Goal: Information Seeking & Learning: Learn about a topic

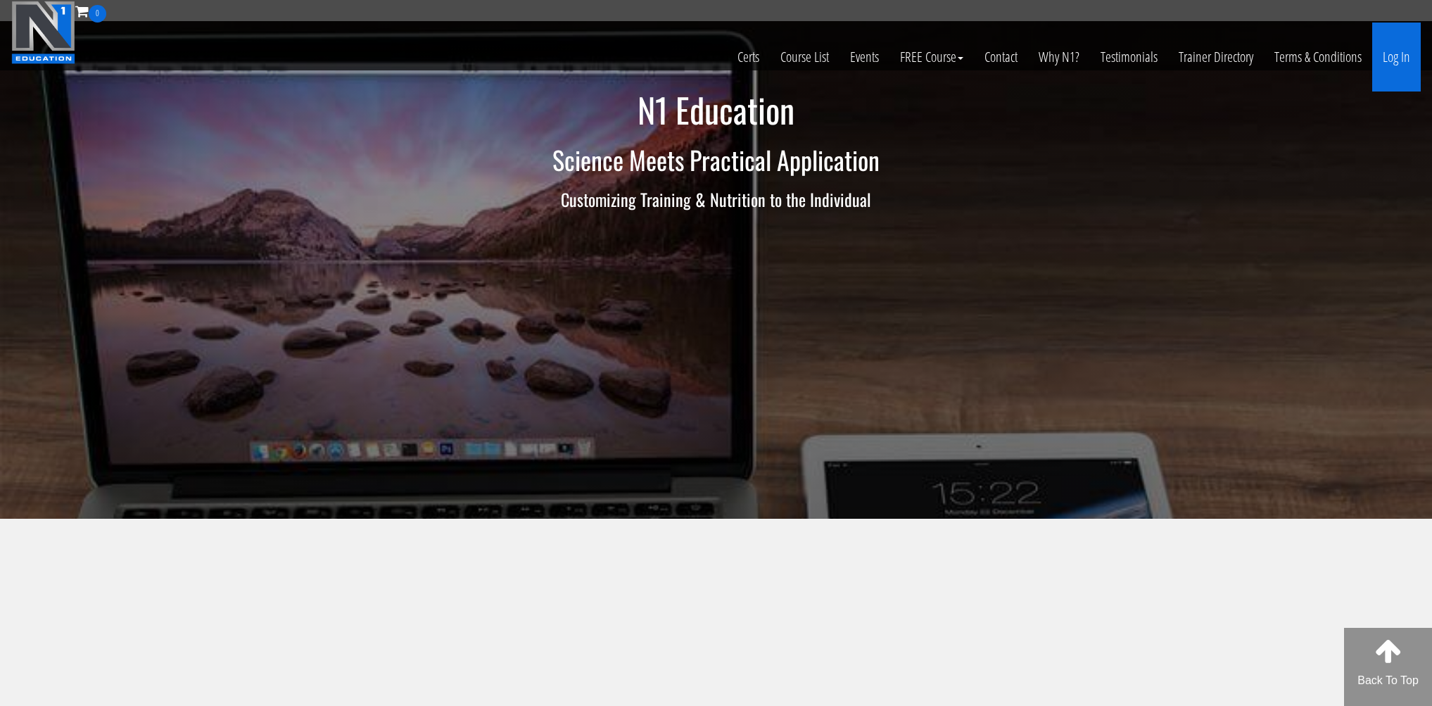
click at [1384, 60] on link "Log In" at bounding box center [1396, 57] width 49 height 69
click at [1391, 52] on bdi "$ 0.00" at bounding box center [1379, 45] width 35 height 15
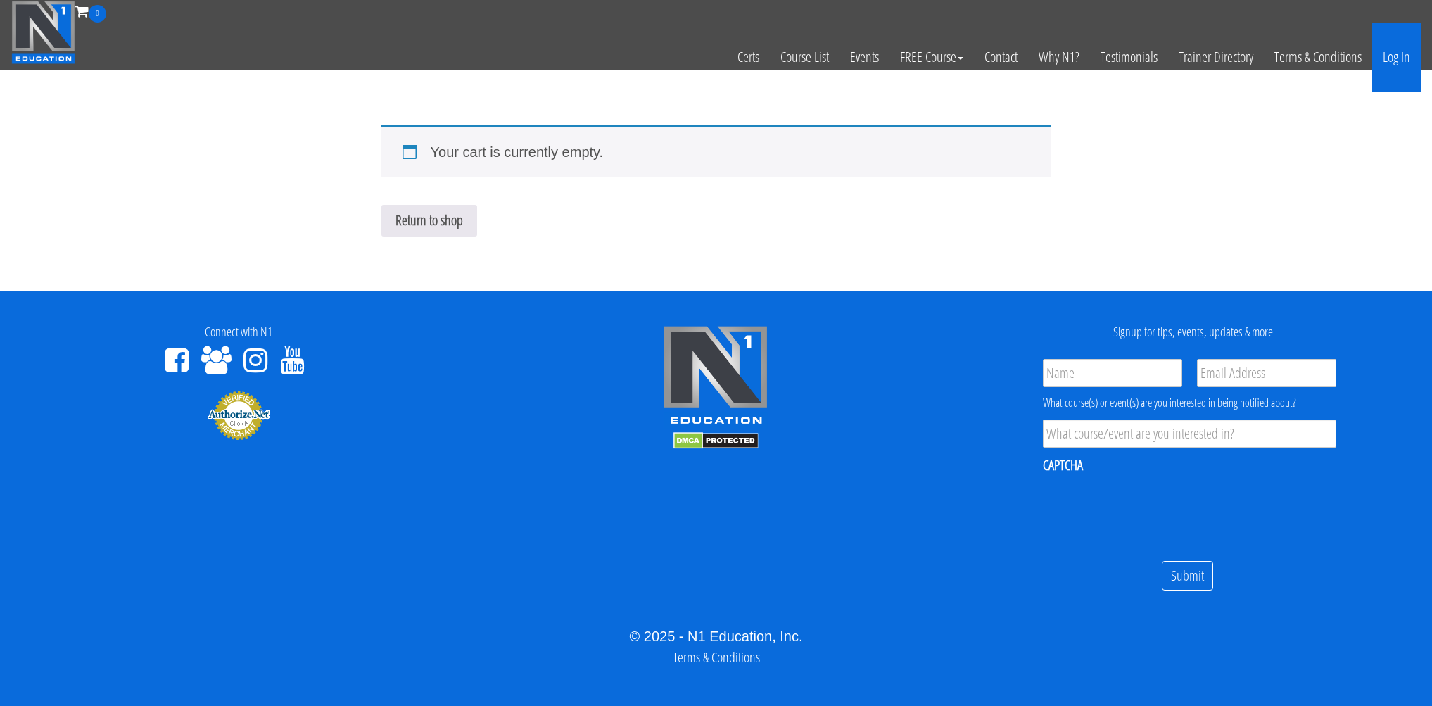
click at [1409, 62] on link "Log In" at bounding box center [1396, 57] width 49 height 69
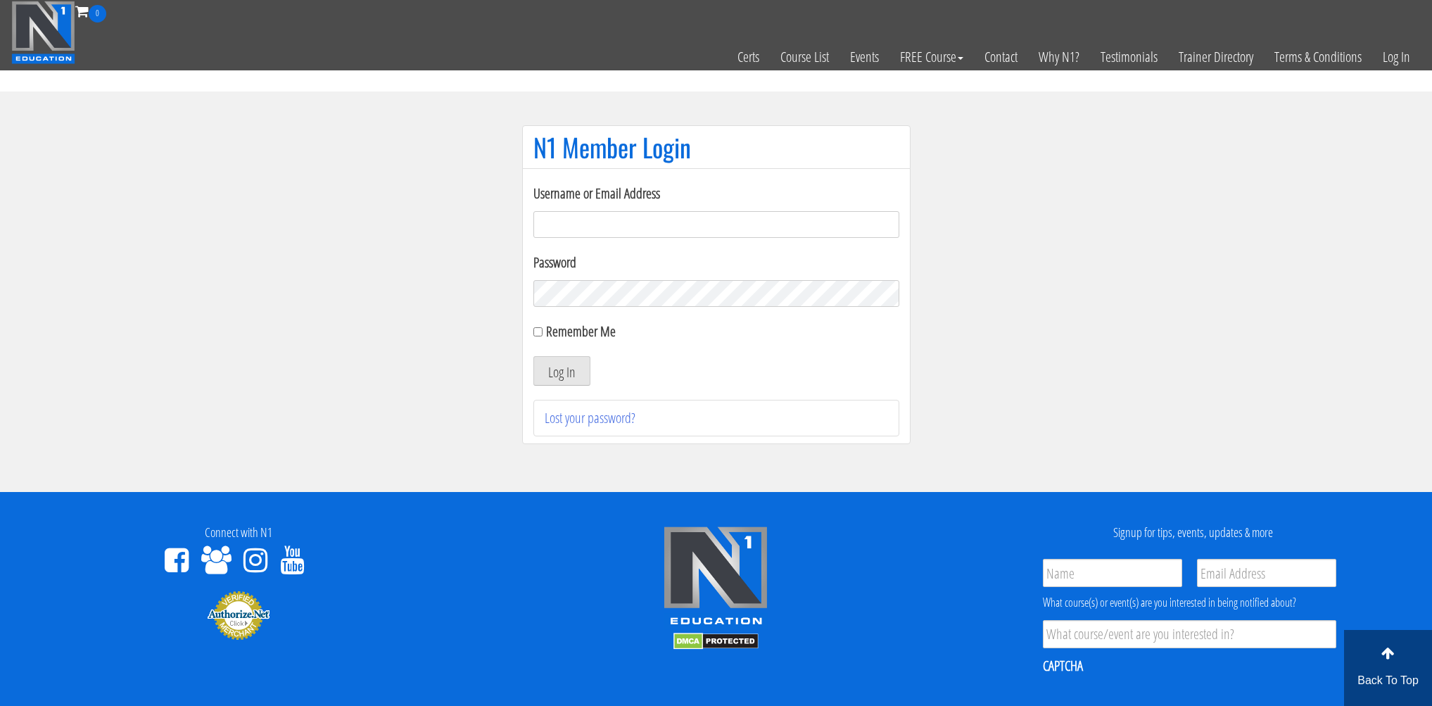
type input "amit.ramati@gmail.com"
click at [540, 329] on input "Remember Me" at bounding box center [538, 331] width 9 height 9
checkbox input "true"
click at [549, 363] on button "Log In" at bounding box center [562, 371] width 57 height 30
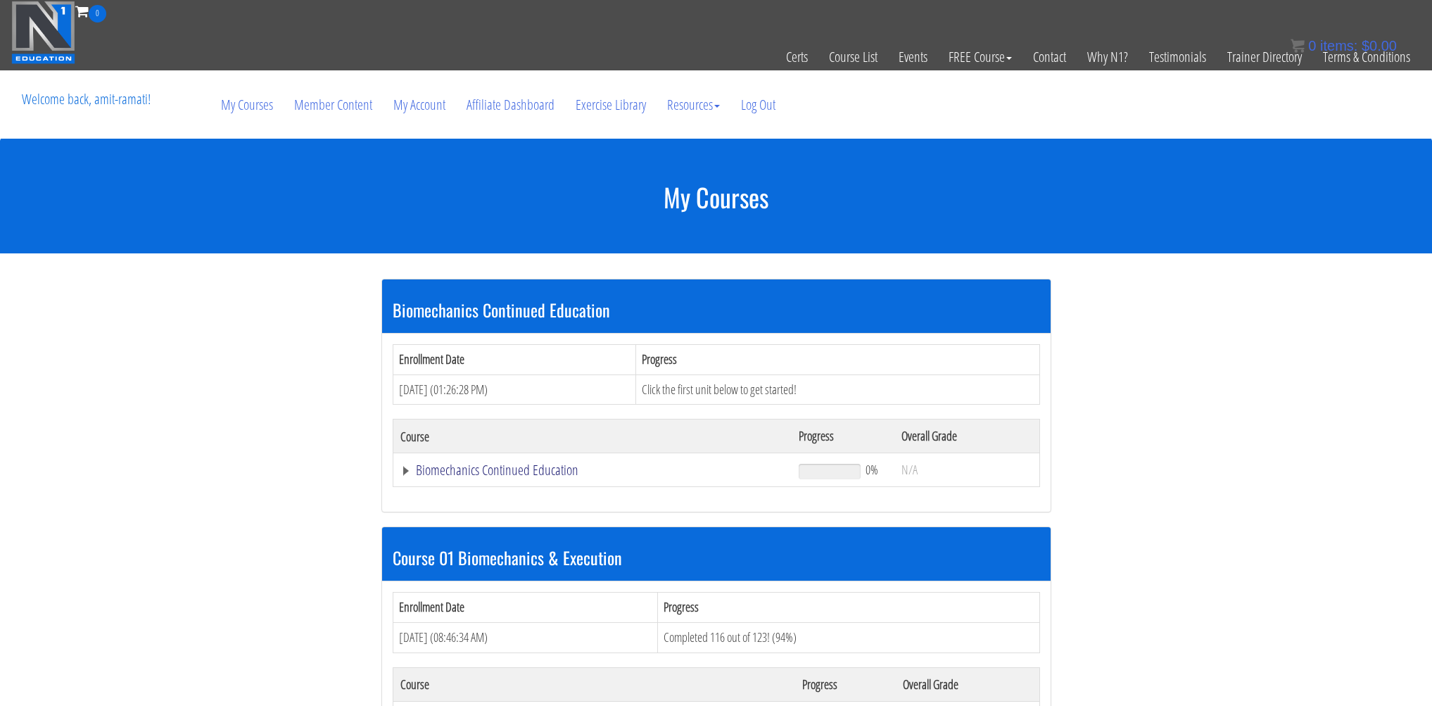
scroll to position [281, 0]
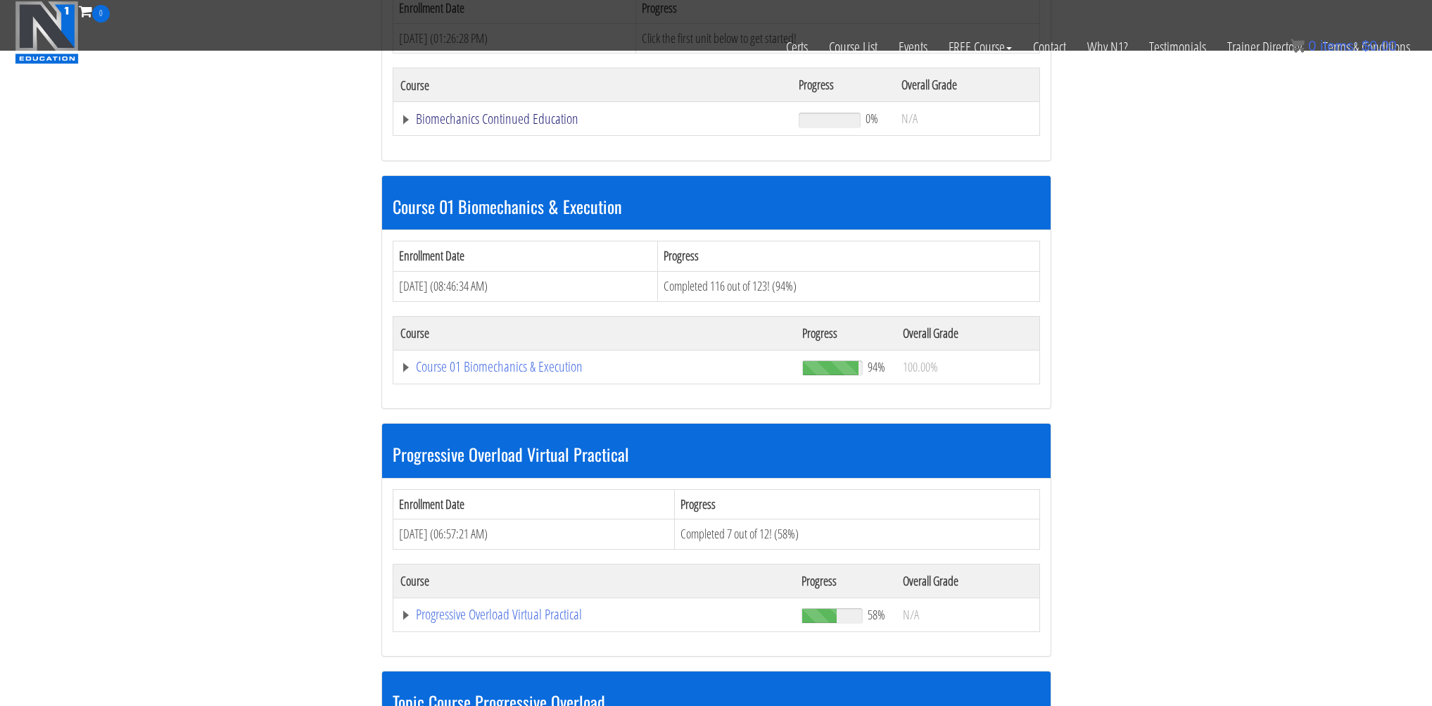
click at [474, 121] on link "Biomechanics Continued Education" at bounding box center [592, 119] width 385 height 14
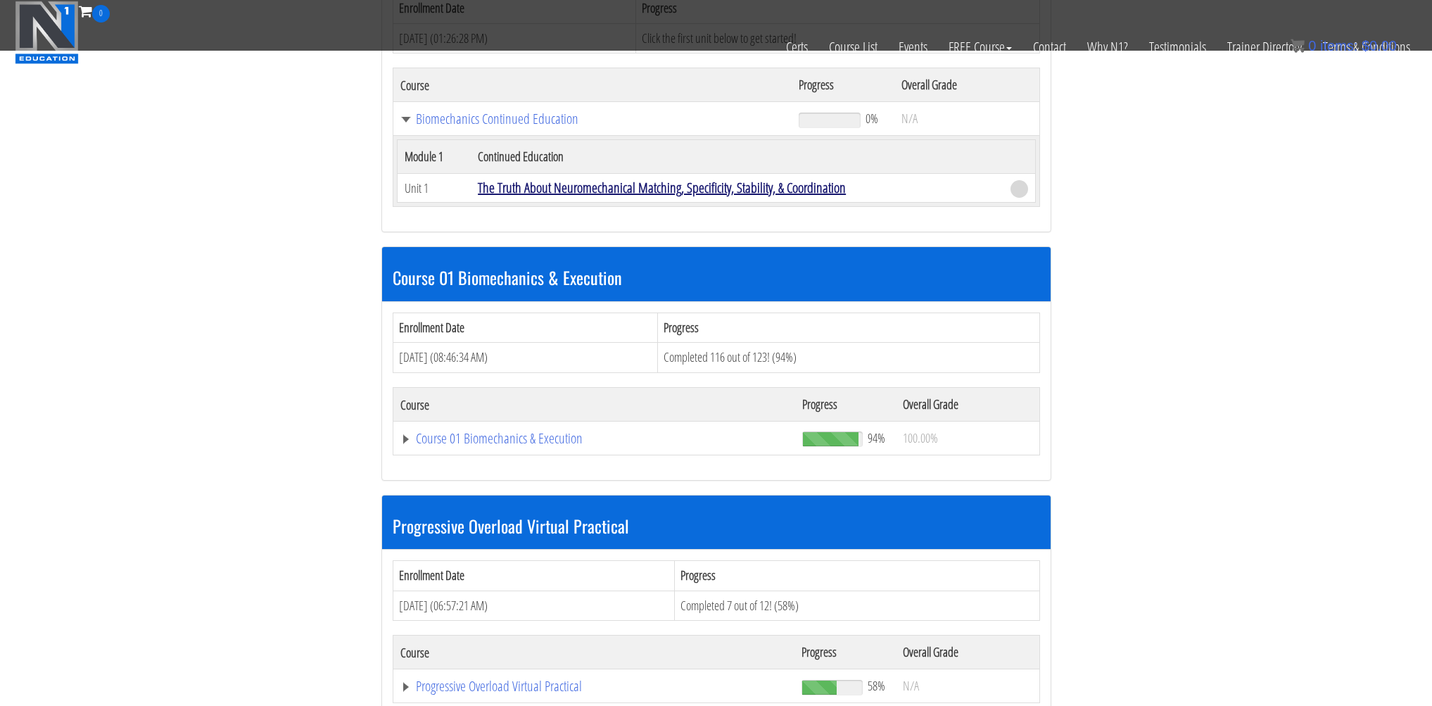
click at [608, 193] on link "The Truth About Neuromechanical Matching, Specificity, Stability, & Coordination" at bounding box center [662, 187] width 368 height 19
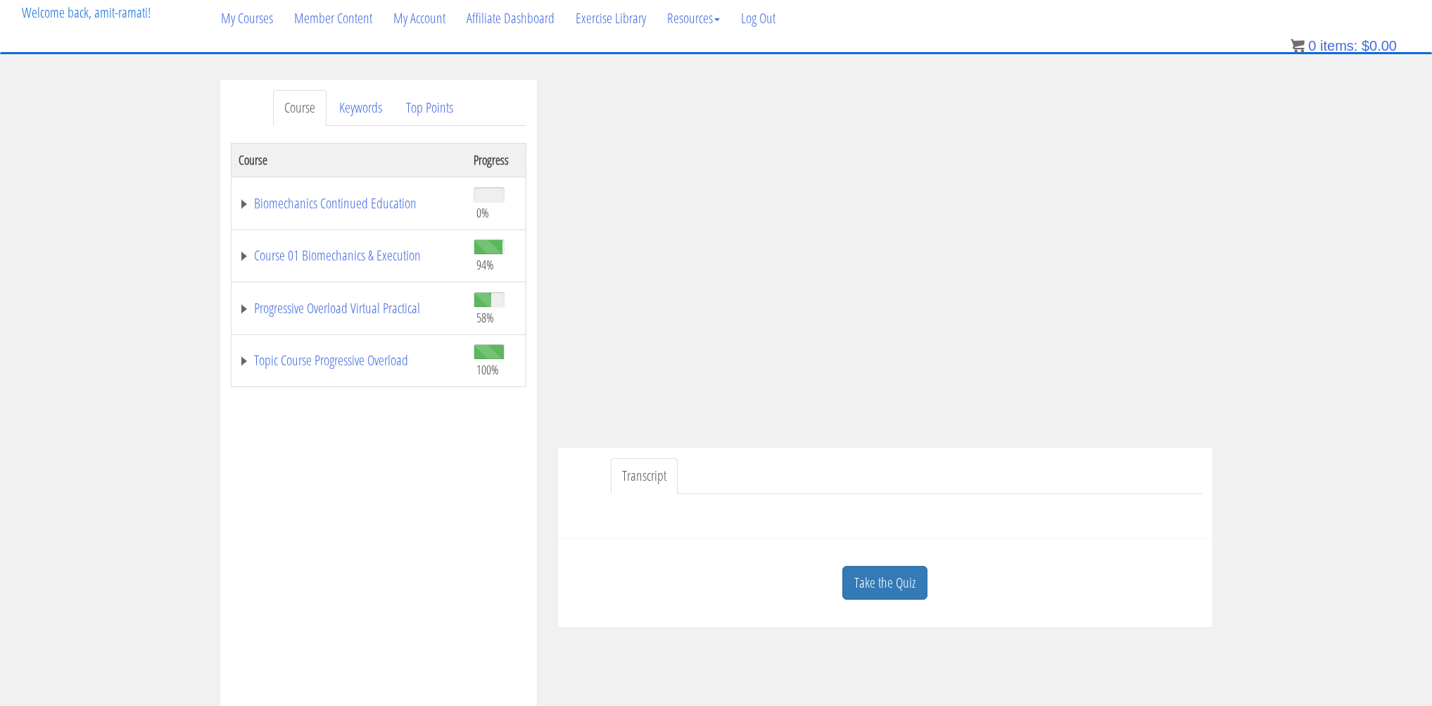
scroll to position [61, 0]
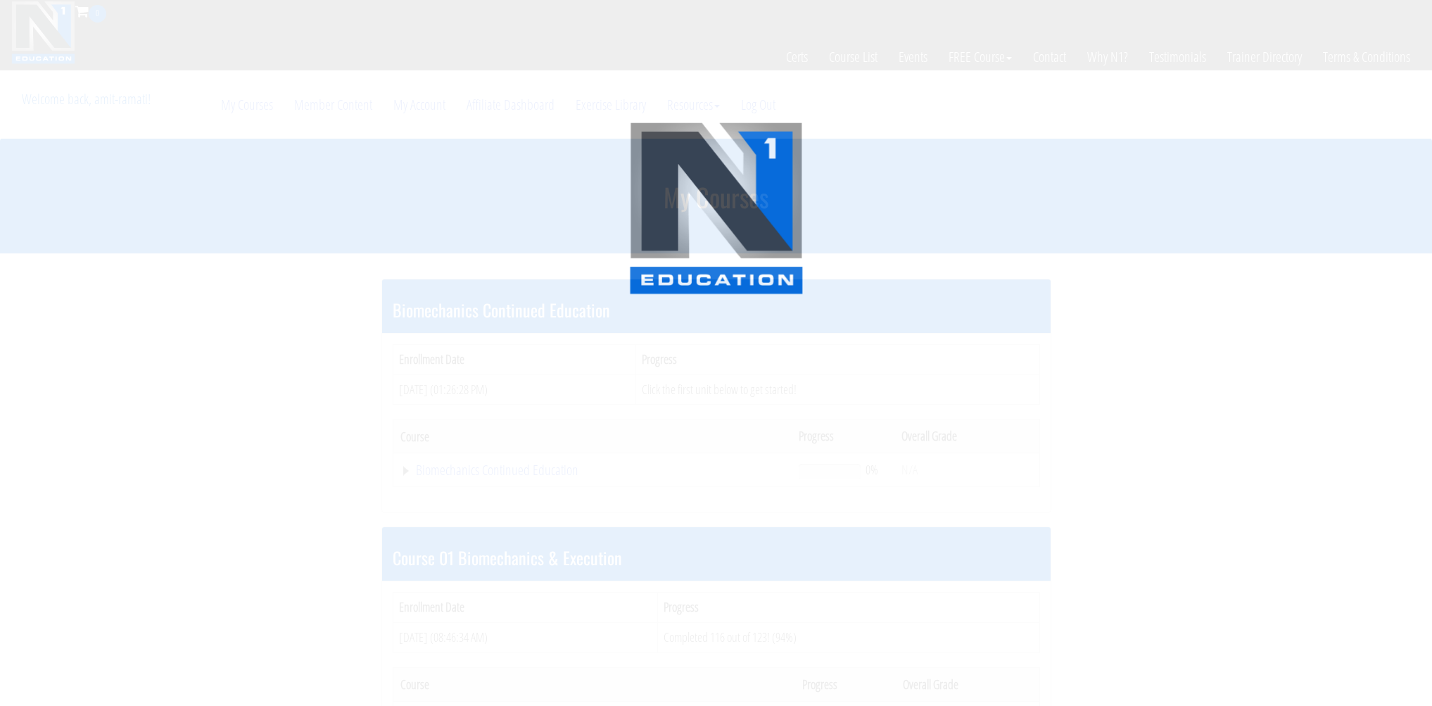
scroll to position [281, 0]
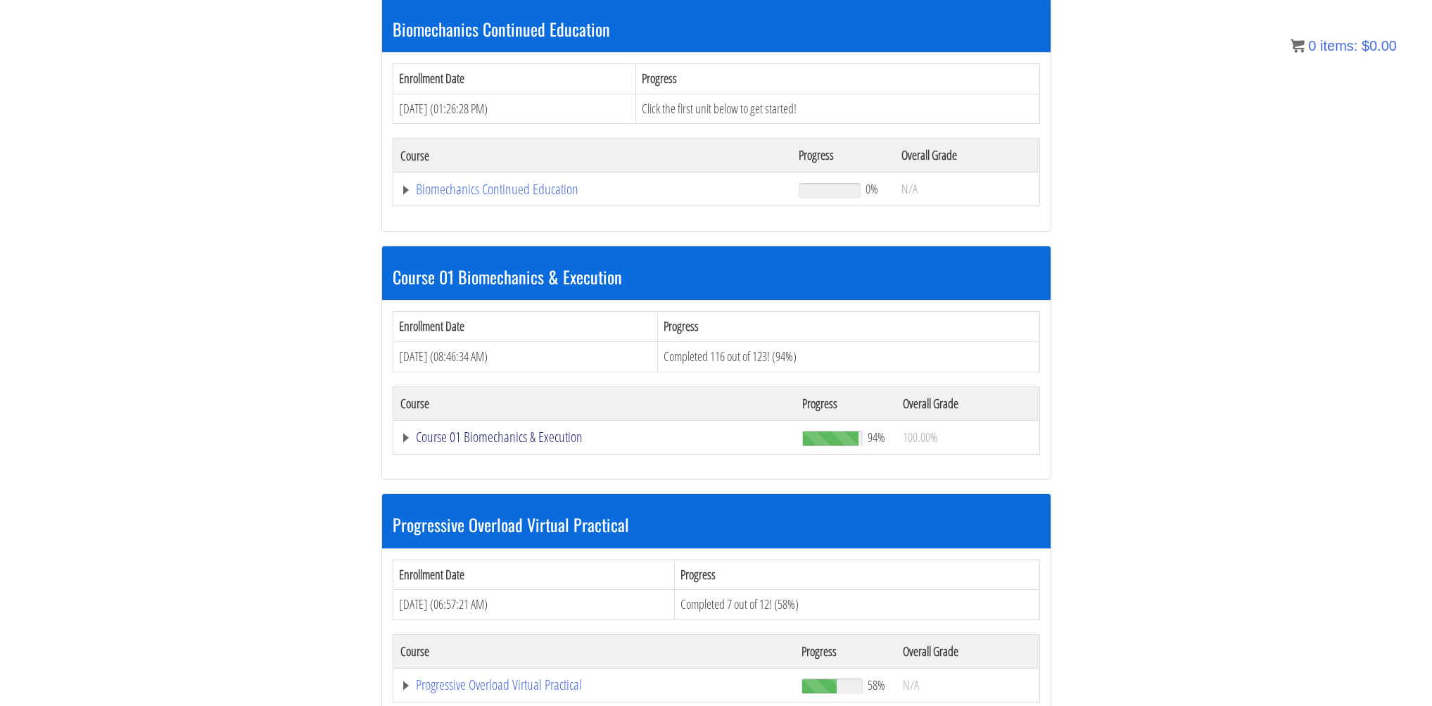
click at [525, 441] on link "Course 01 Biomechanics & Execution" at bounding box center [594, 437] width 389 height 14
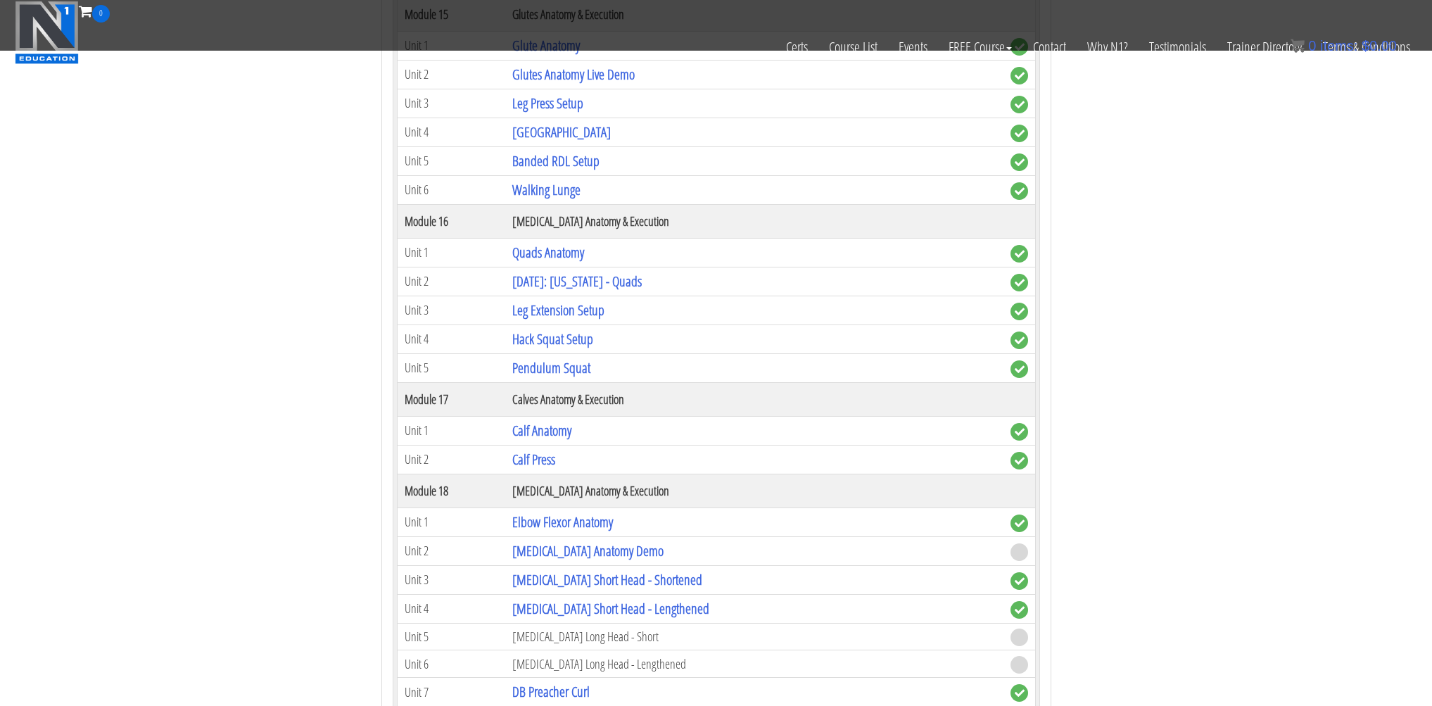
scroll to position [3915, 0]
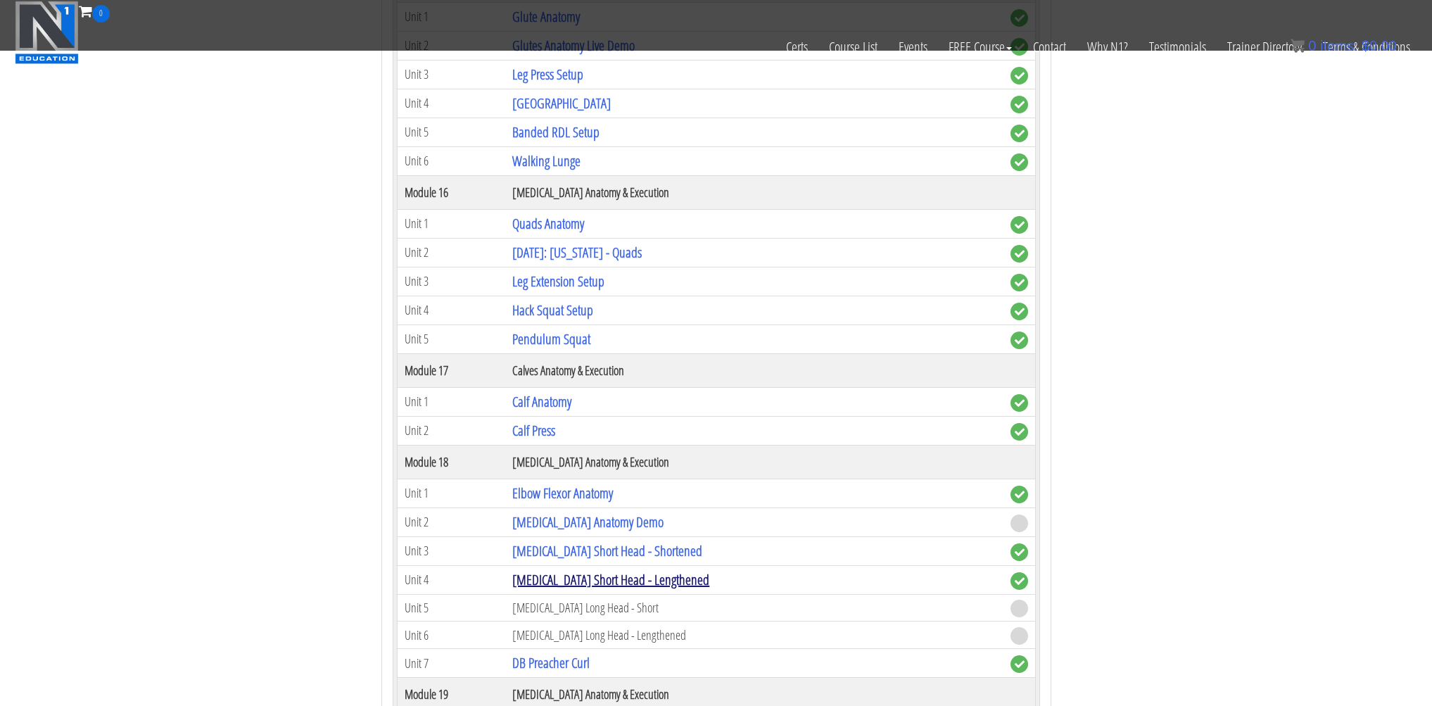
click at [619, 583] on link "[MEDICAL_DATA] Short Head - Lengthened" at bounding box center [610, 579] width 197 height 19
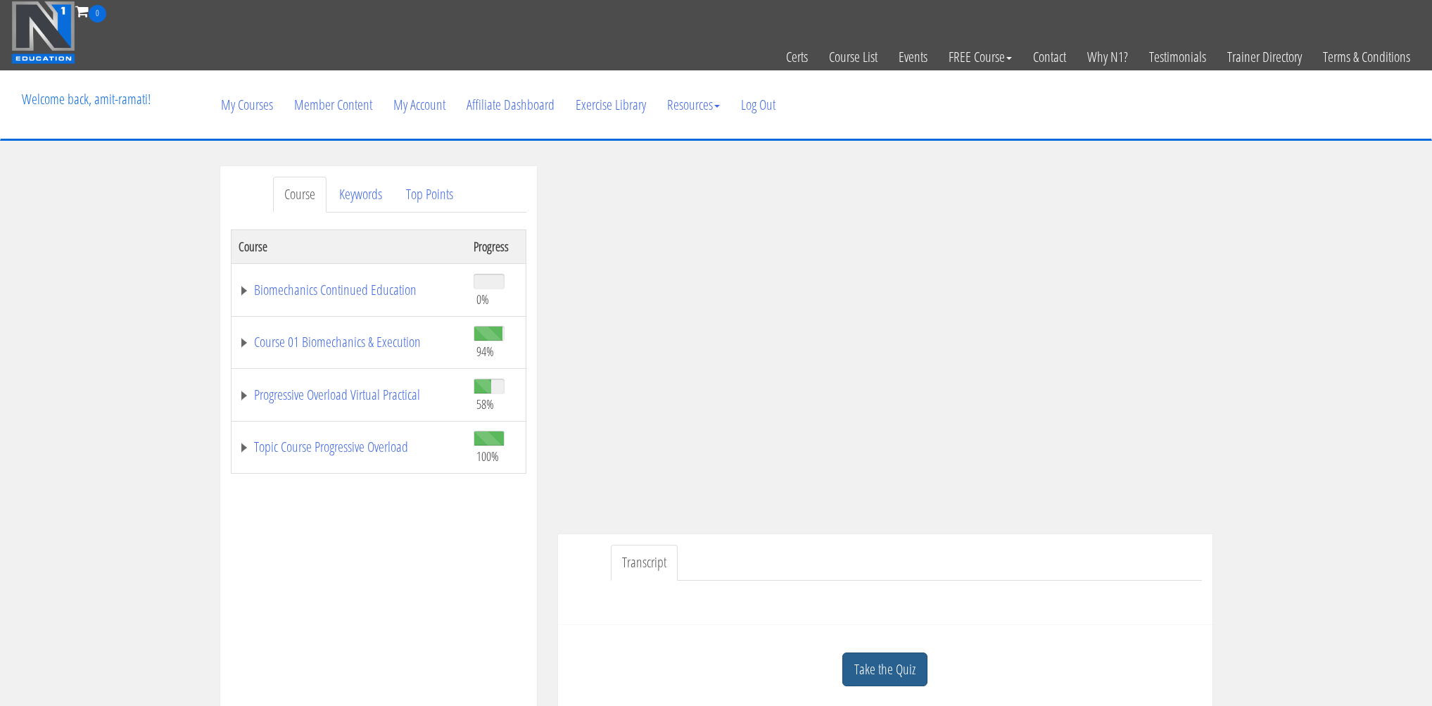
click at [900, 671] on link "Take the Quiz" at bounding box center [884, 669] width 85 height 34
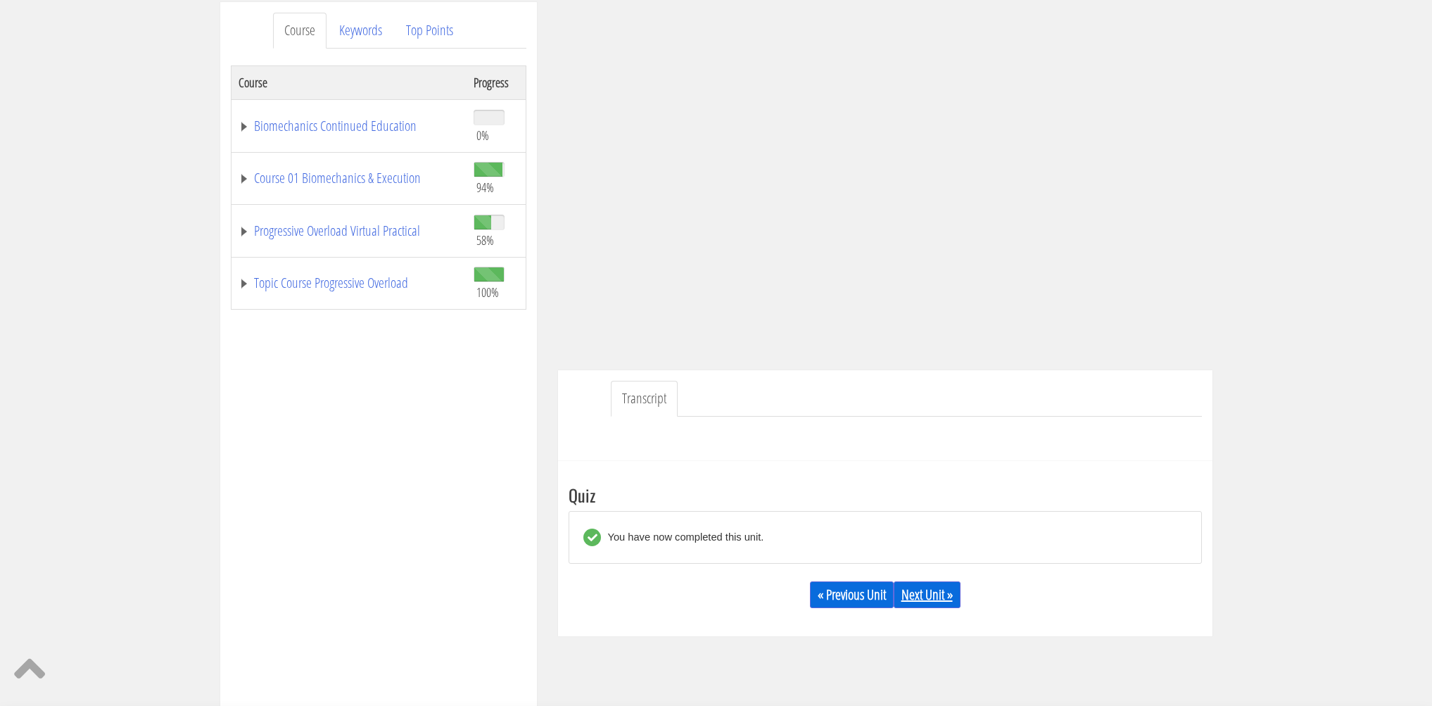
click at [926, 593] on link "Next Unit »" at bounding box center [927, 594] width 67 height 27
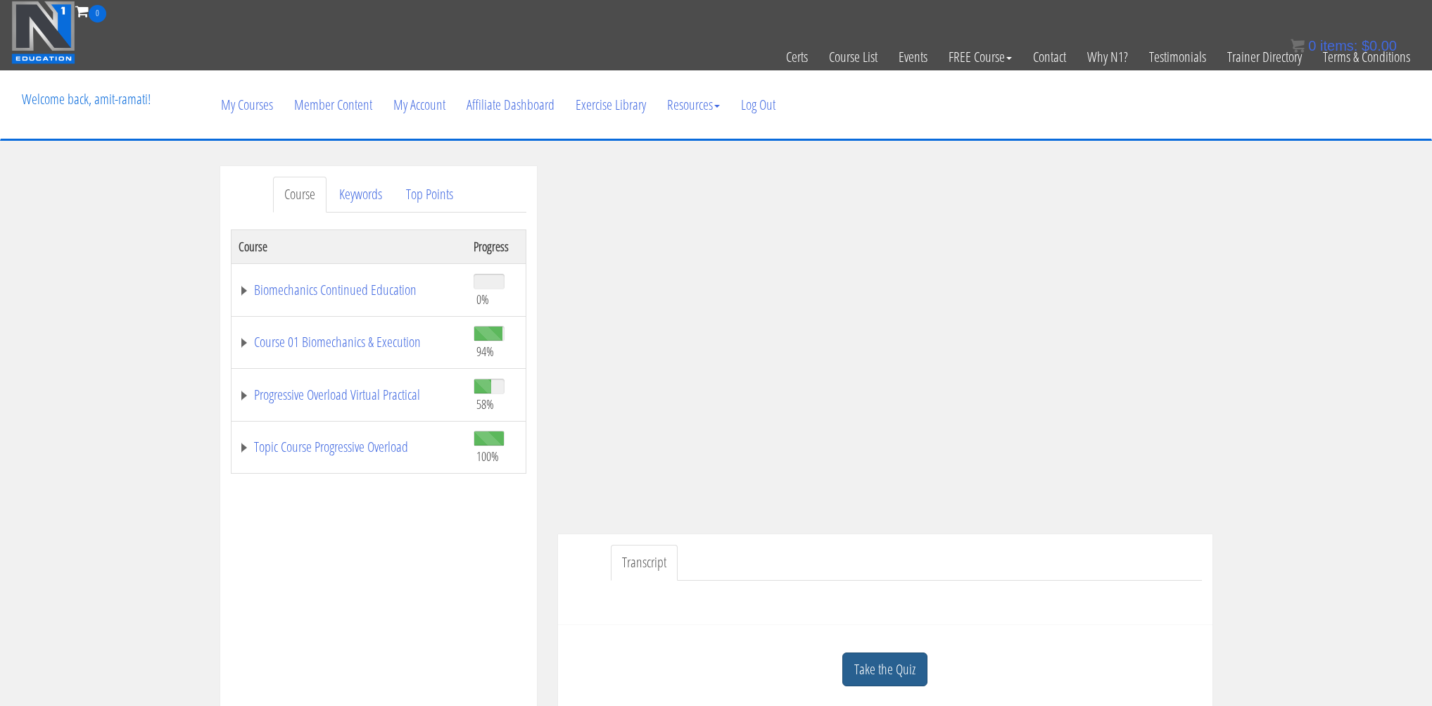
click at [857, 681] on link "Take the Quiz" at bounding box center [884, 669] width 85 height 34
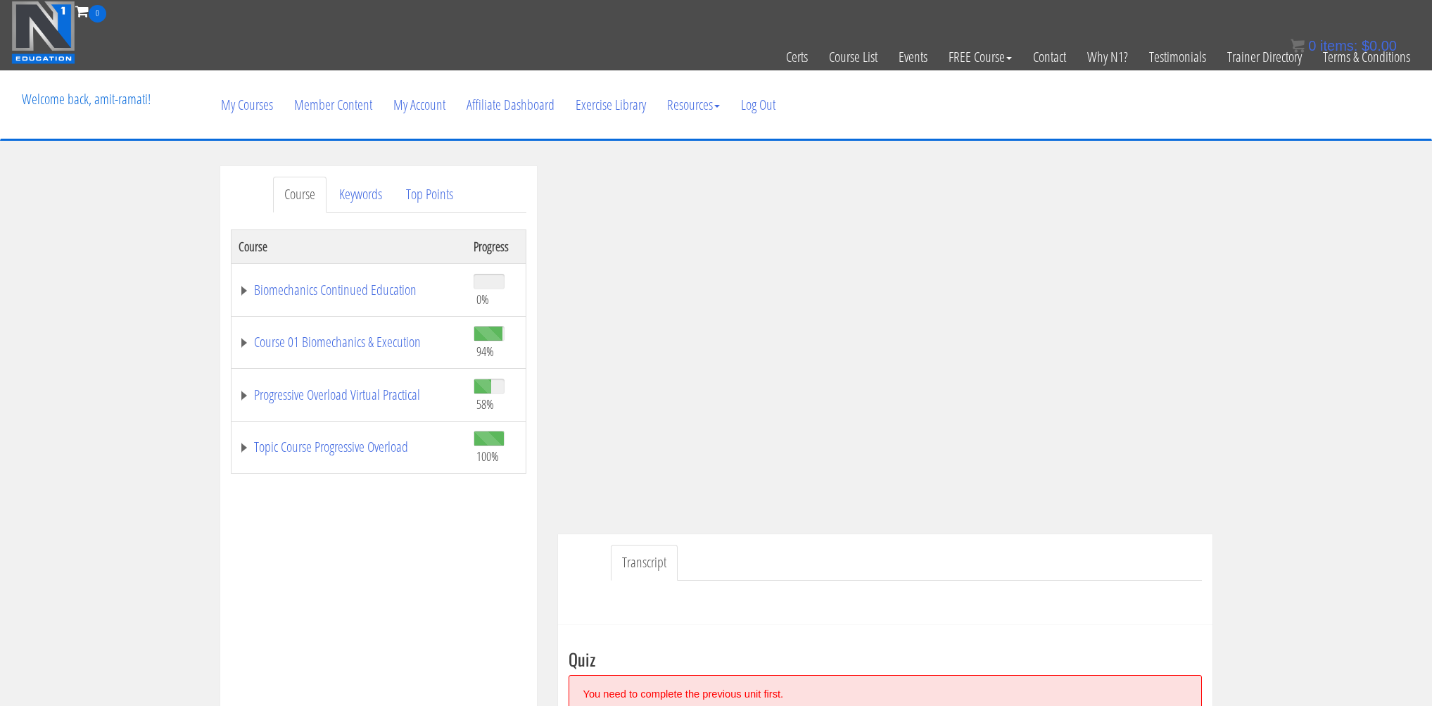
scroll to position [242, 0]
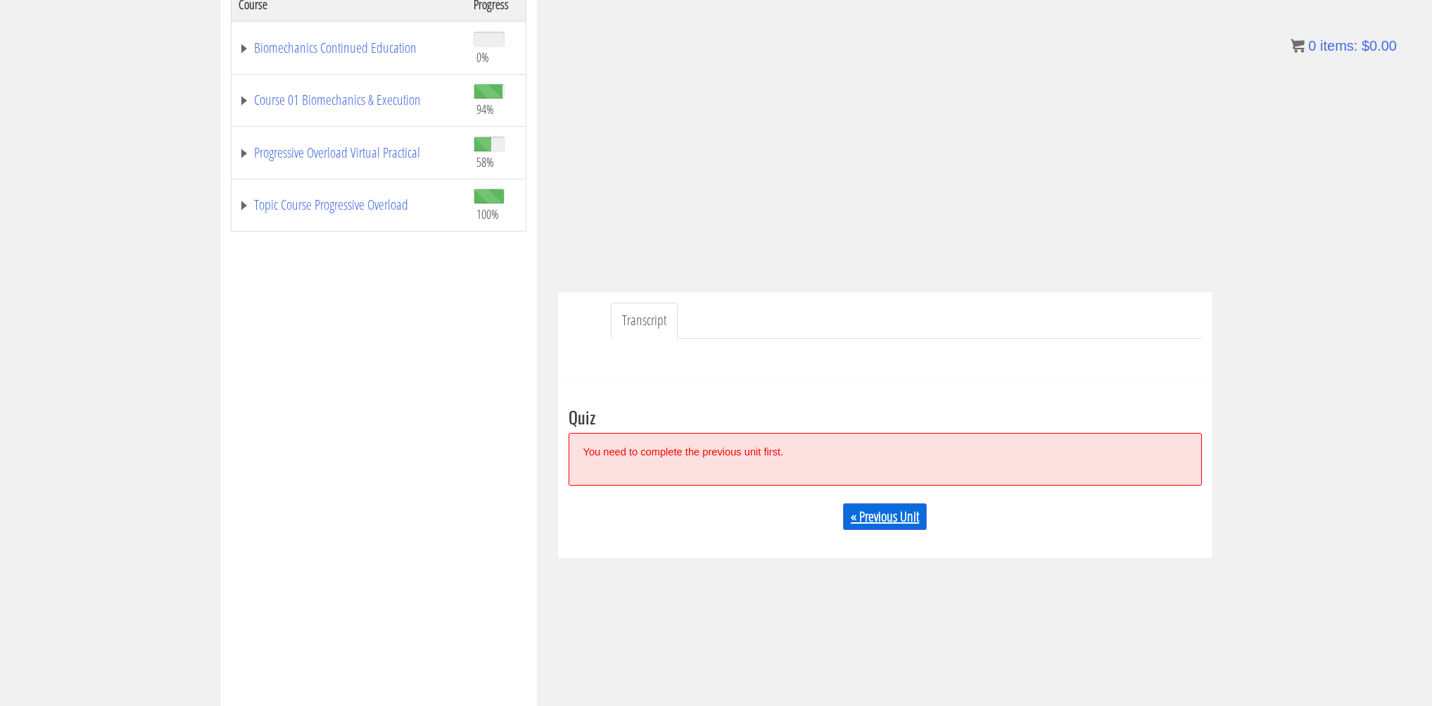
click at [882, 522] on link "« Previous Unit" at bounding box center [885, 516] width 84 height 27
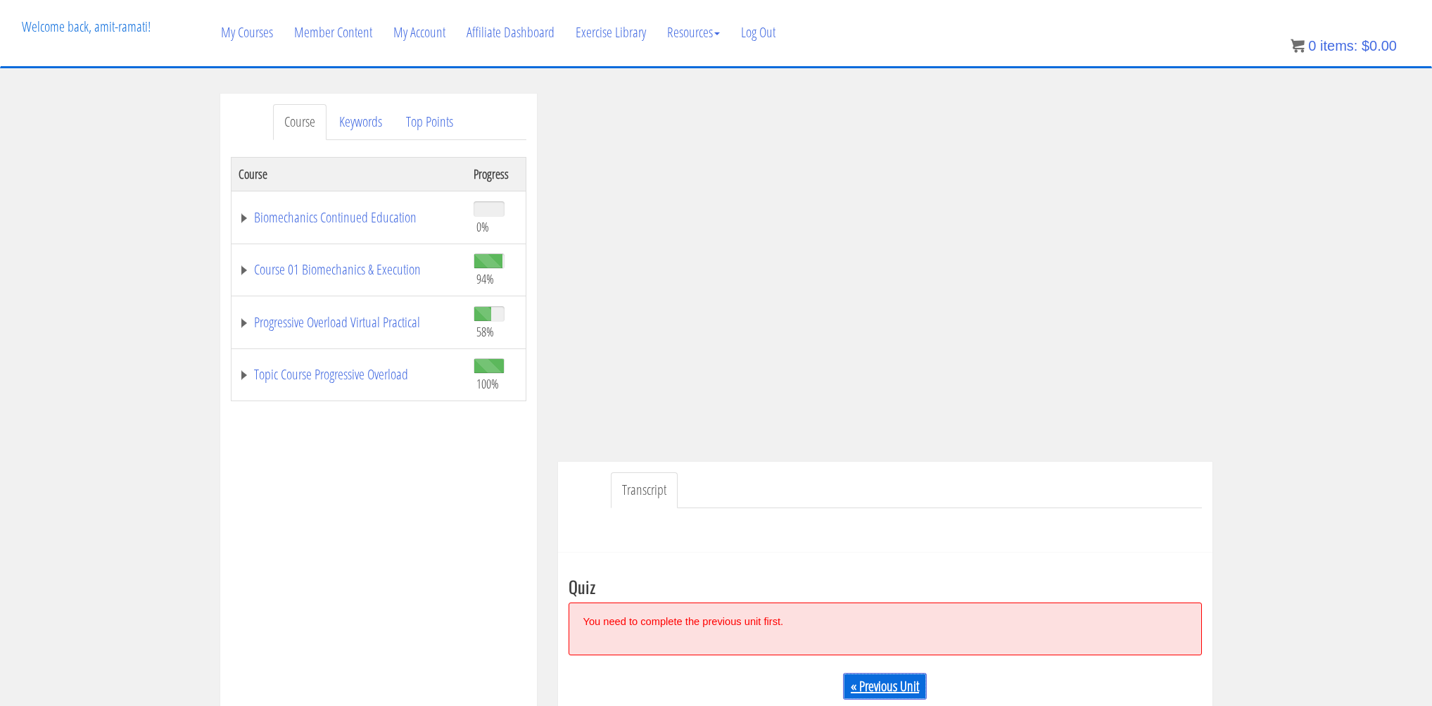
scroll to position [0, 0]
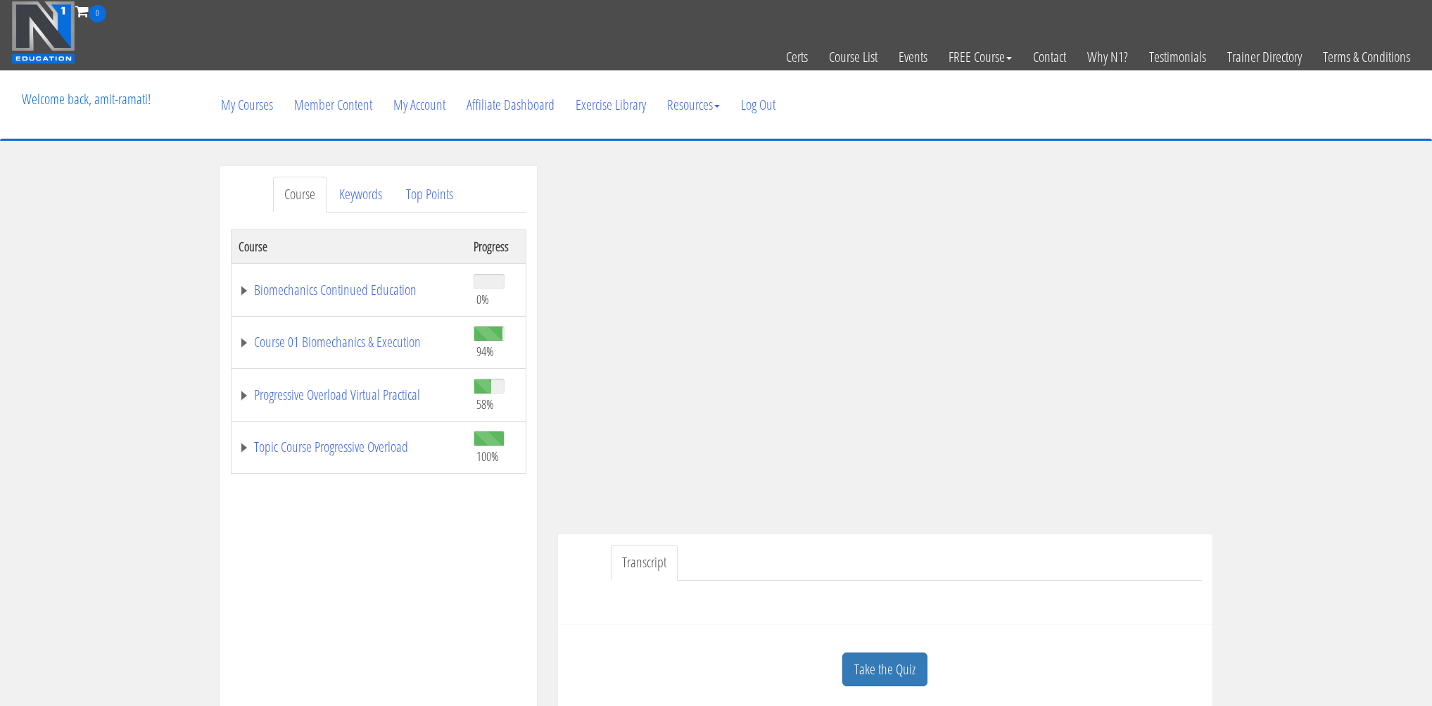
scroll to position [217, 0]
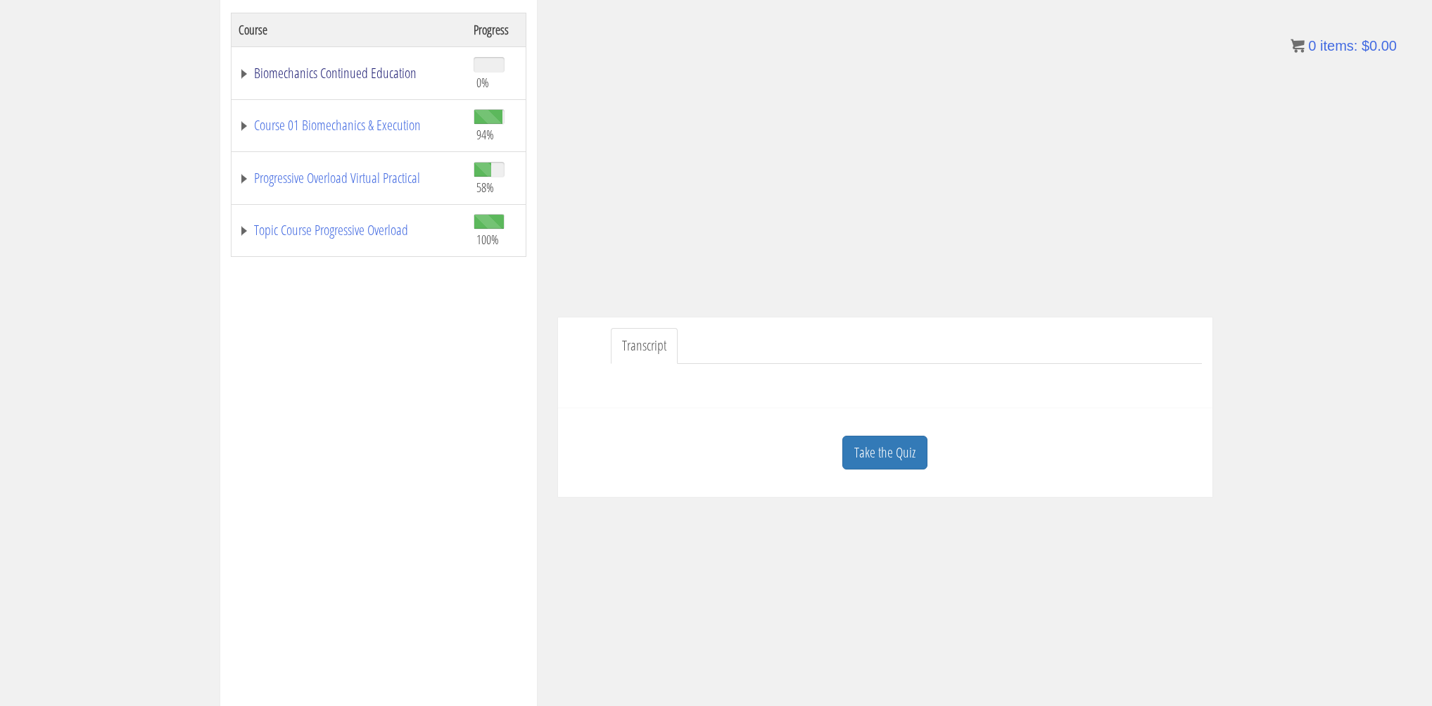
click at [332, 72] on link "Biomechanics Continued Education" at bounding box center [349, 73] width 221 height 14
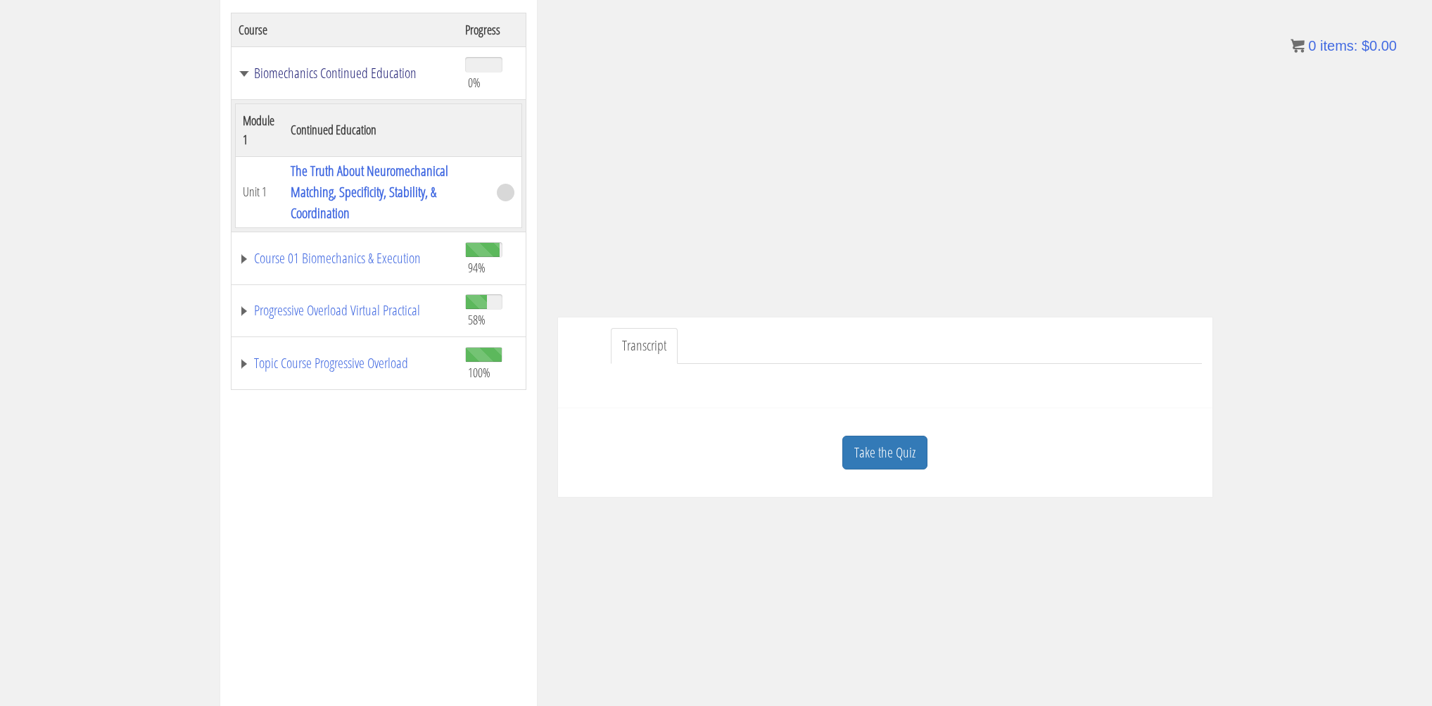
click at [332, 72] on link "Biomechanics Continued Education" at bounding box center [345, 73] width 213 height 14
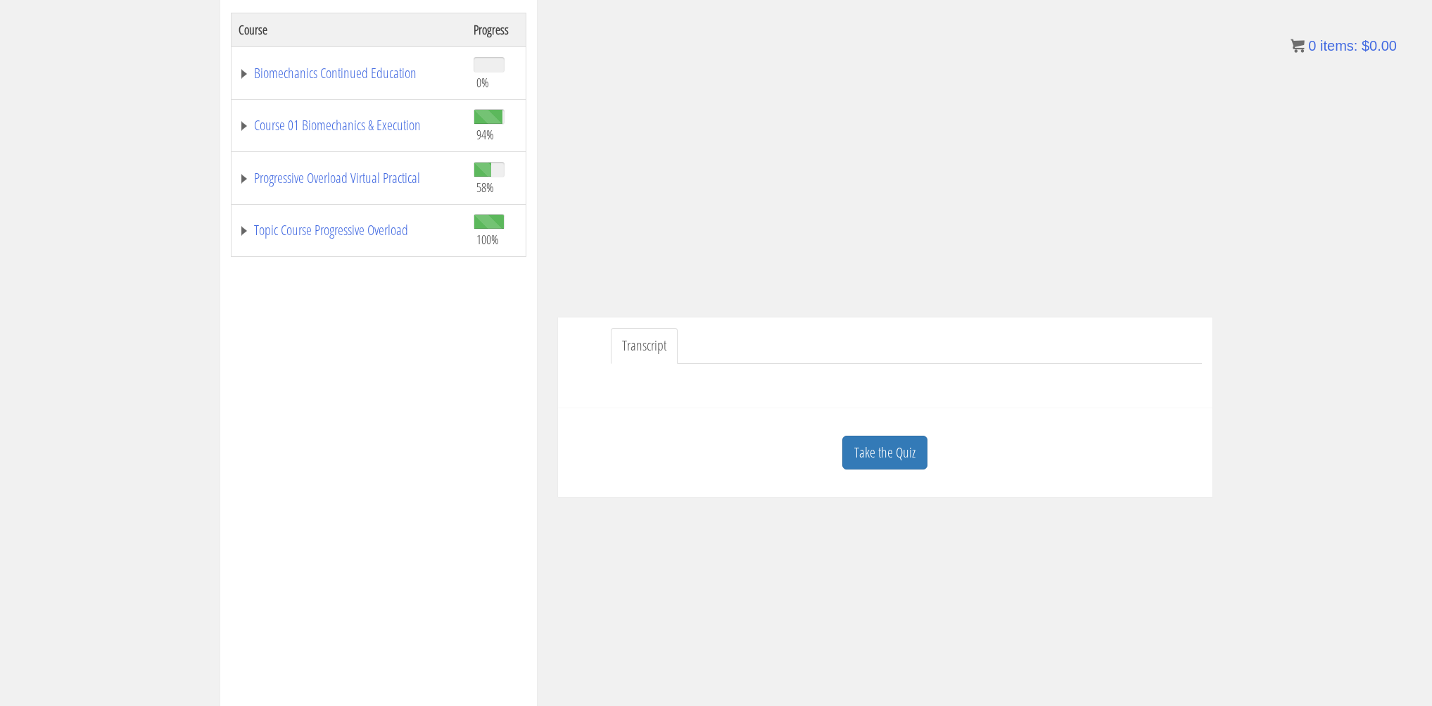
click at [345, 138] on td "Course 01 Biomechanics & Execution" at bounding box center [349, 125] width 236 height 53
click at [346, 128] on link "Course 01 Biomechanics & Execution" at bounding box center [349, 125] width 221 height 14
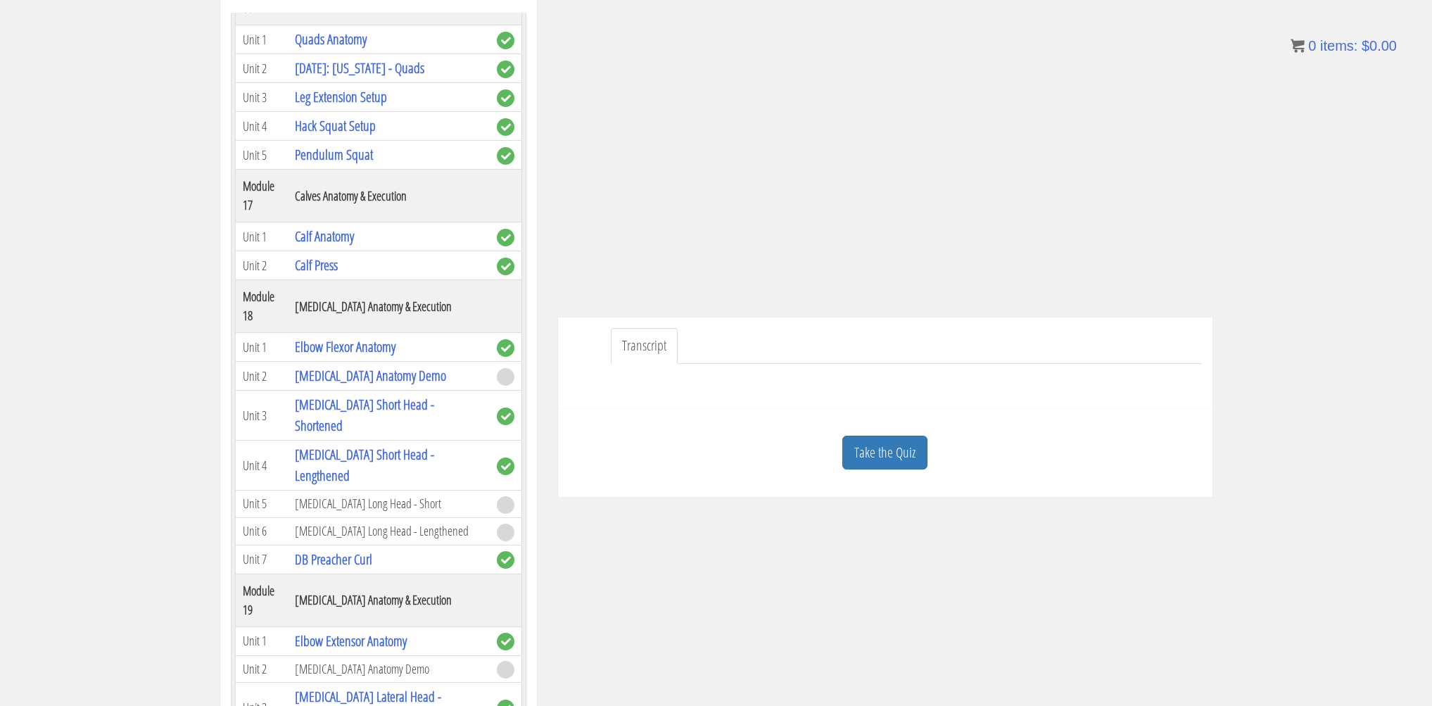
scroll to position [4295, 0]
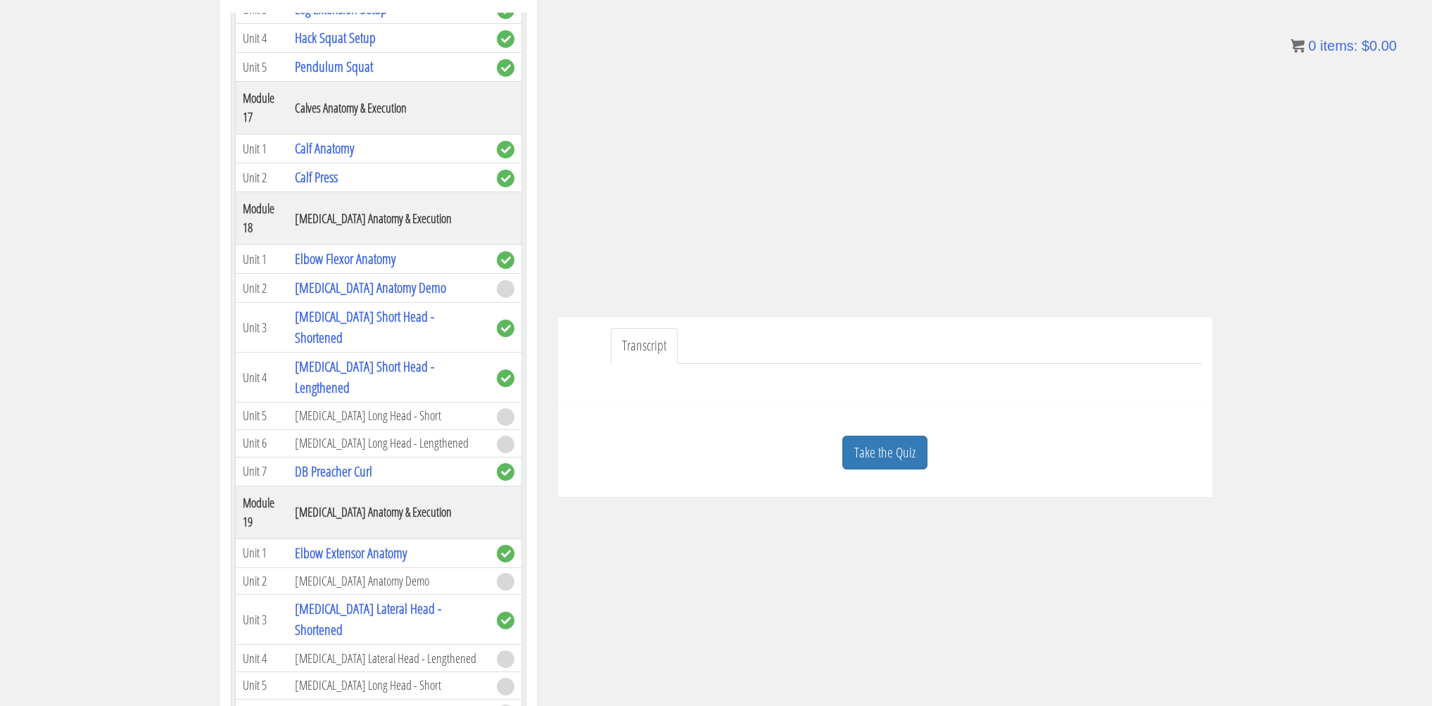
click at [497, 453] on span at bounding box center [506, 445] width 18 height 18
click at [434, 397] on link "[MEDICAL_DATA] Short Head - Lengthened" at bounding box center [364, 377] width 139 height 40
click at [881, 456] on link "Take the Quiz" at bounding box center [884, 453] width 85 height 34
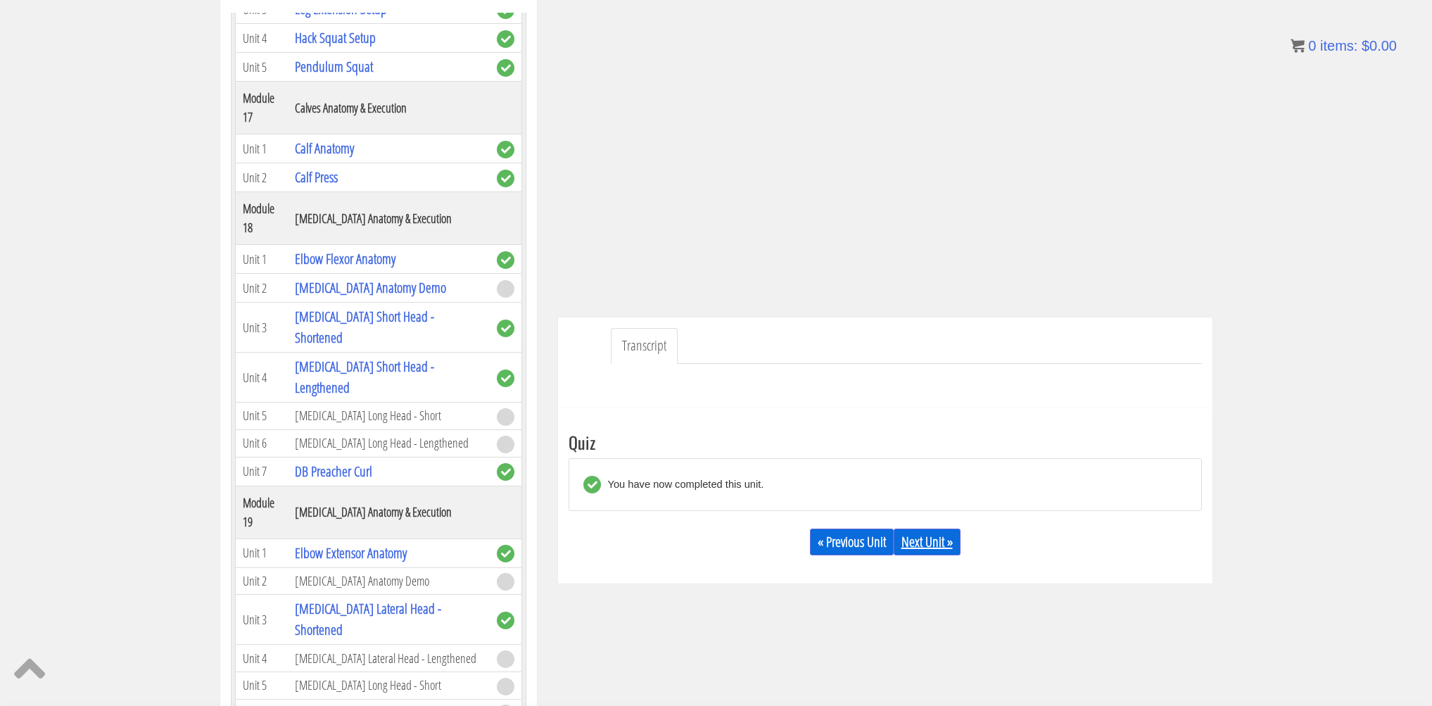
click at [935, 541] on link "Next Unit »" at bounding box center [927, 542] width 67 height 27
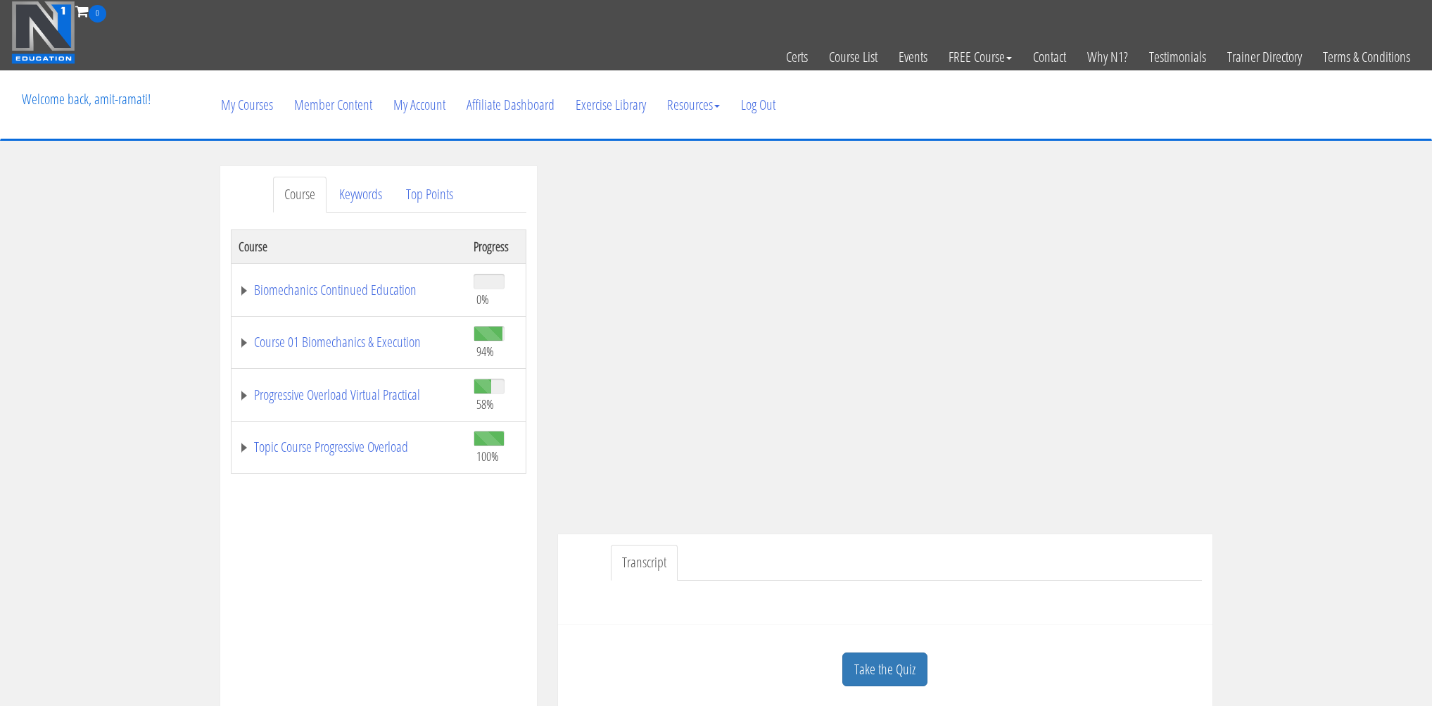
scroll to position [156, 0]
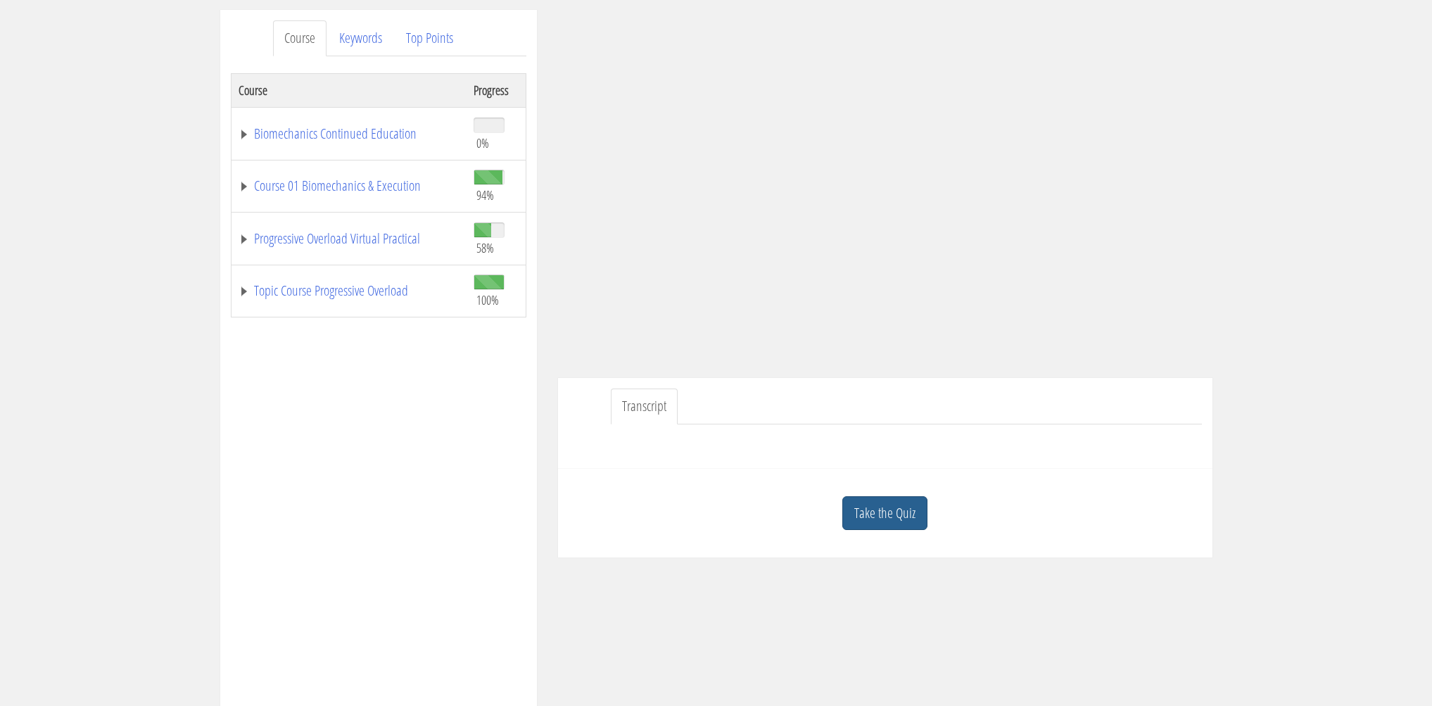
click at [871, 516] on link "Take the Quiz" at bounding box center [884, 513] width 85 height 34
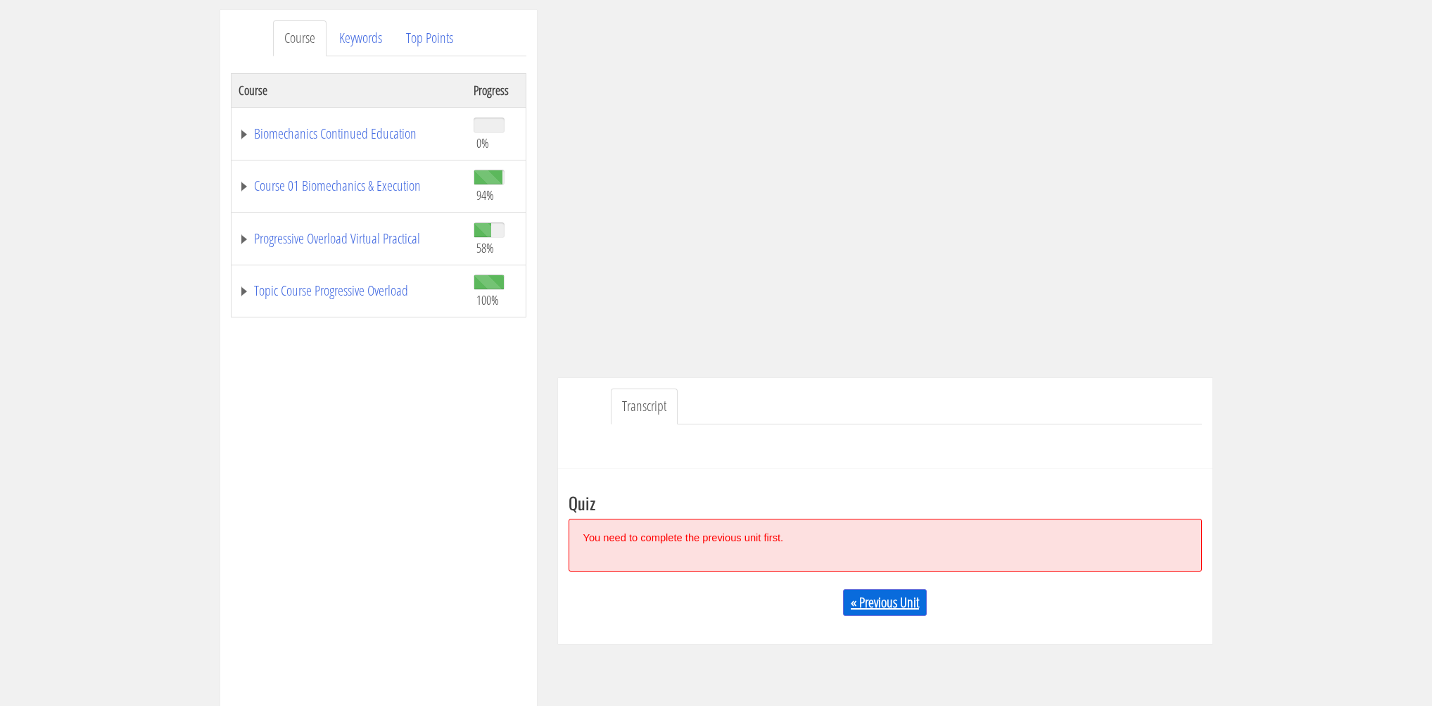
click at [906, 599] on link "« Previous Unit" at bounding box center [885, 602] width 84 height 27
click at [908, 602] on link "« Previous Unit" at bounding box center [885, 602] width 84 height 27
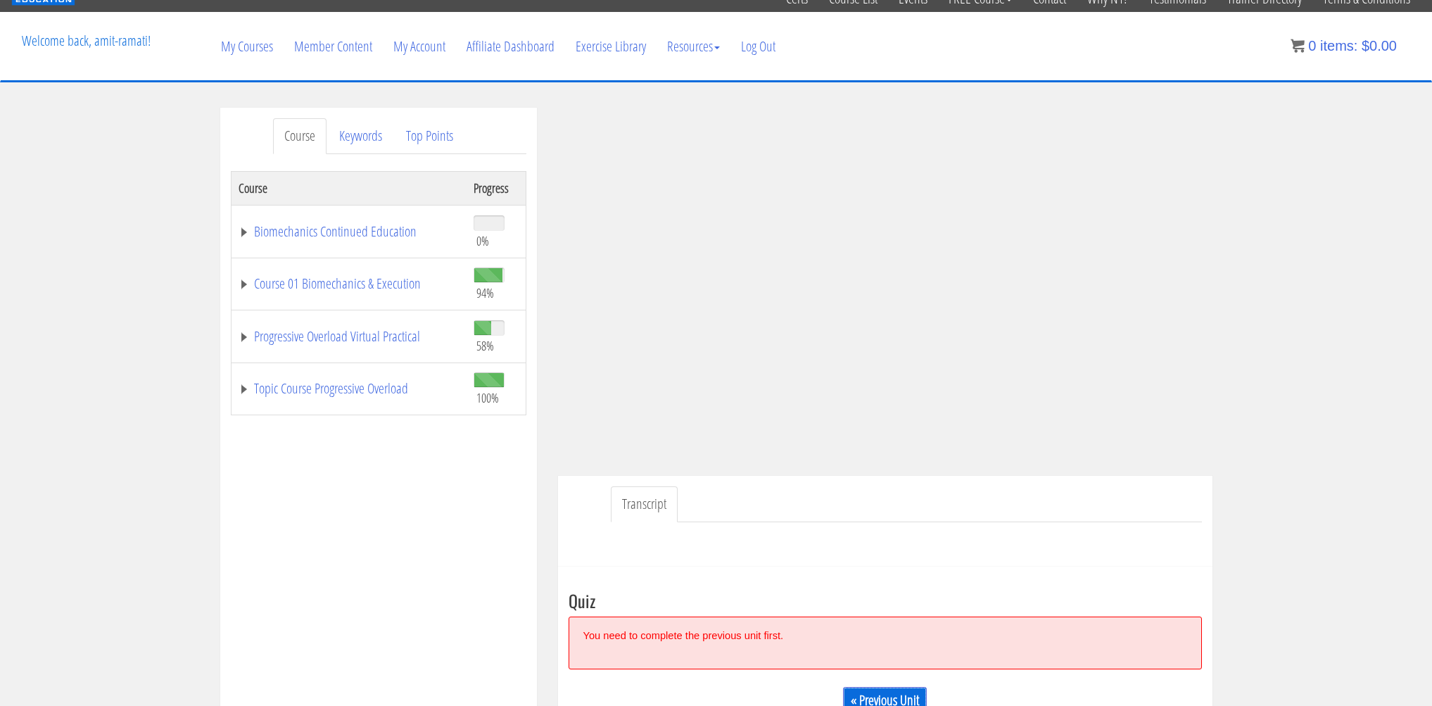
scroll to position [49, 0]
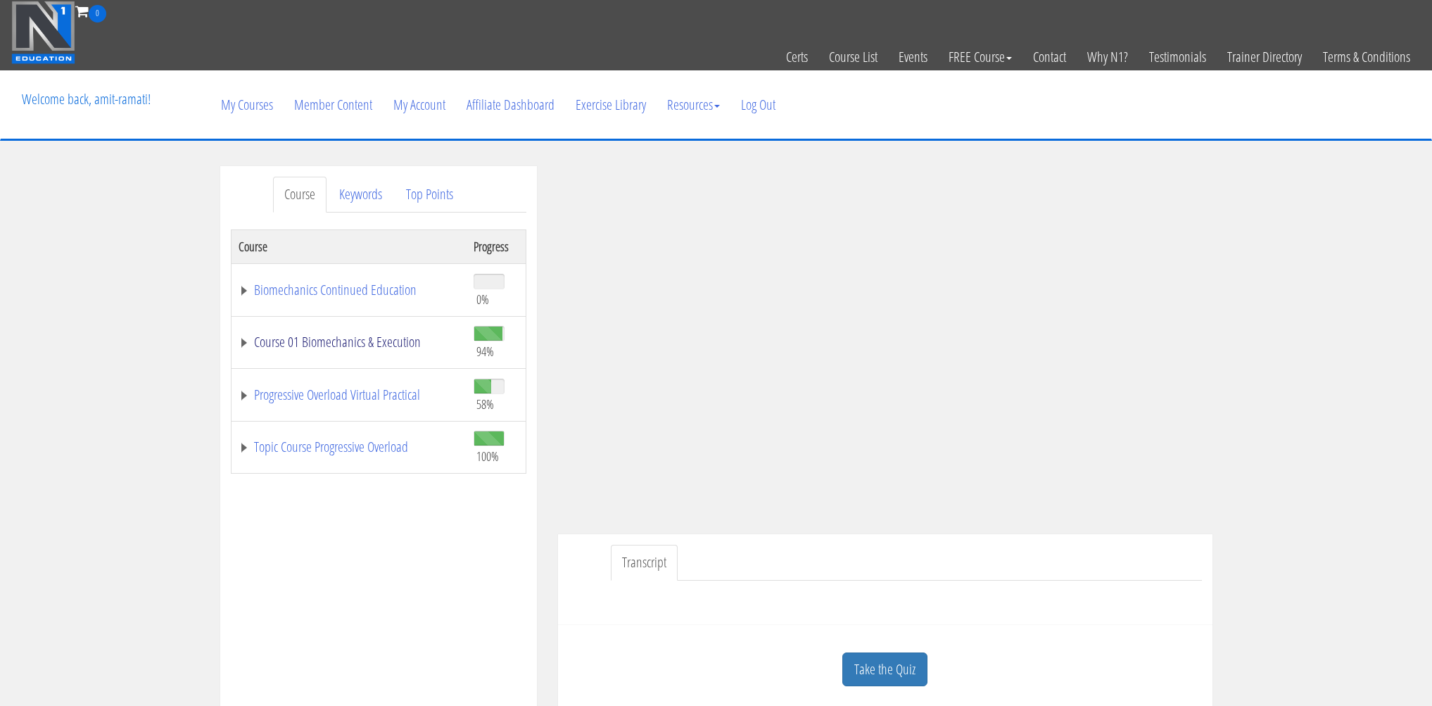
click at [320, 337] on link "Course 01 Biomechanics & Execution" at bounding box center [349, 342] width 221 height 14
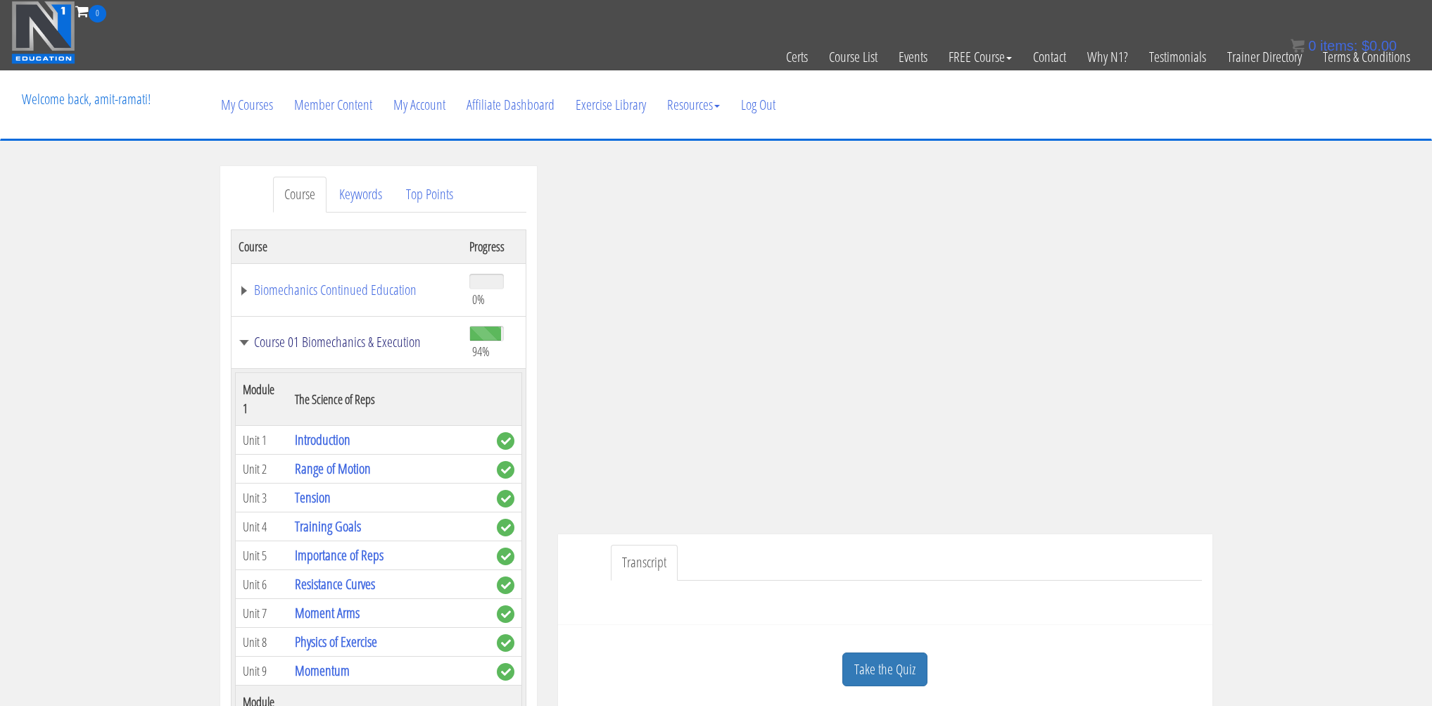
click at [320, 336] on link "Course 01 Biomechanics & Execution" at bounding box center [347, 342] width 217 height 14
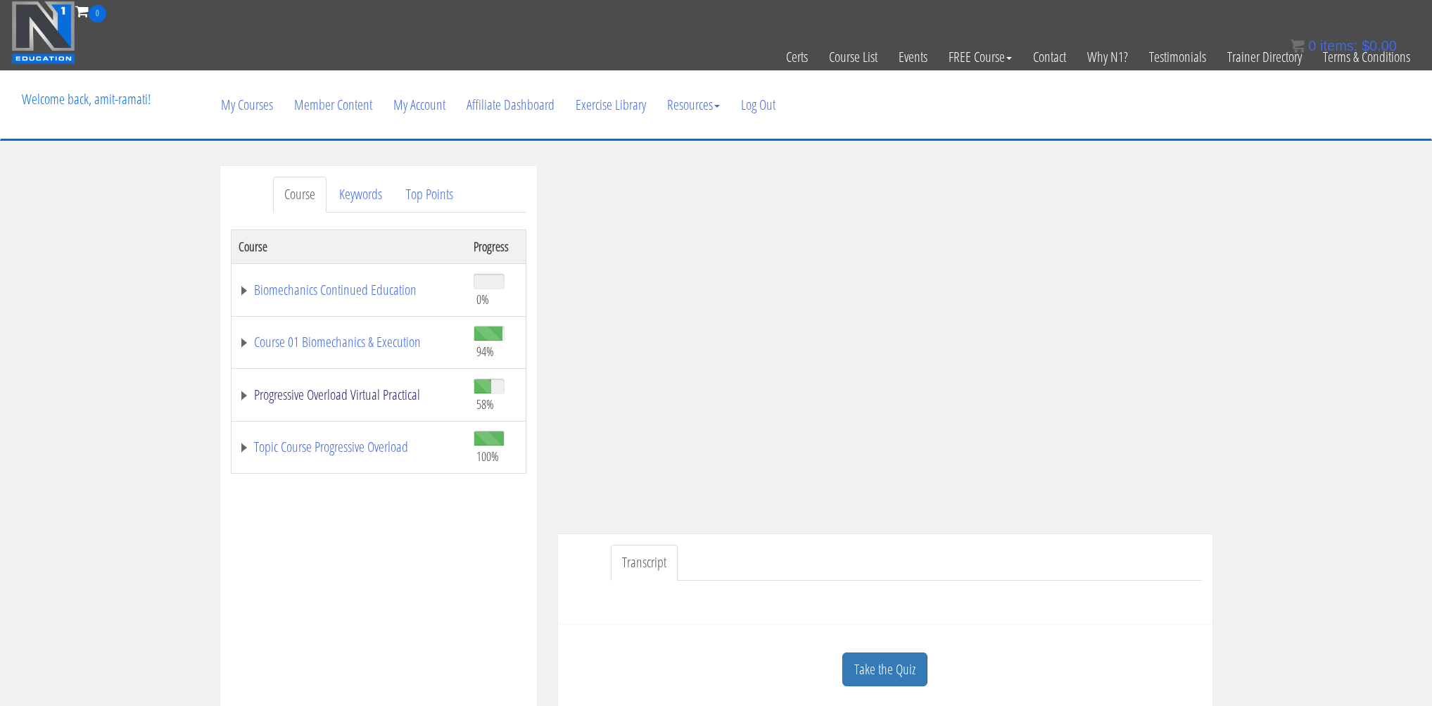
click at [319, 391] on link "Progressive Overload Virtual Practical" at bounding box center [349, 395] width 221 height 14
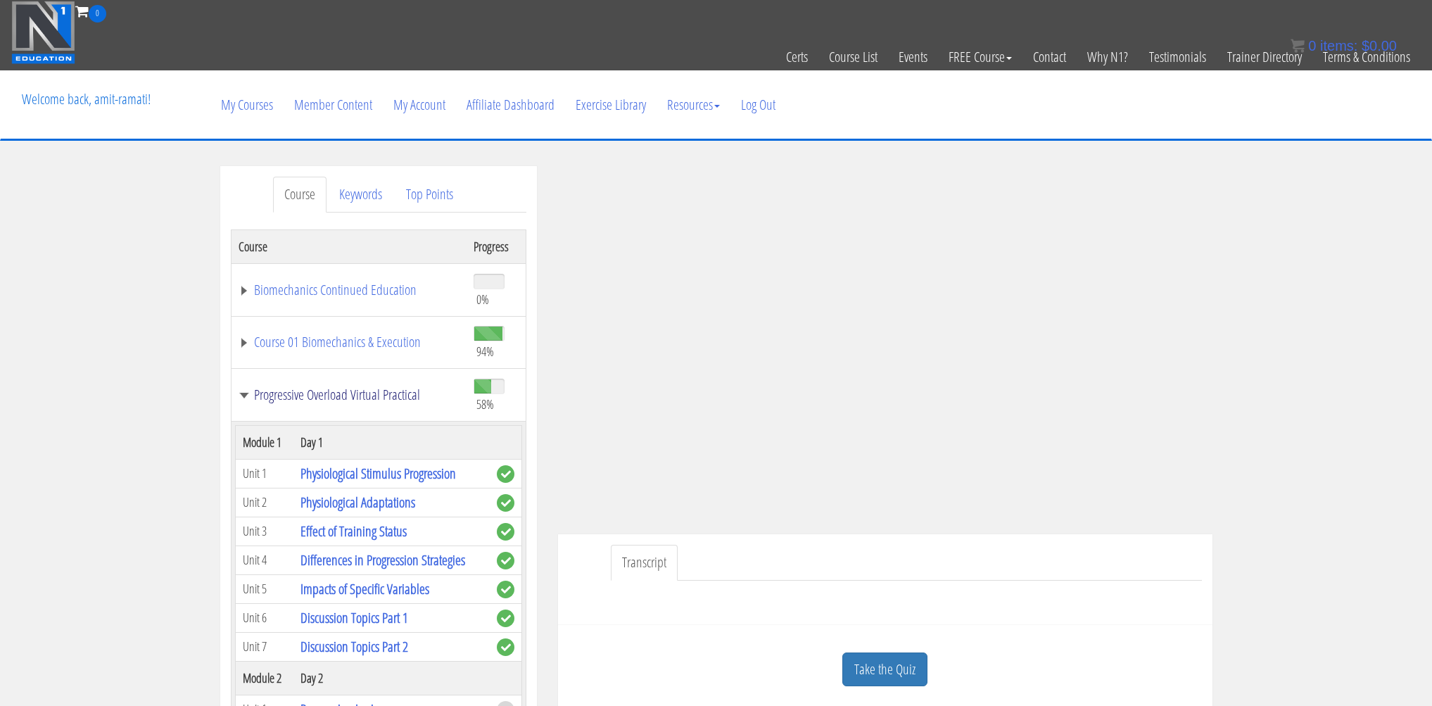
click at [319, 391] on link "Progressive Overload Virtual Practical" at bounding box center [349, 395] width 221 height 14
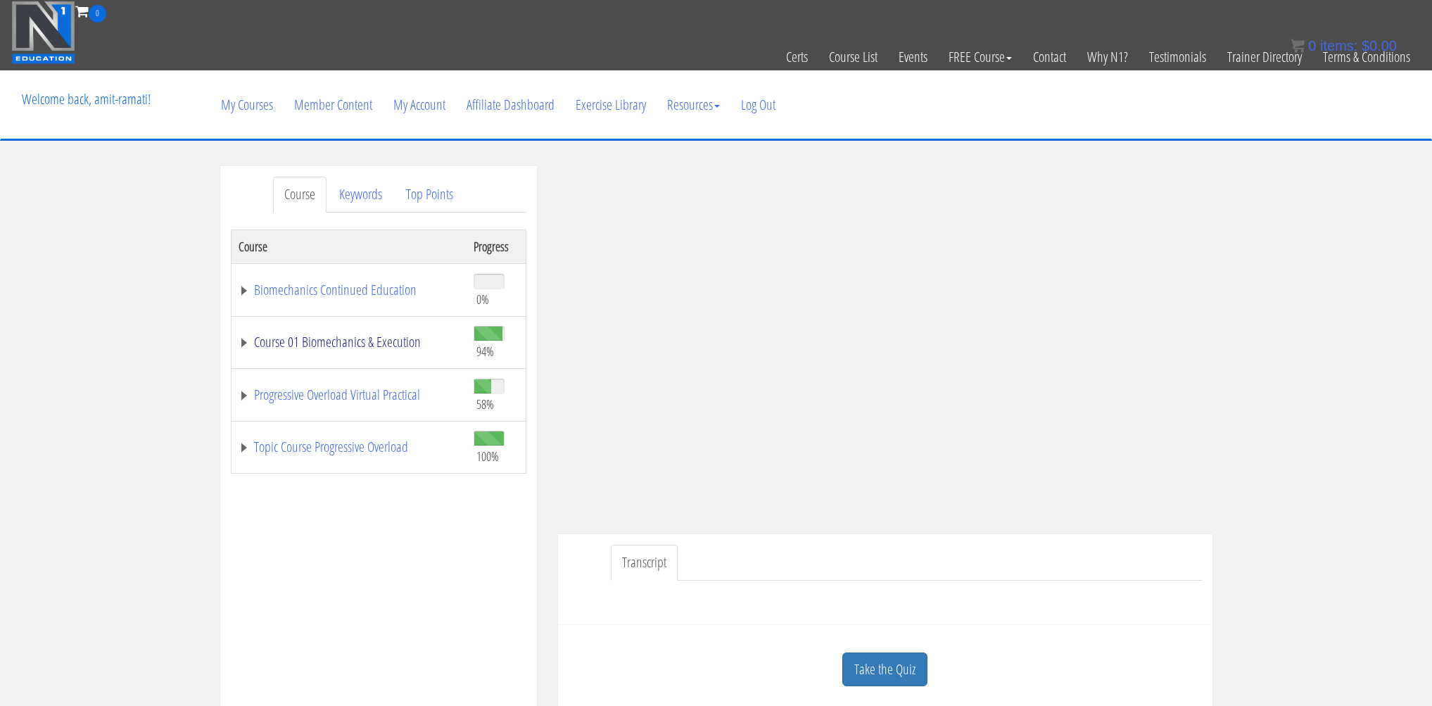
click at [315, 337] on link "Course 01 Biomechanics & Execution" at bounding box center [349, 342] width 221 height 14
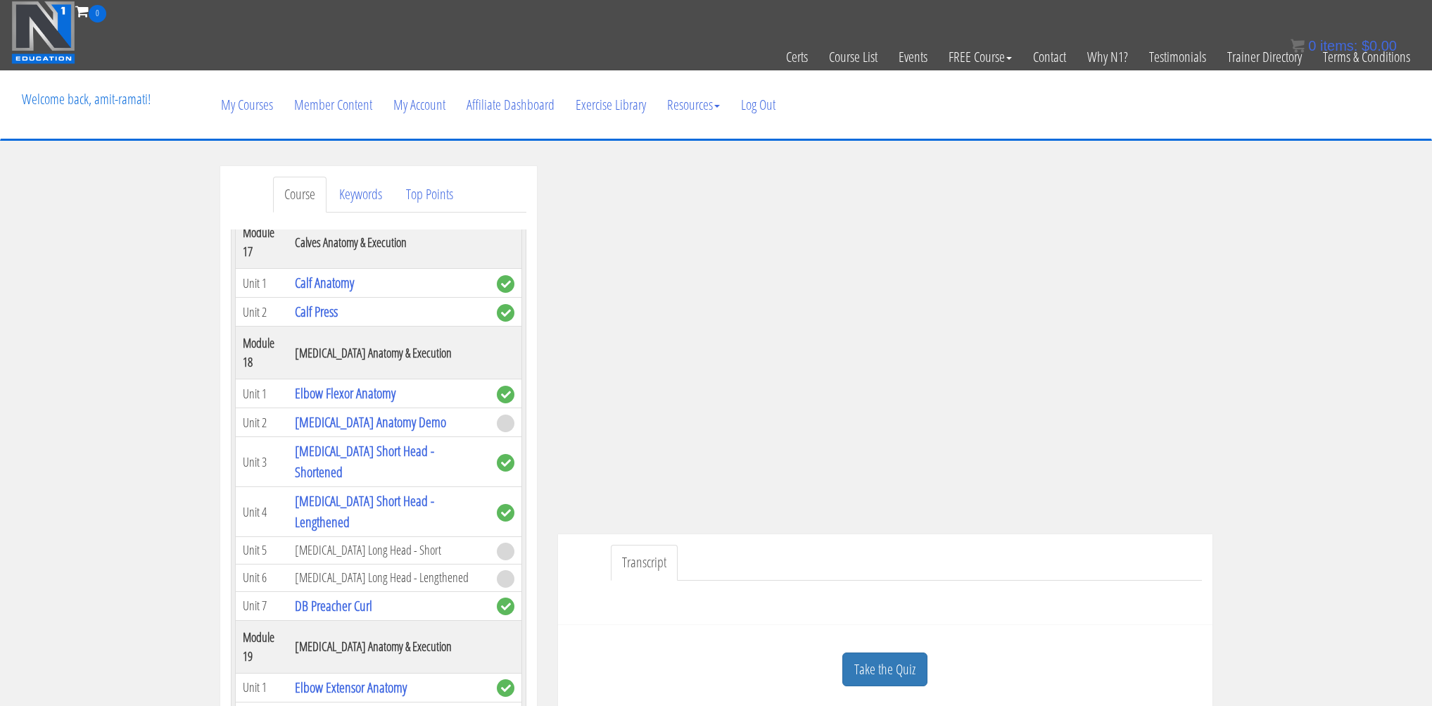
scroll to position [4594, 0]
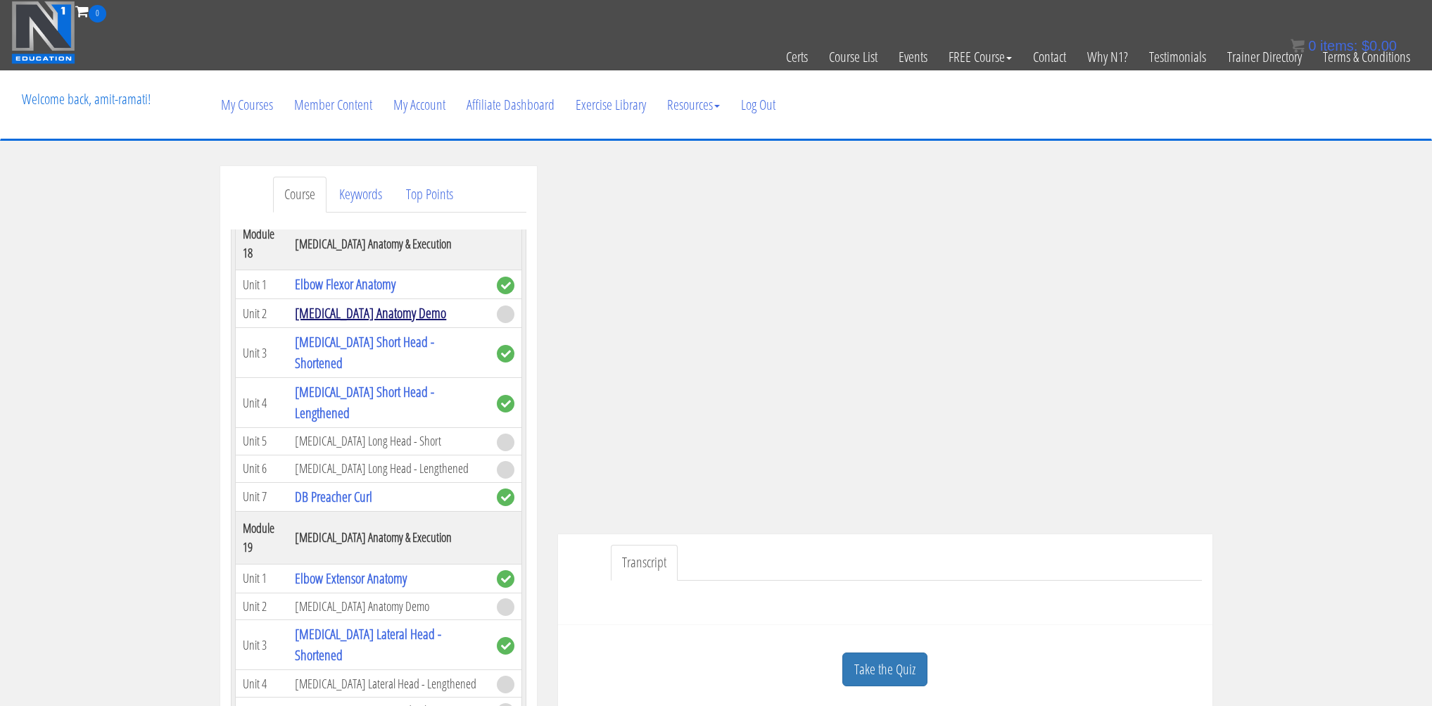
click at [381, 322] on link "[MEDICAL_DATA] Anatomy Demo" at bounding box center [370, 312] width 151 height 19
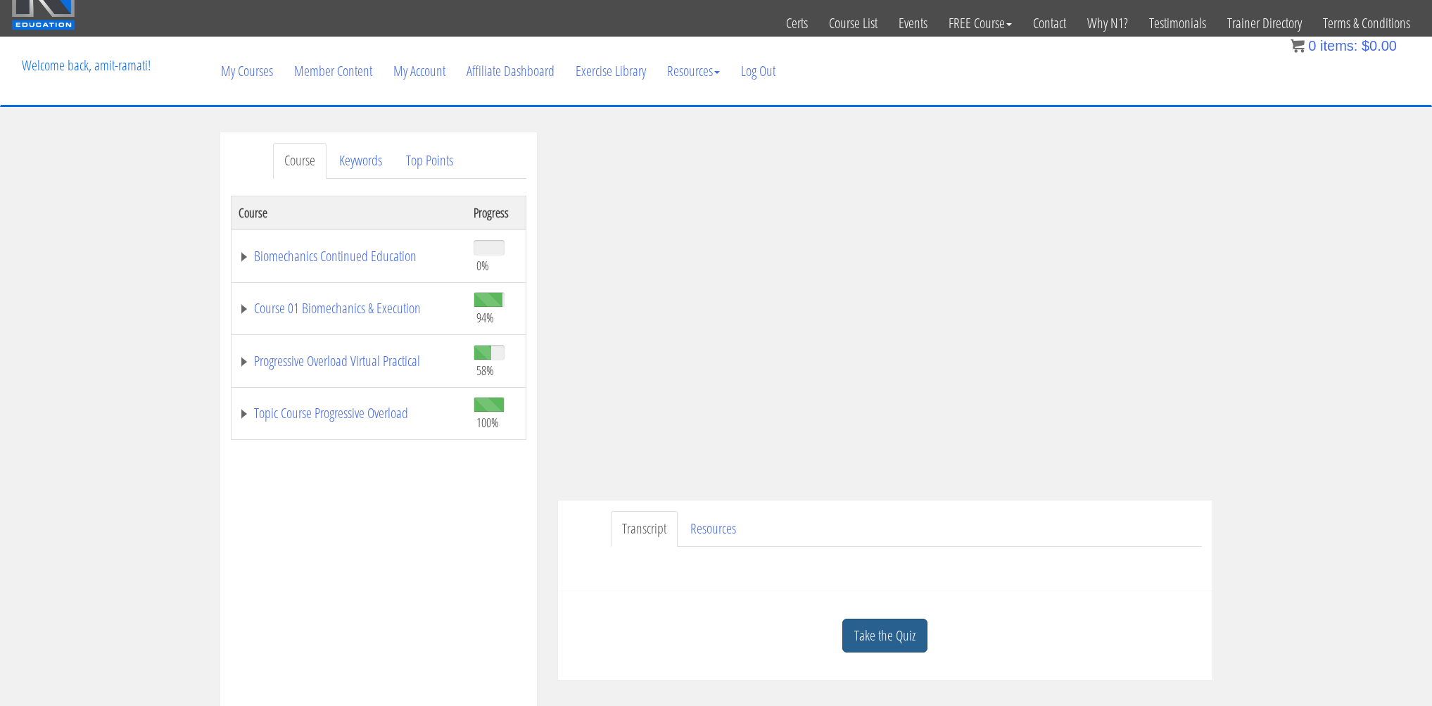
scroll to position [75, 0]
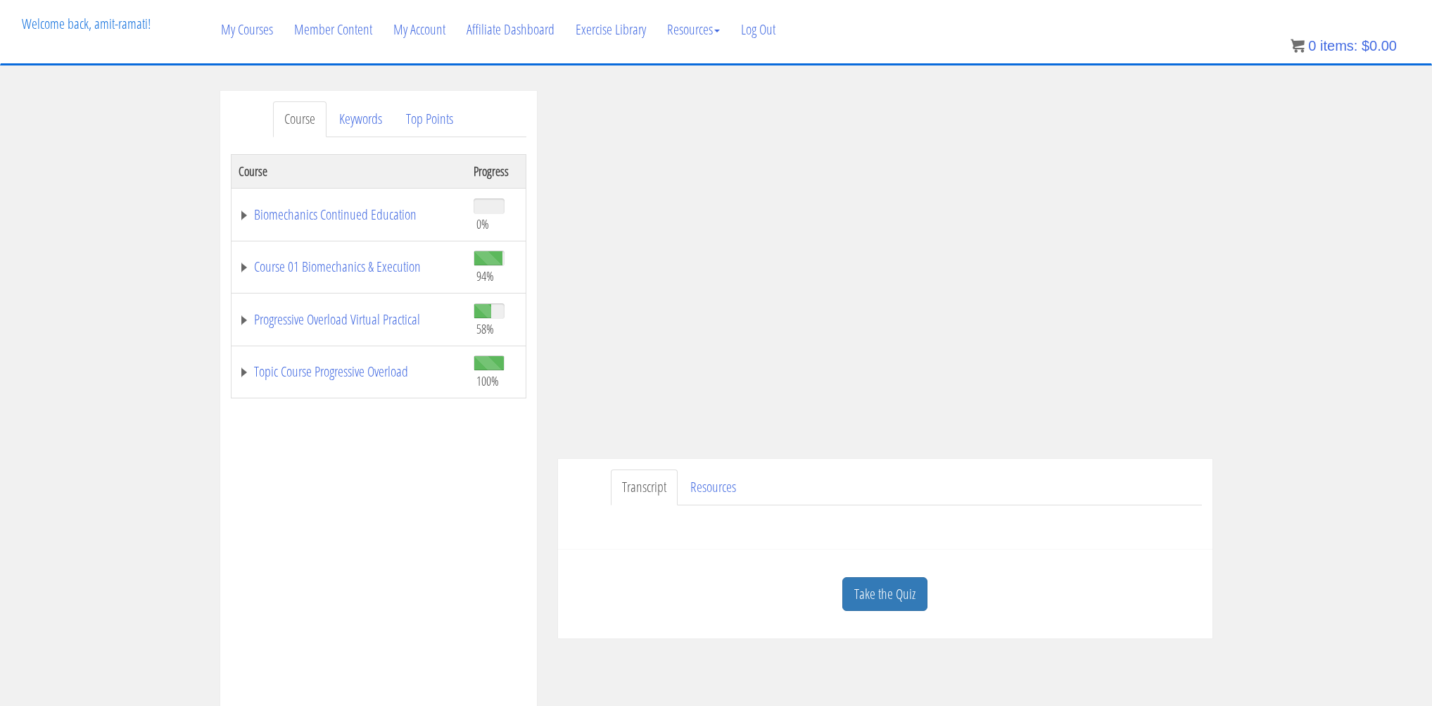
click at [890, 568] on div "Take the Quiz" at bounding box center [885, 594] width 633 height 68
click at [893, 580] on link "Take the Quiz" at bounding box center [884, 594] width 85 height 34
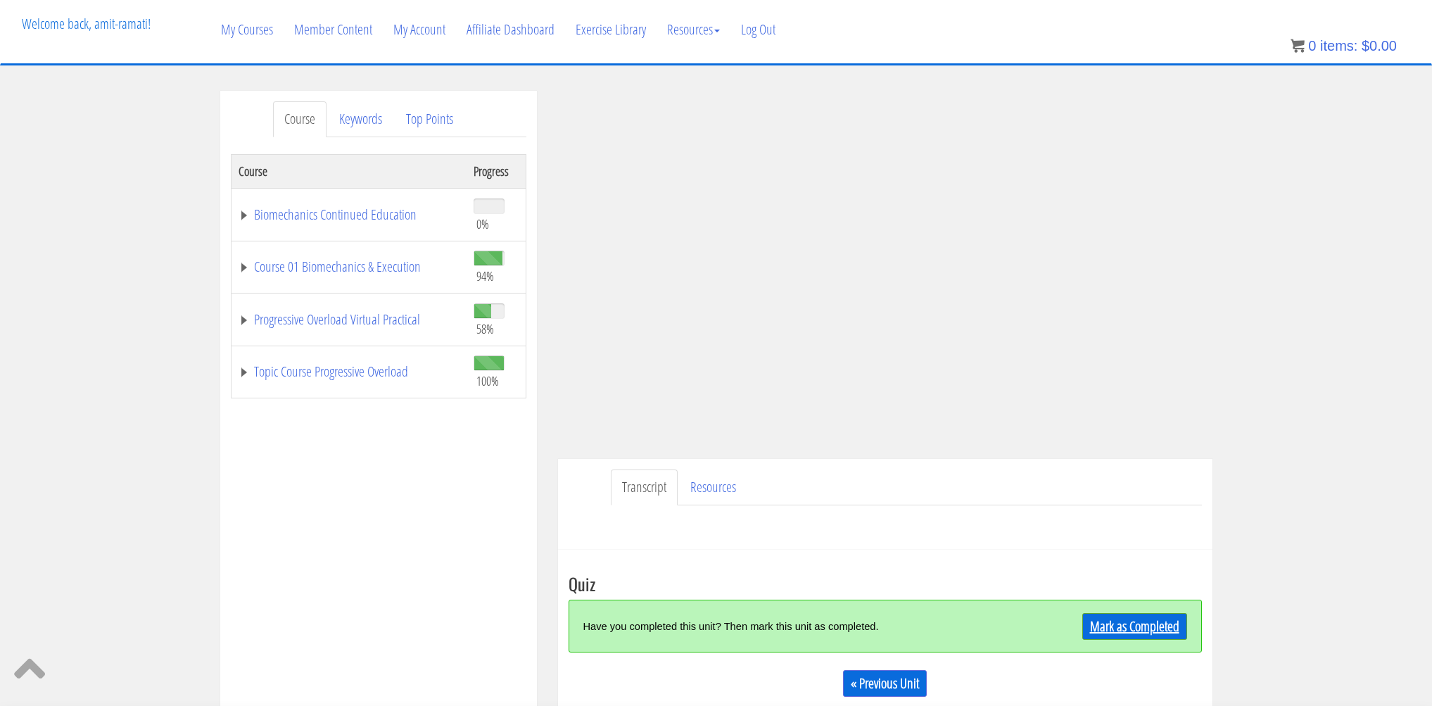
click at [1121, 631] on link "Mark as Completed" at bounding box center [1135, 626] width 105 height 27
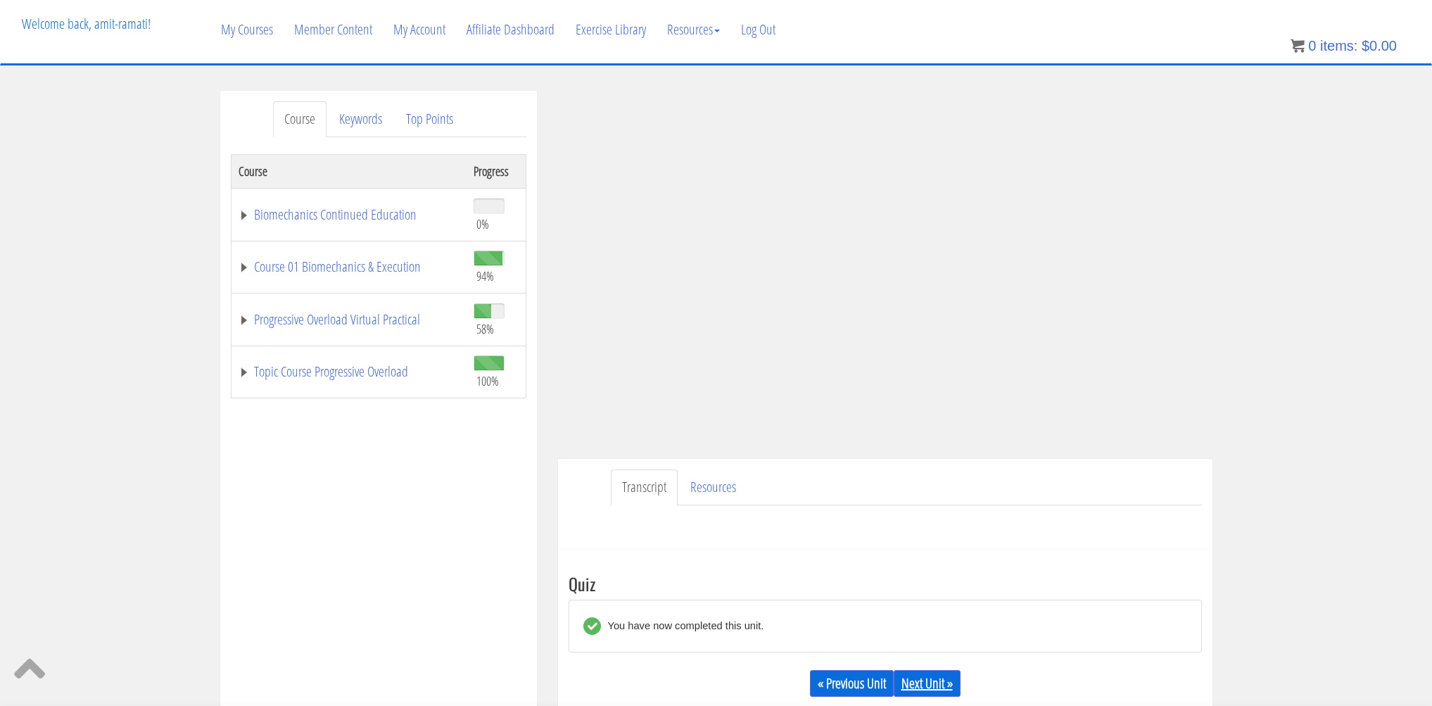
click at [926, 678] on link "Next Unit »" at bounding box center [927, 683] width 67 height 27
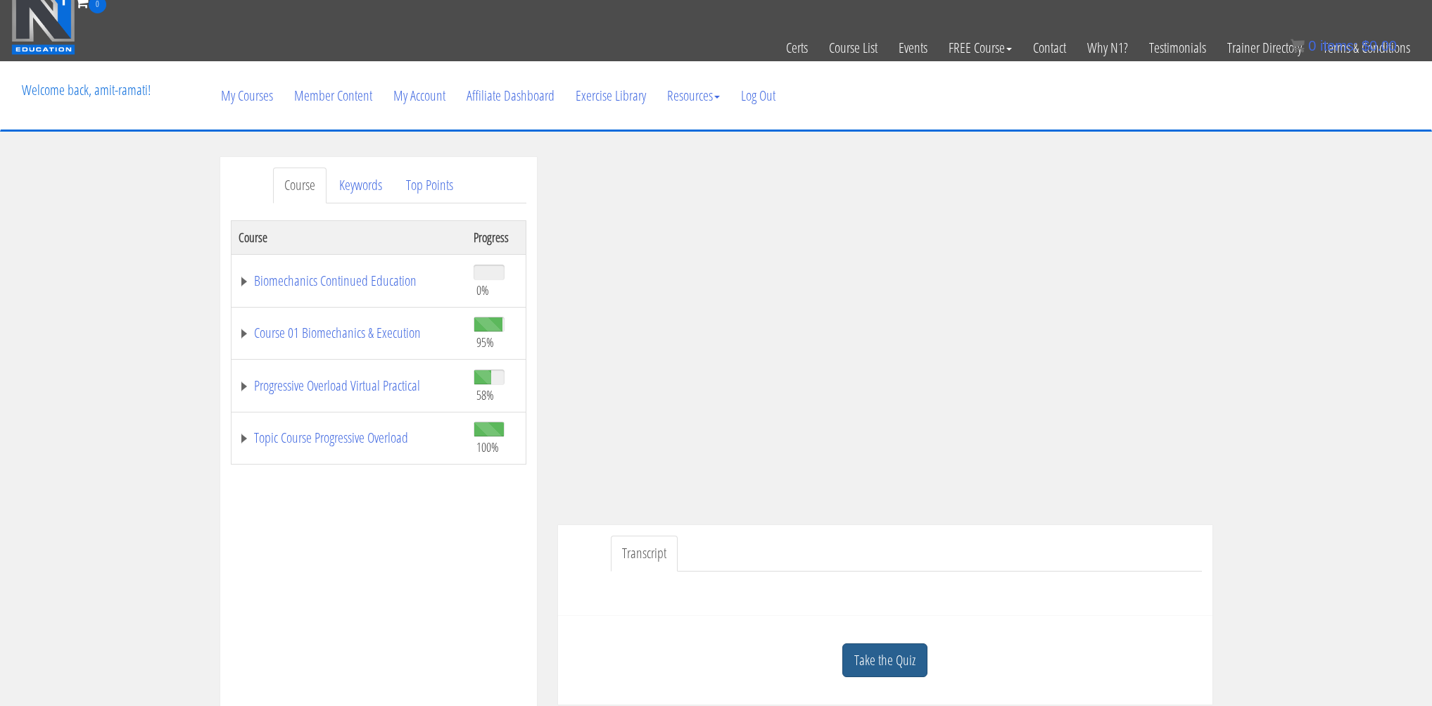
click at [917, 664] on link "Take the Quiz" at bounding box center [884, 660] width 85 height 34
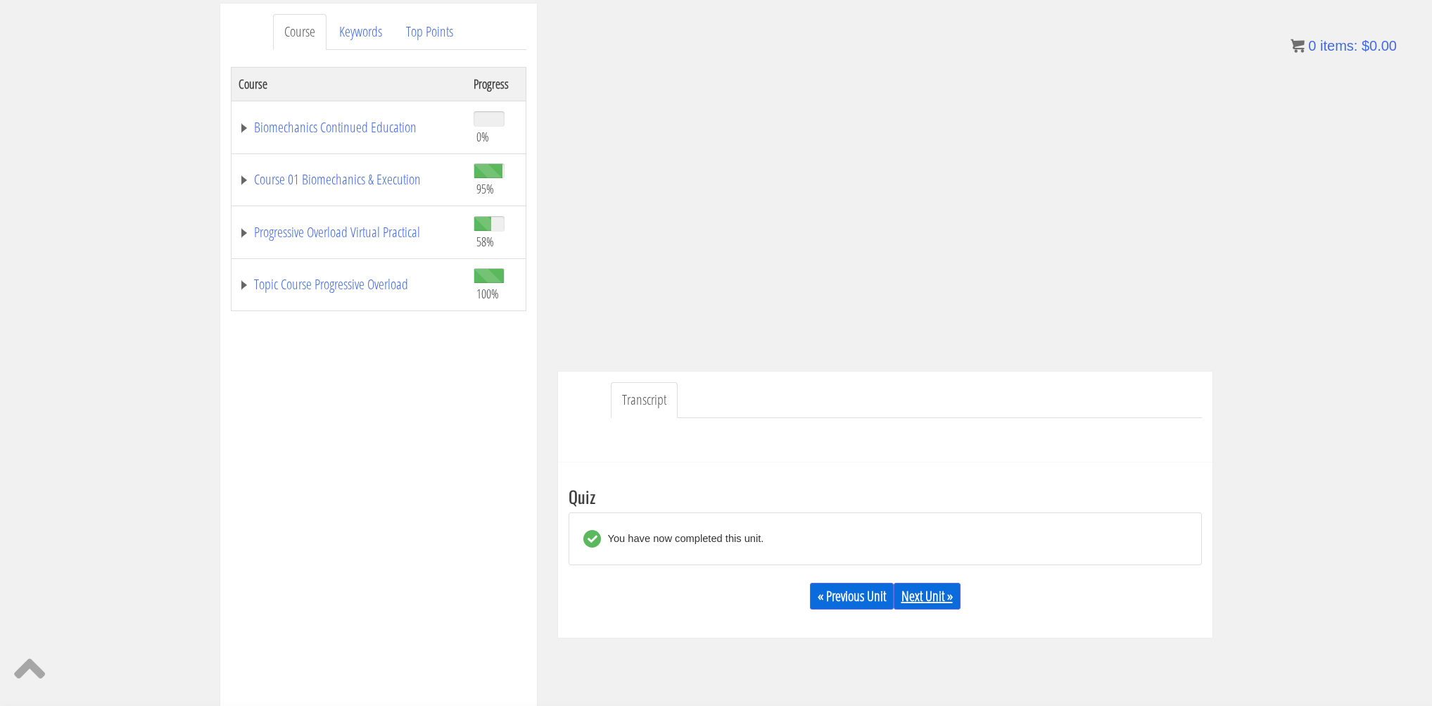
click at [938, 588] on link "Next Unit »" at bounding box center [927, 596] width 67 height 27
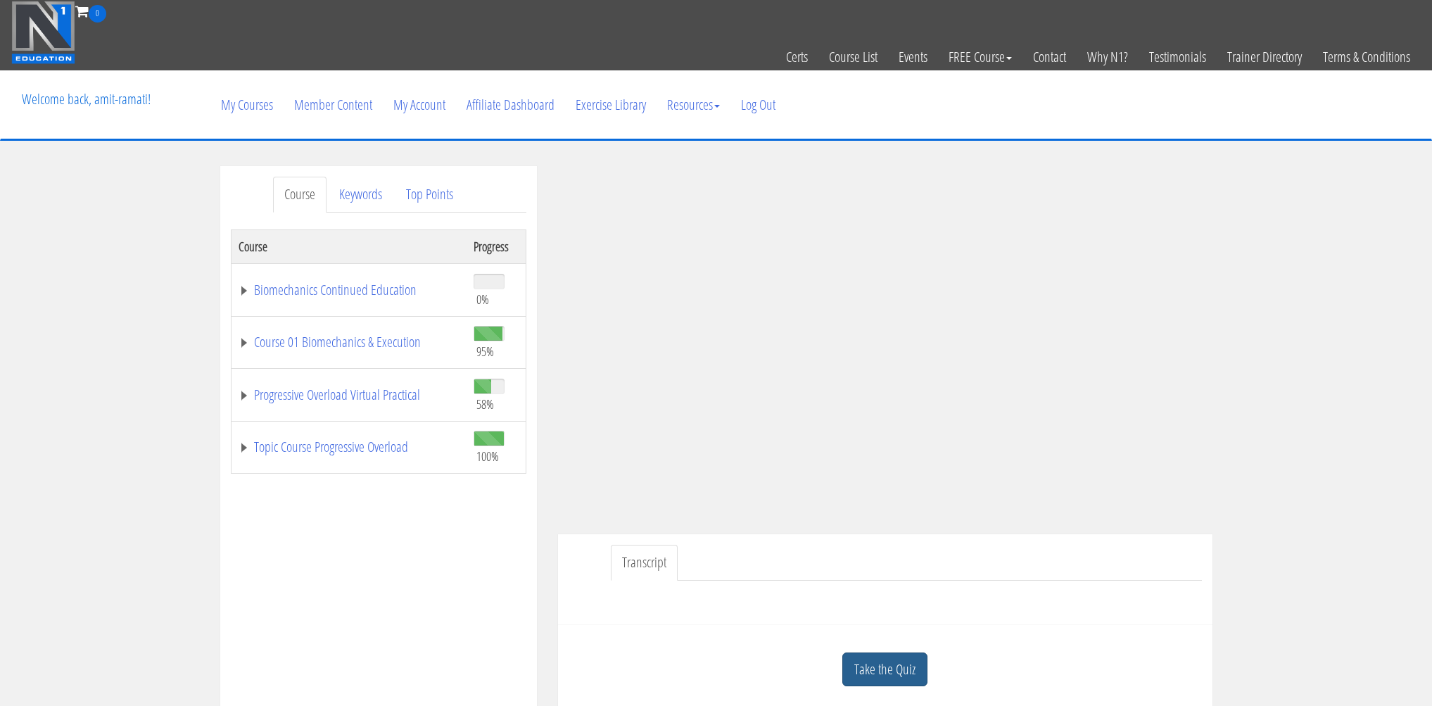
click at [899, 660] on link "Take the Quiz" at bounding box center [884, 669] width 85 height 34
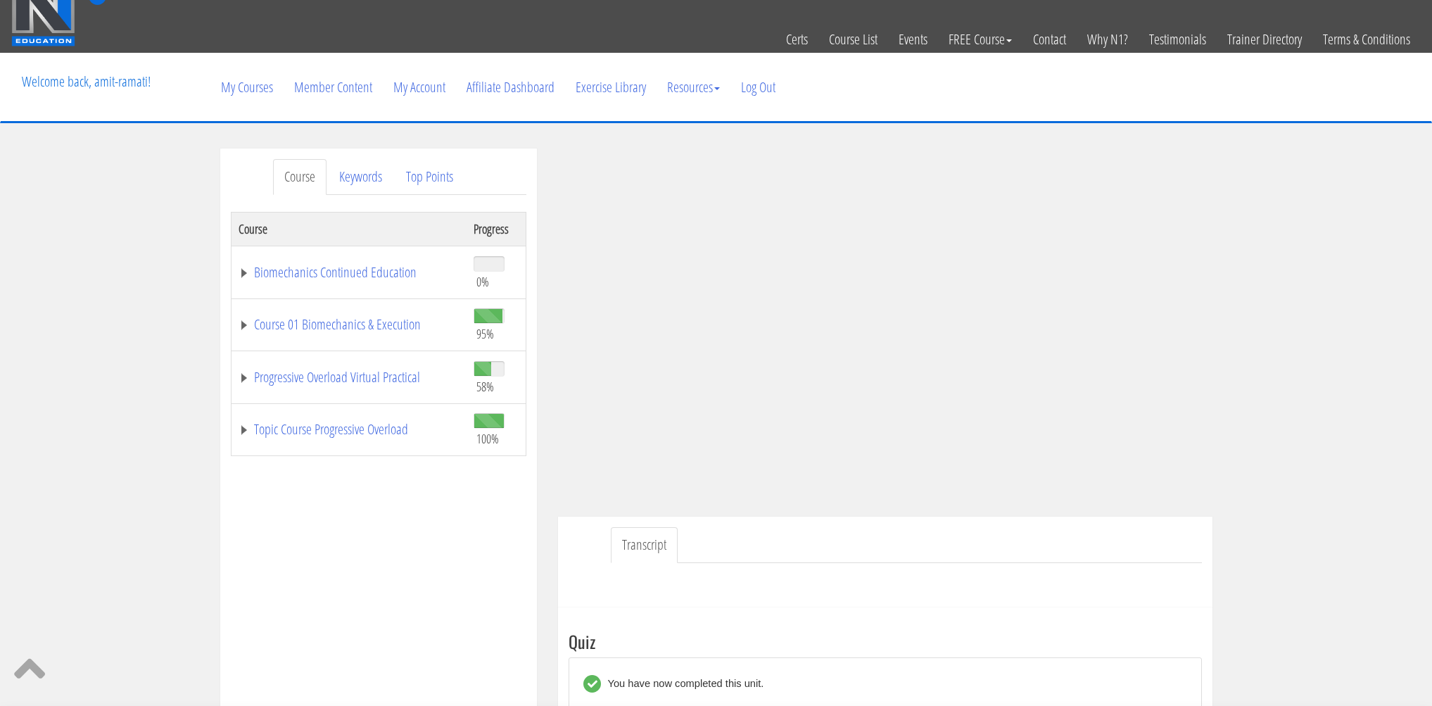
scroll to position [151, 0]
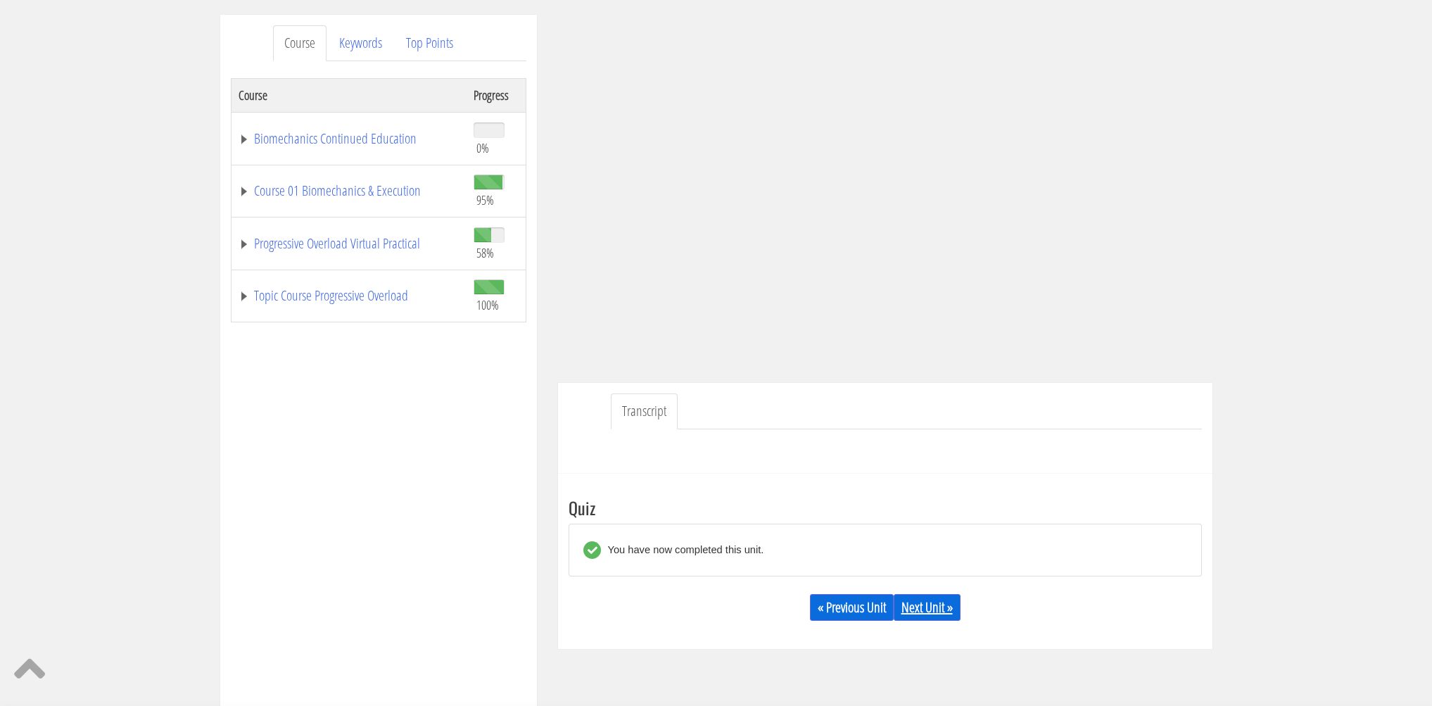
click at [915, 613] on link "Next Unit »" at bounding box center [927, 607] width 67 height 27
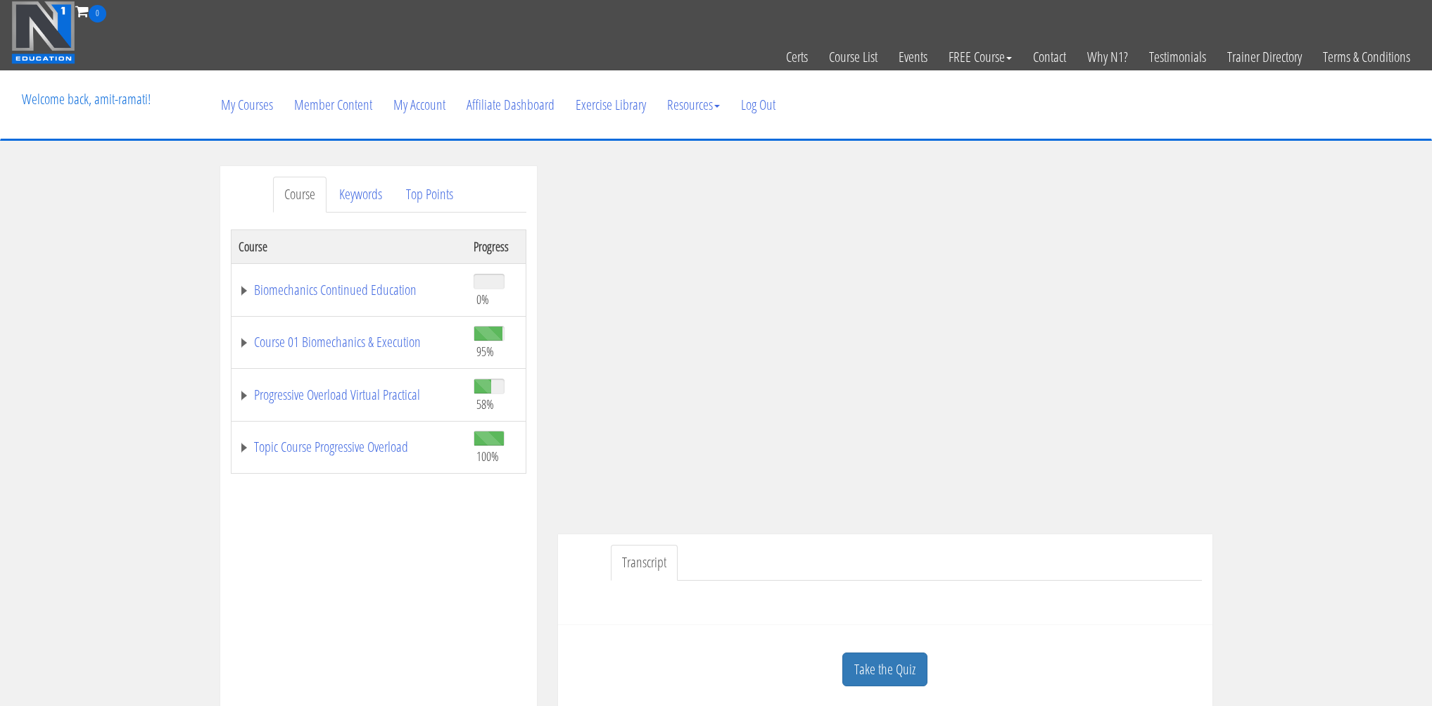
scroll to position [9, 0]
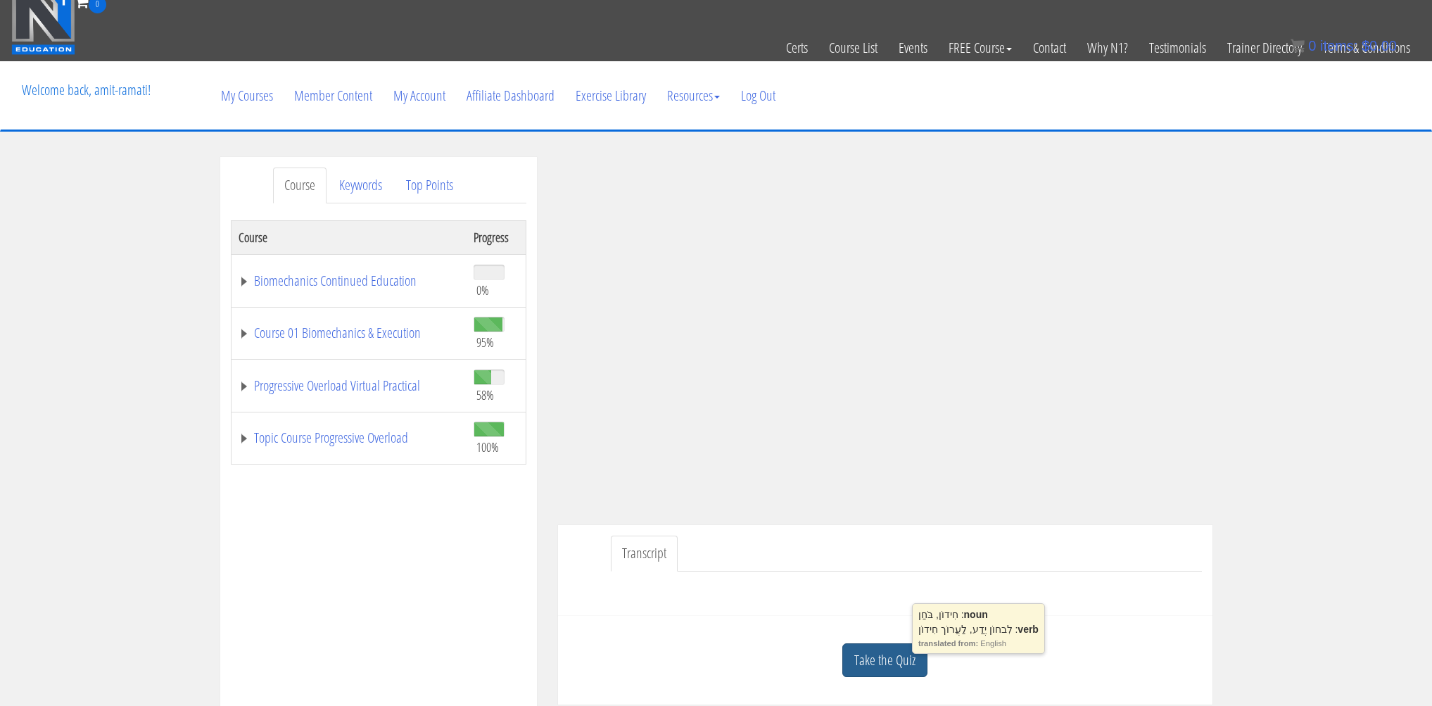
click at [905, 661] on link "Take the Quiz" at bounding box center [884, 660] width 85 height 34
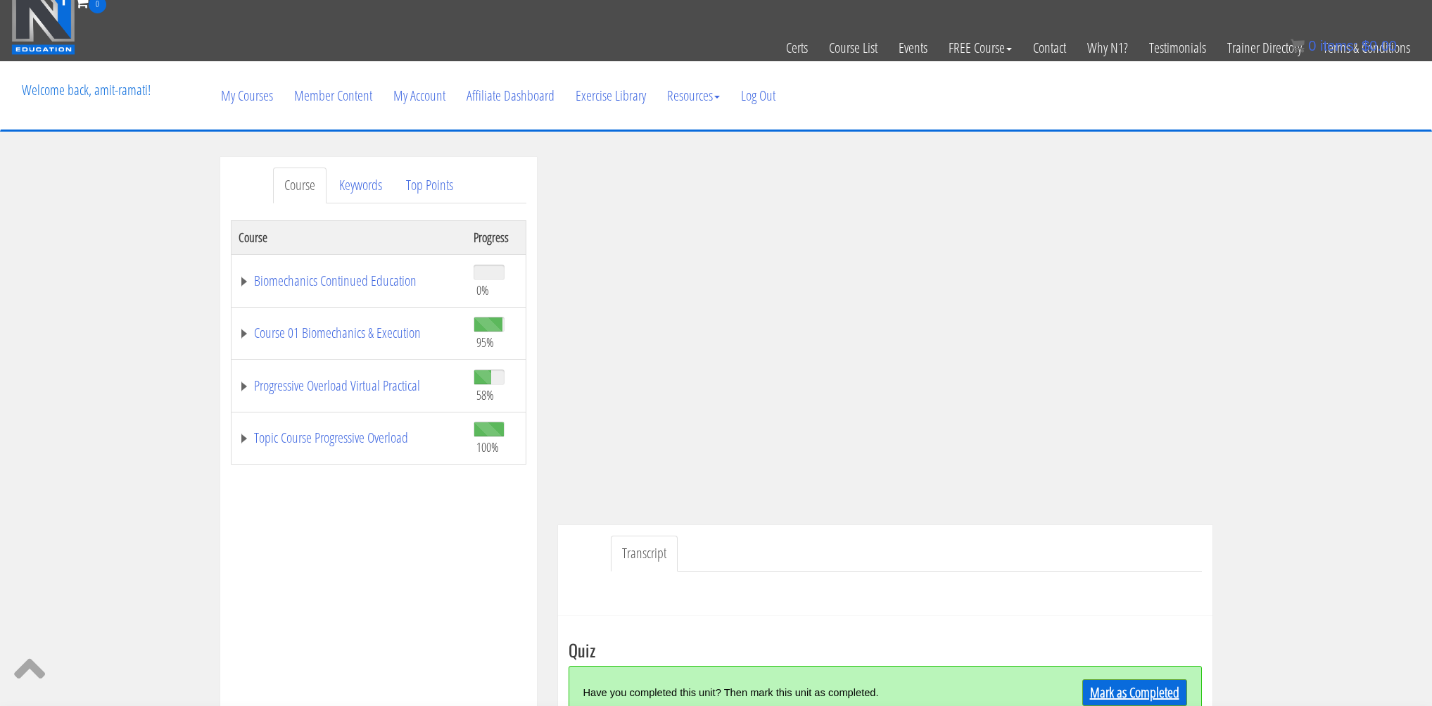
scroll to position [58, 0]
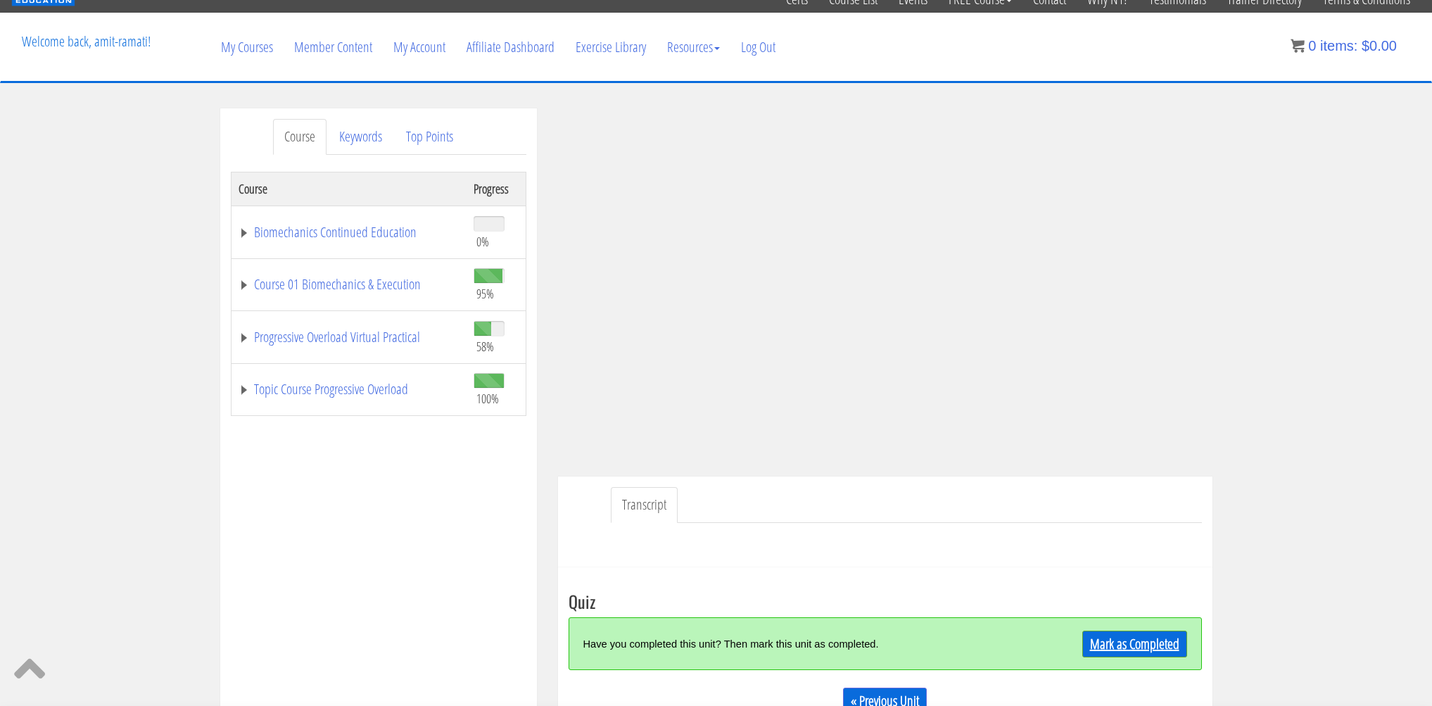
click at [1144, 641] on link "Mark as Completed" at bounding box center [1135, 644] width 105 height 27
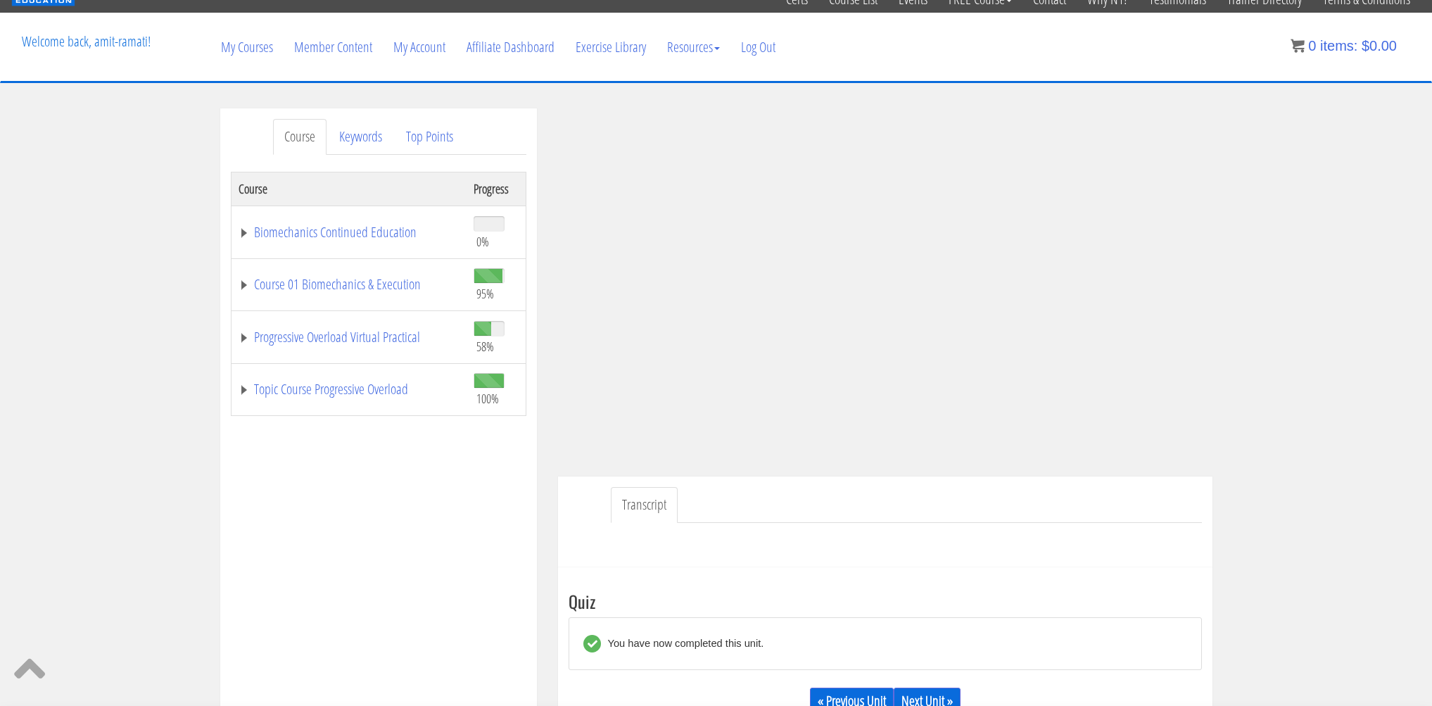
scroll to position [187, 0]
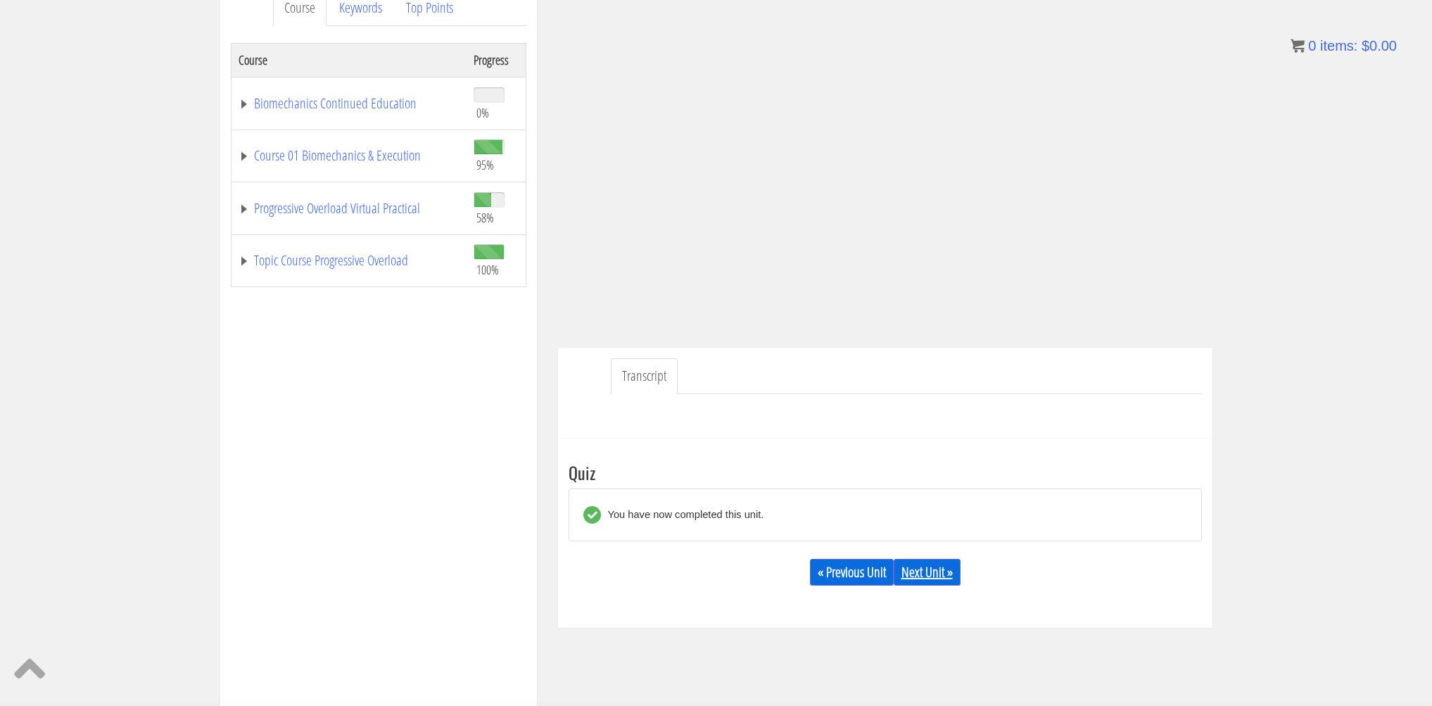
click at [915, 573] on link "Next Unit »" at bounding box center [927, 572] width 67 height 27
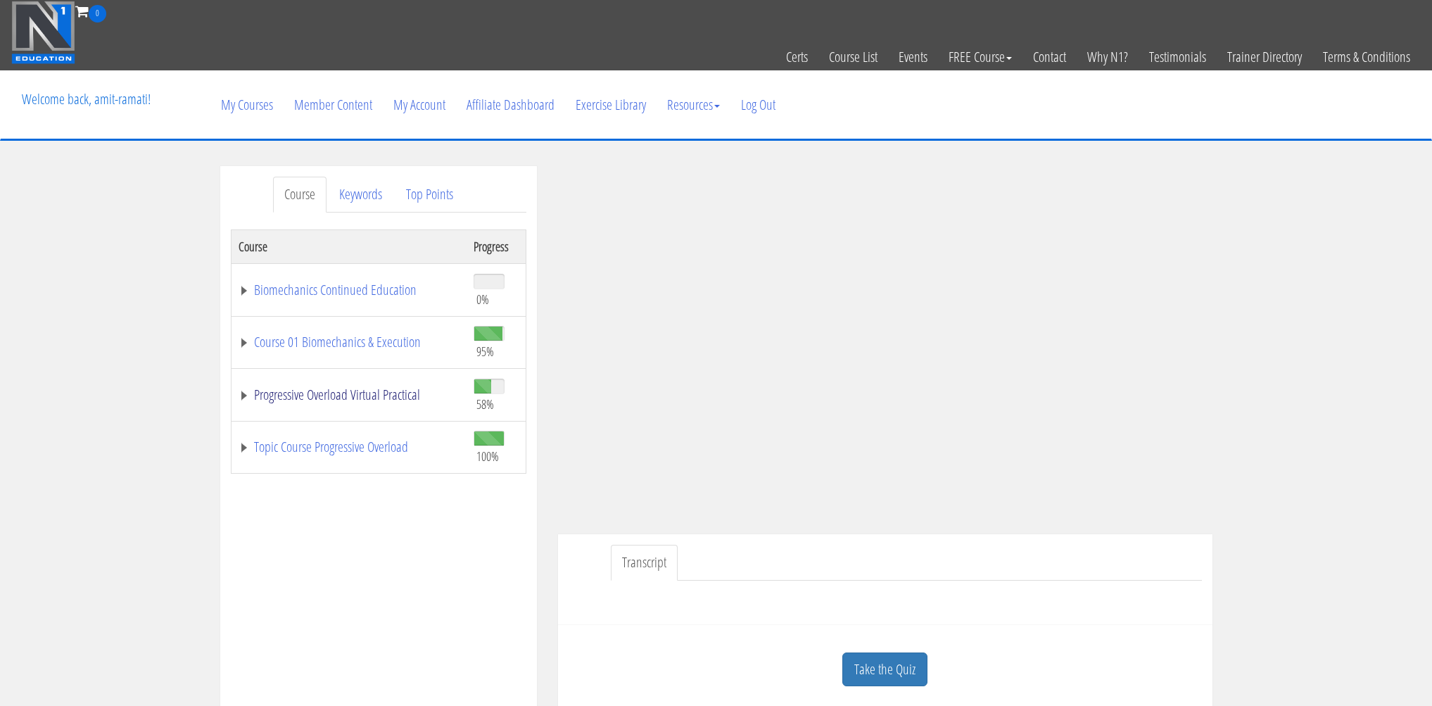
click at [323, 389] on link "Progressive Overload Virtual Practical" at bounding box center [349, 395] width 221 height 14
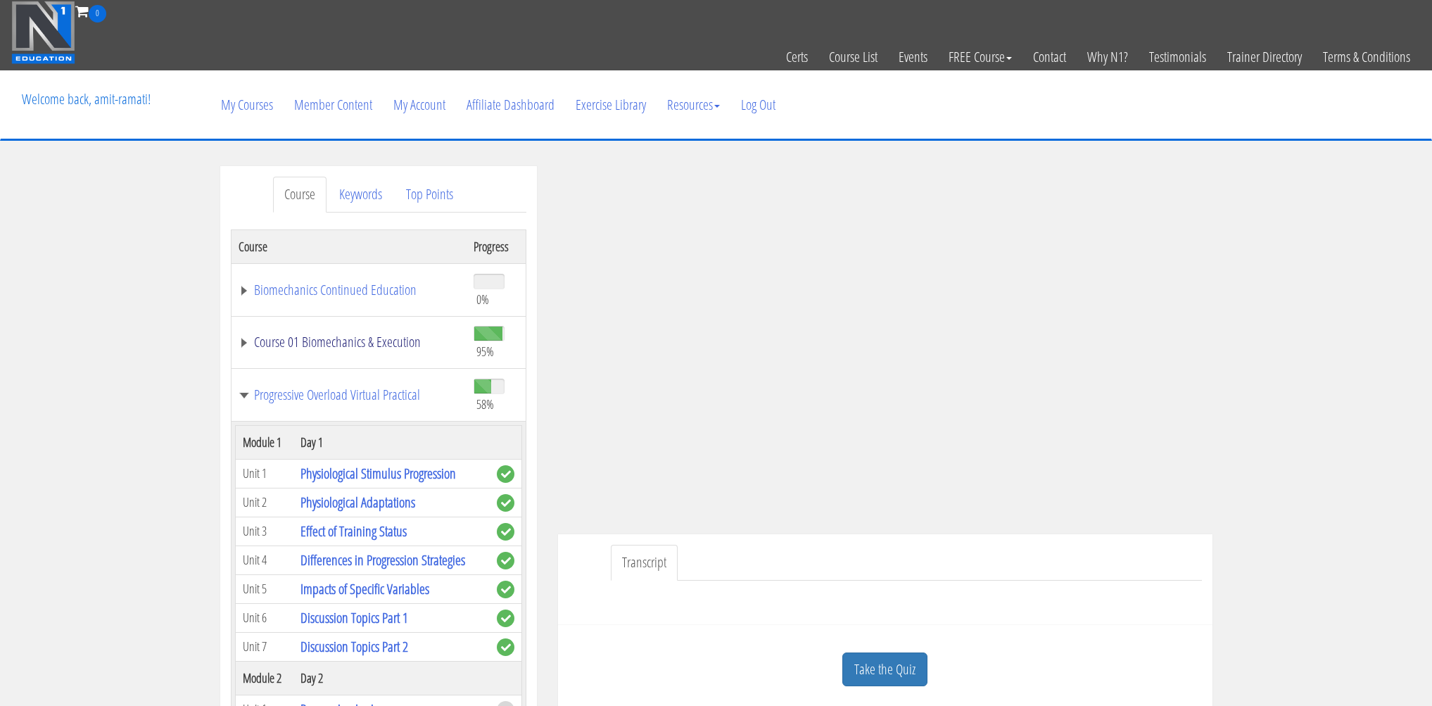
click at [329, 336] on link "Course 01 Biomechanics & Execution" at bounding box center [349, 342] width 221 height 14
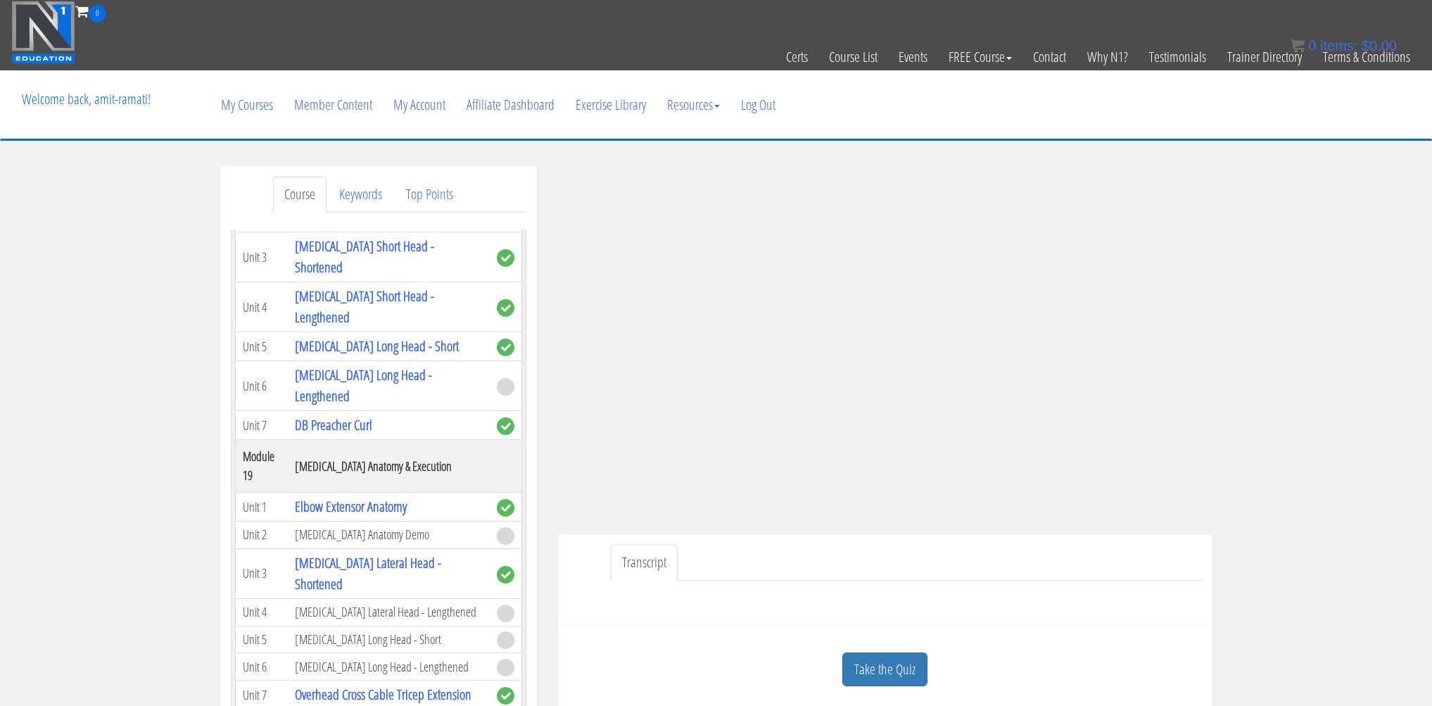
scroll to position [4628, 0]
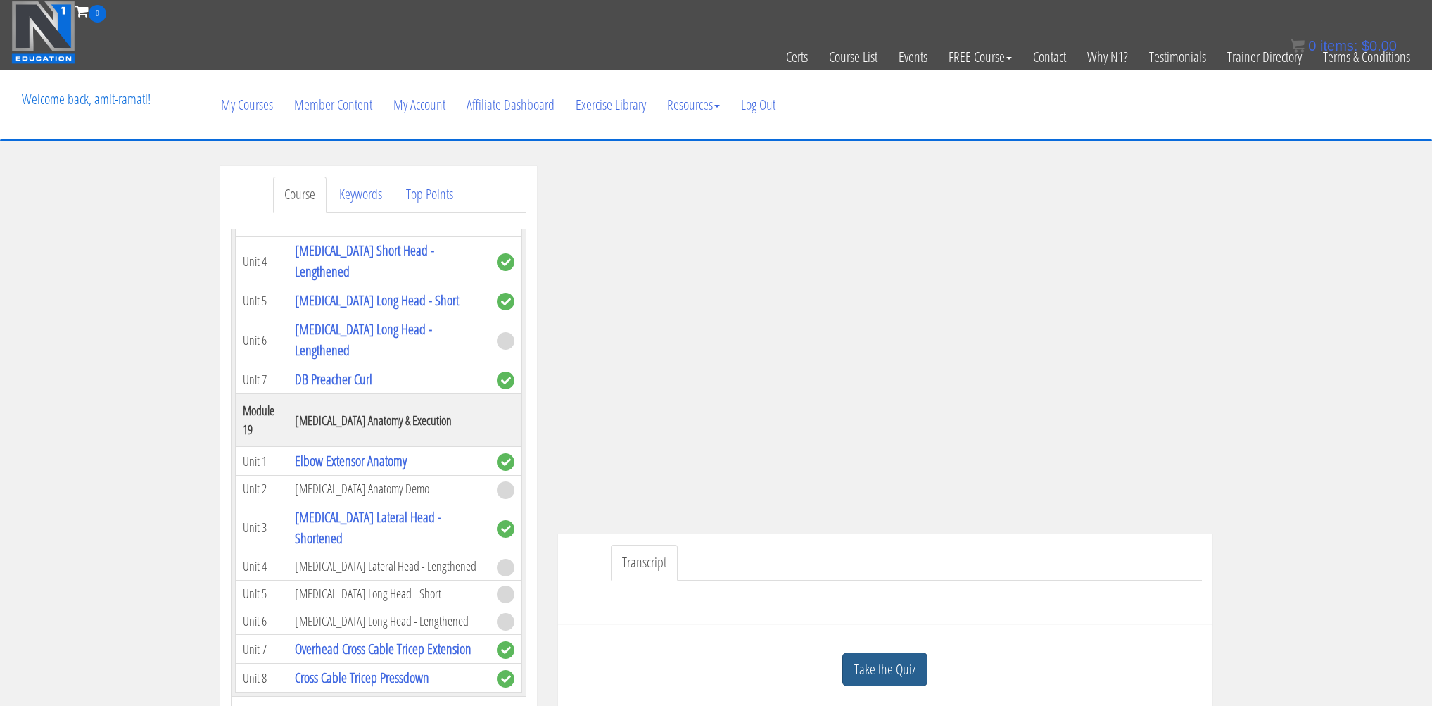
click at [852, 671] on link "Take the Quiz" at bounding box center [884, 669] width 85 height 34
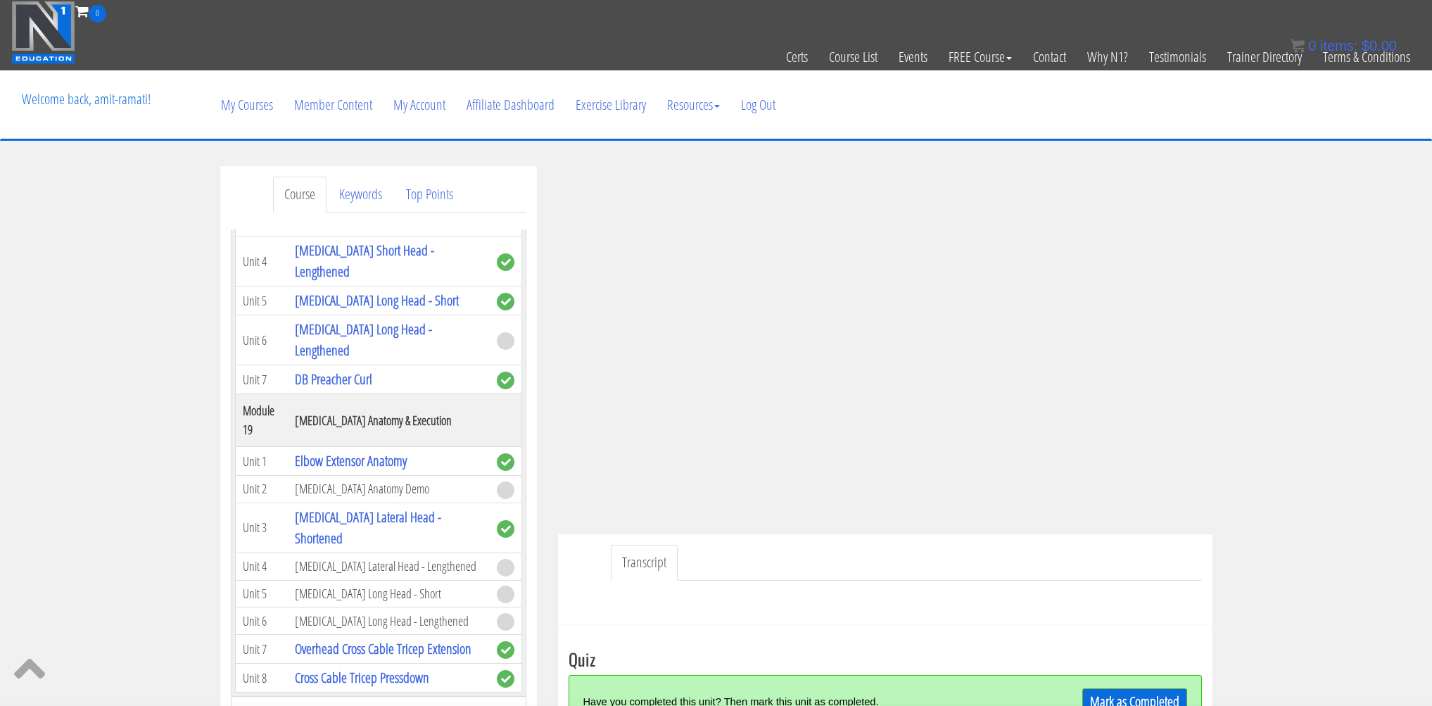
scroll to position [122, 0]
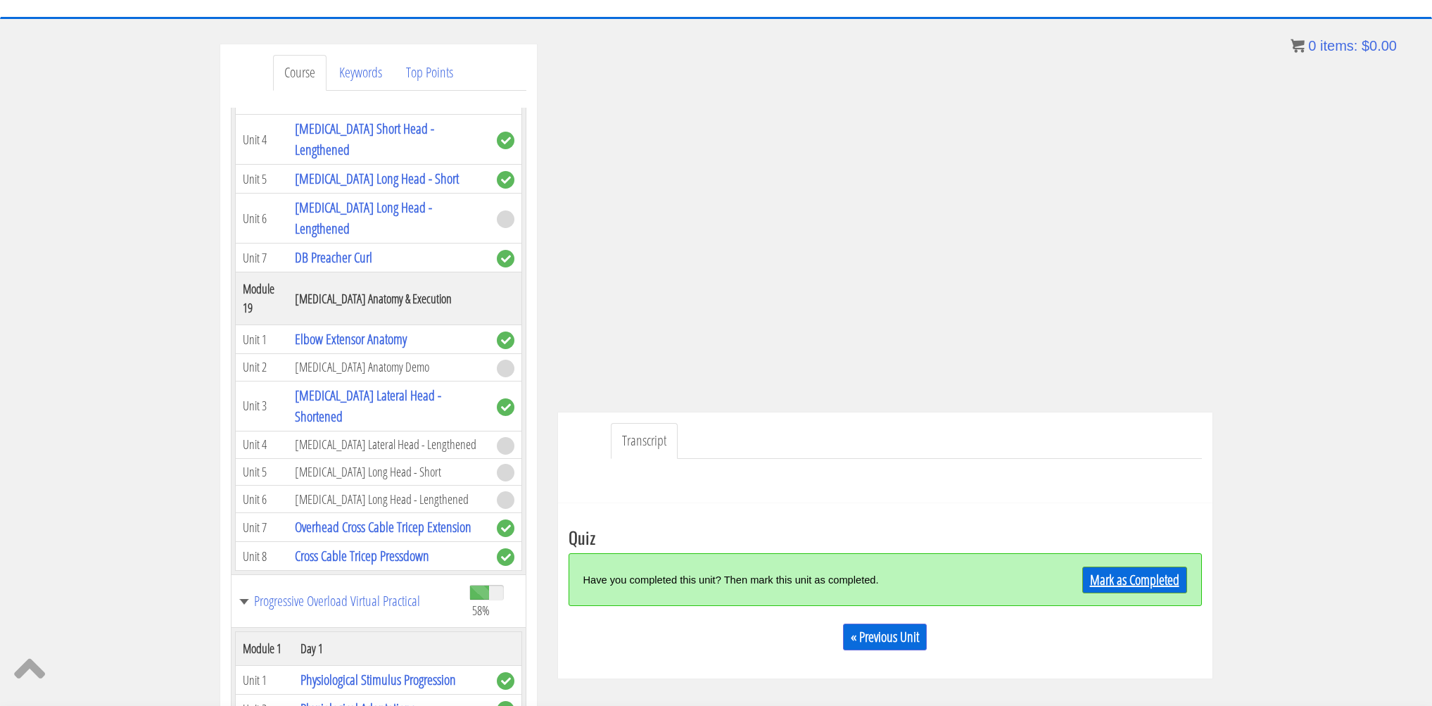
click at [1116, 588] on link "Mark as Completed" at bounding box center [1135, 580] width 105 height 27
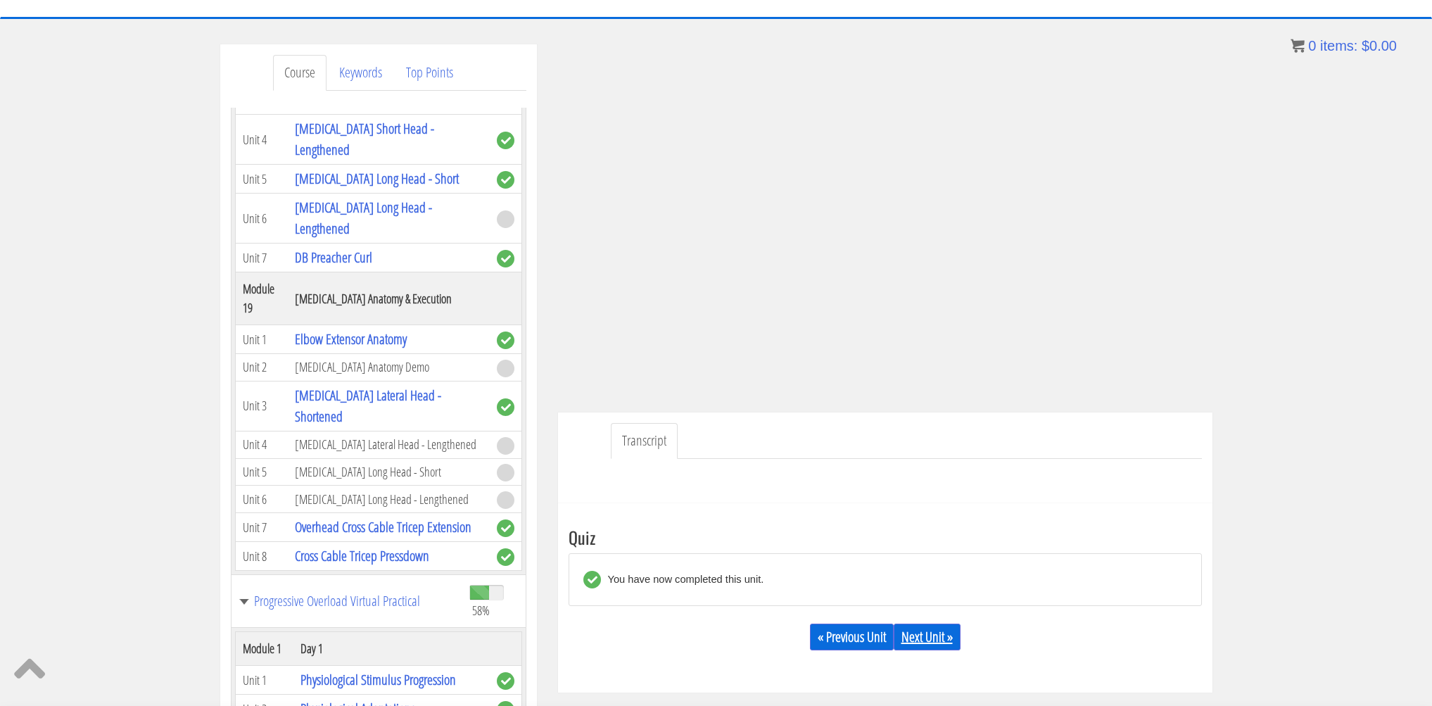
click at [910, 641] on link "Next Unit »" at bounding box center [927, 637] width 67 height 27
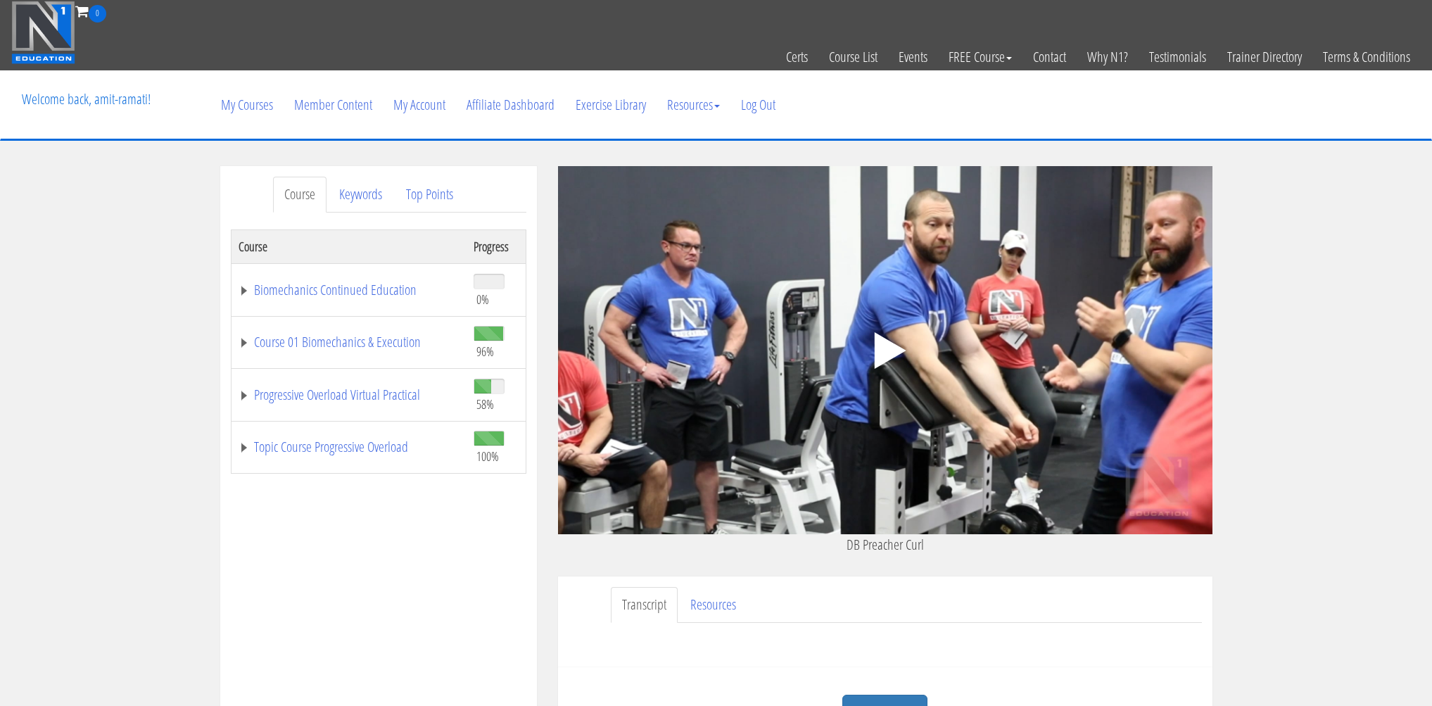
scroll to position [148, 0]
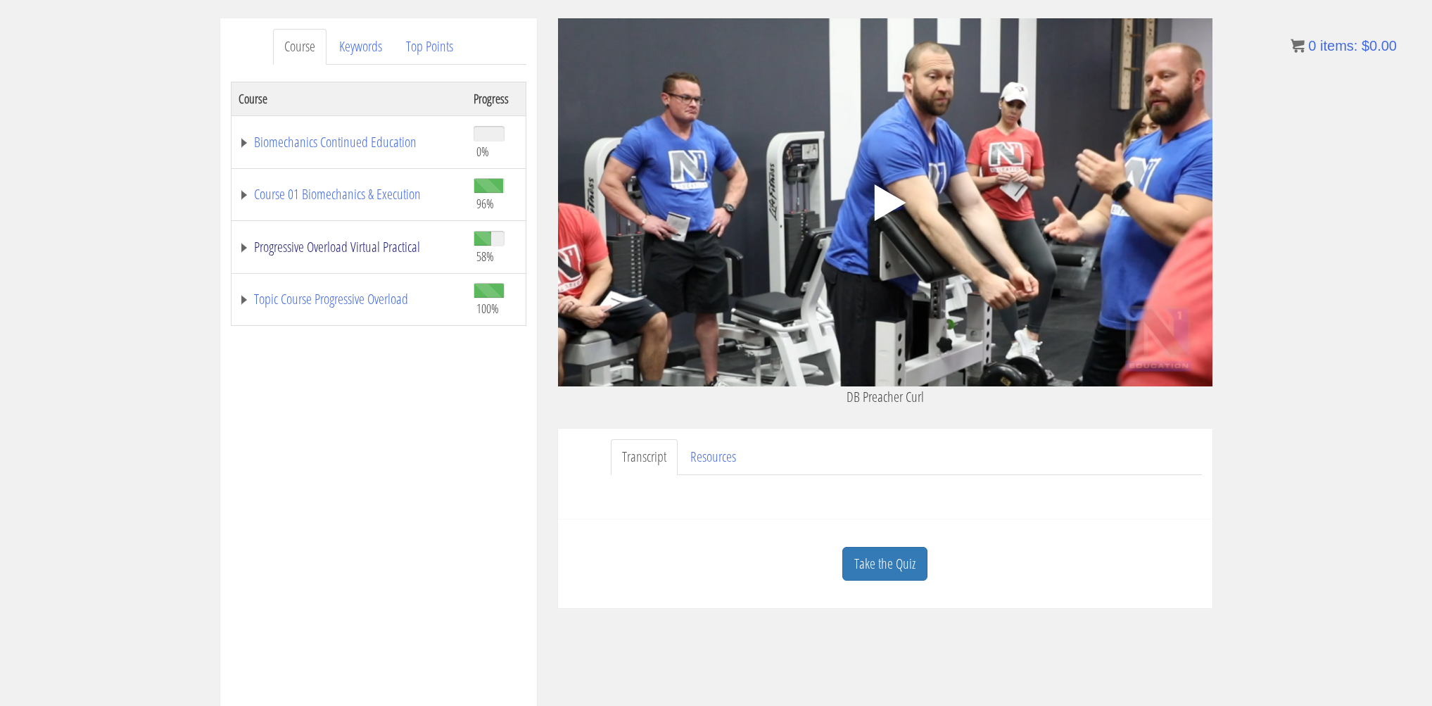
click at [379, 254] on link "Progressive Overload Virtual Practical" at bounding box center [349, 247] width 221 height 14
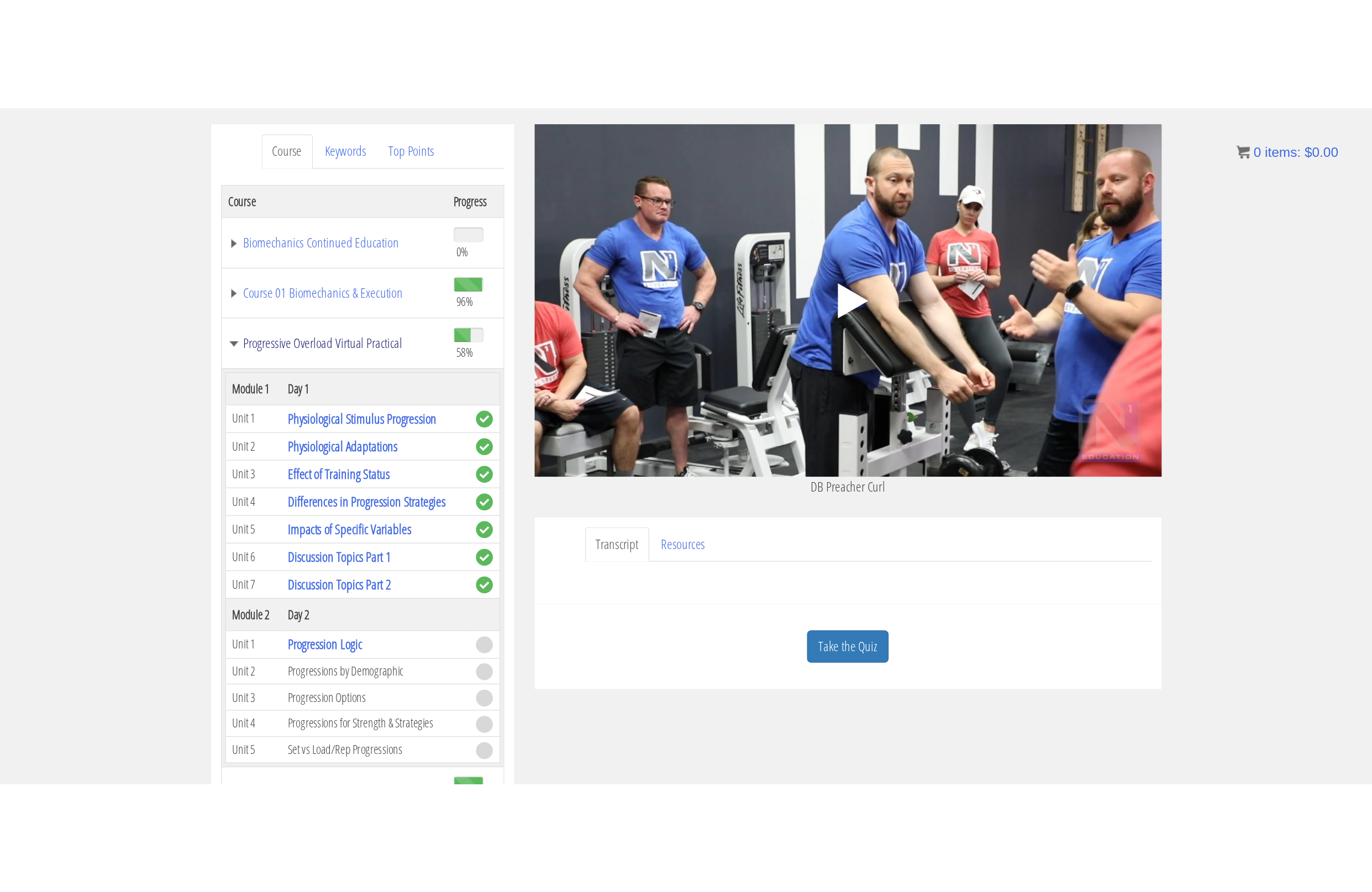
scroll to position [118, 0]
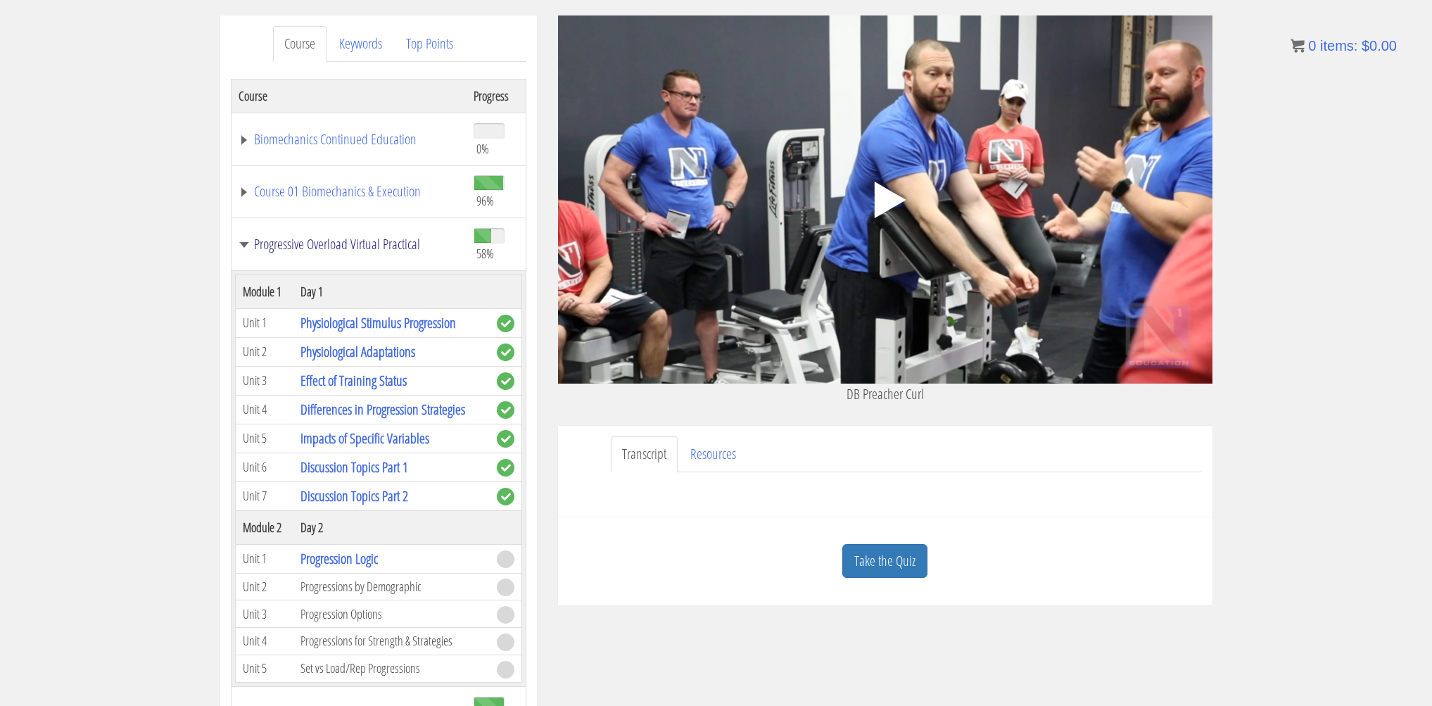
drag, startPoint x: 335, startPoint y: 259, endPoint x: 336, endPoint y: 248, distance: 10.6
click at [336, 249] on td "Progressive Overload Virtual Practical" at bounding box center [349, 244] width 236 height 53
click at [336, 248] on link "Progressive Overload Virtual Practical" at bounding box center [349, 244] width 221 height 14
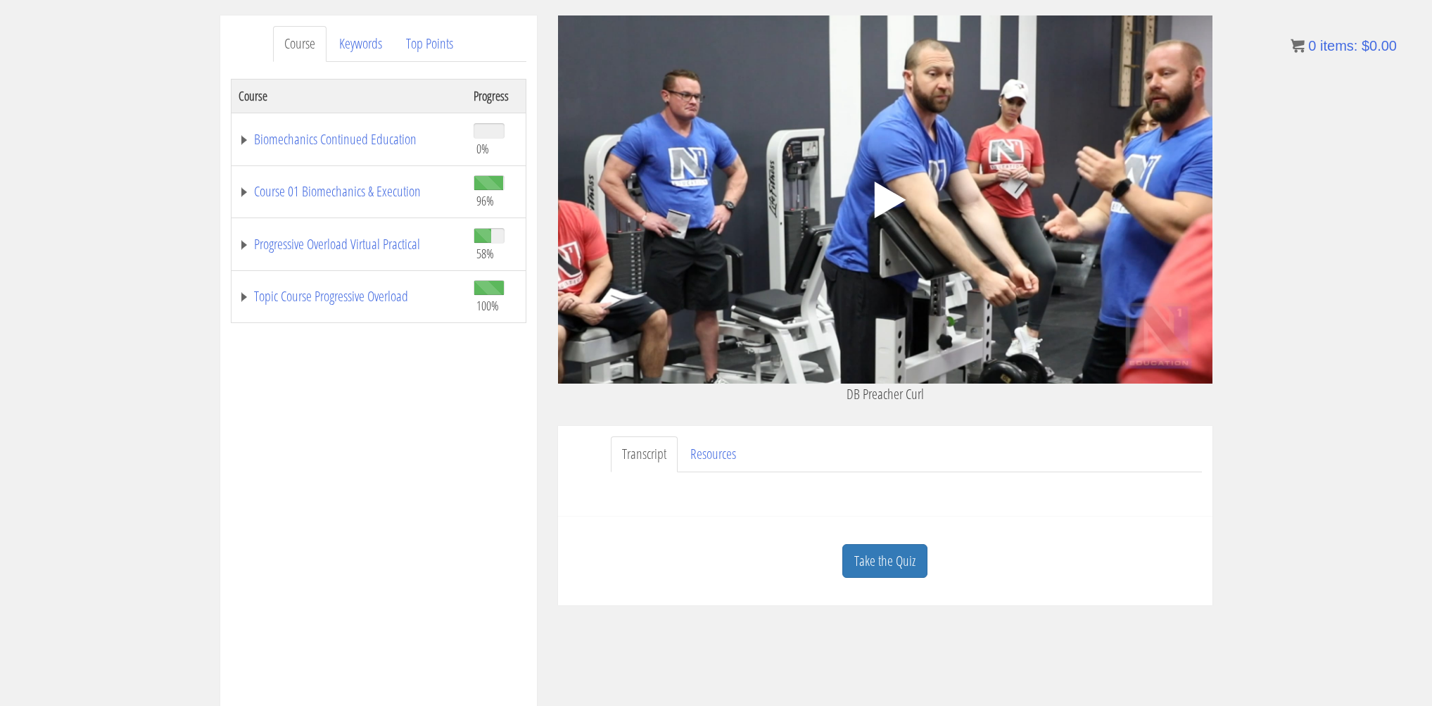
click at [340, 179] on td "Course 01 Biomechanics & Execution" at bounding box center [349, 191] width 236 height 53
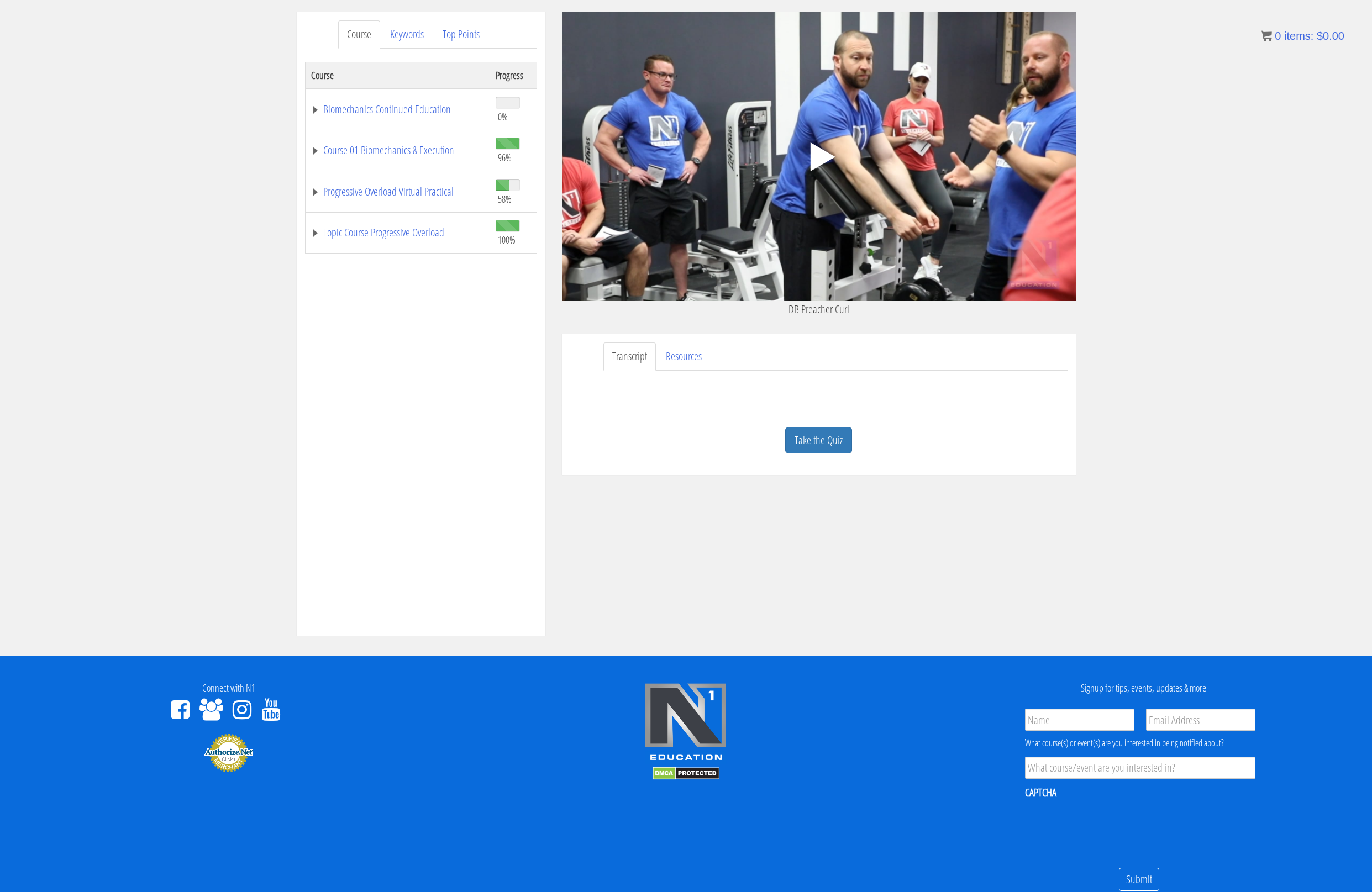
click at [384, 133] on td "Course 01 Biomechanics & Execution" at bounding box center [398, 150] width 185 height 42
click at [384, 144] on link "Course 01 Biomechanics & Execution" at bounding box center [397, 150] width 173 height 11
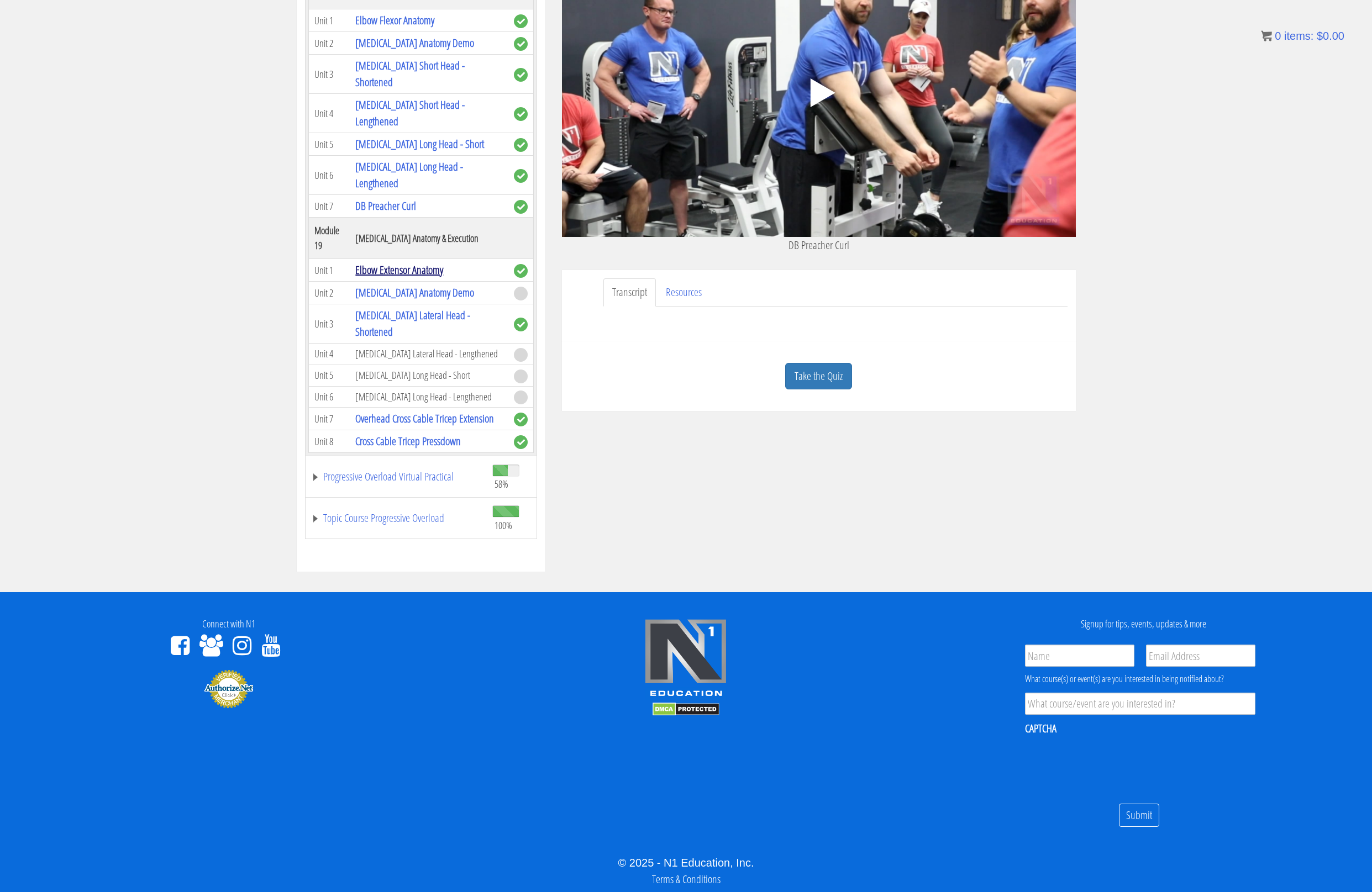
scroll to position [3506, 0]
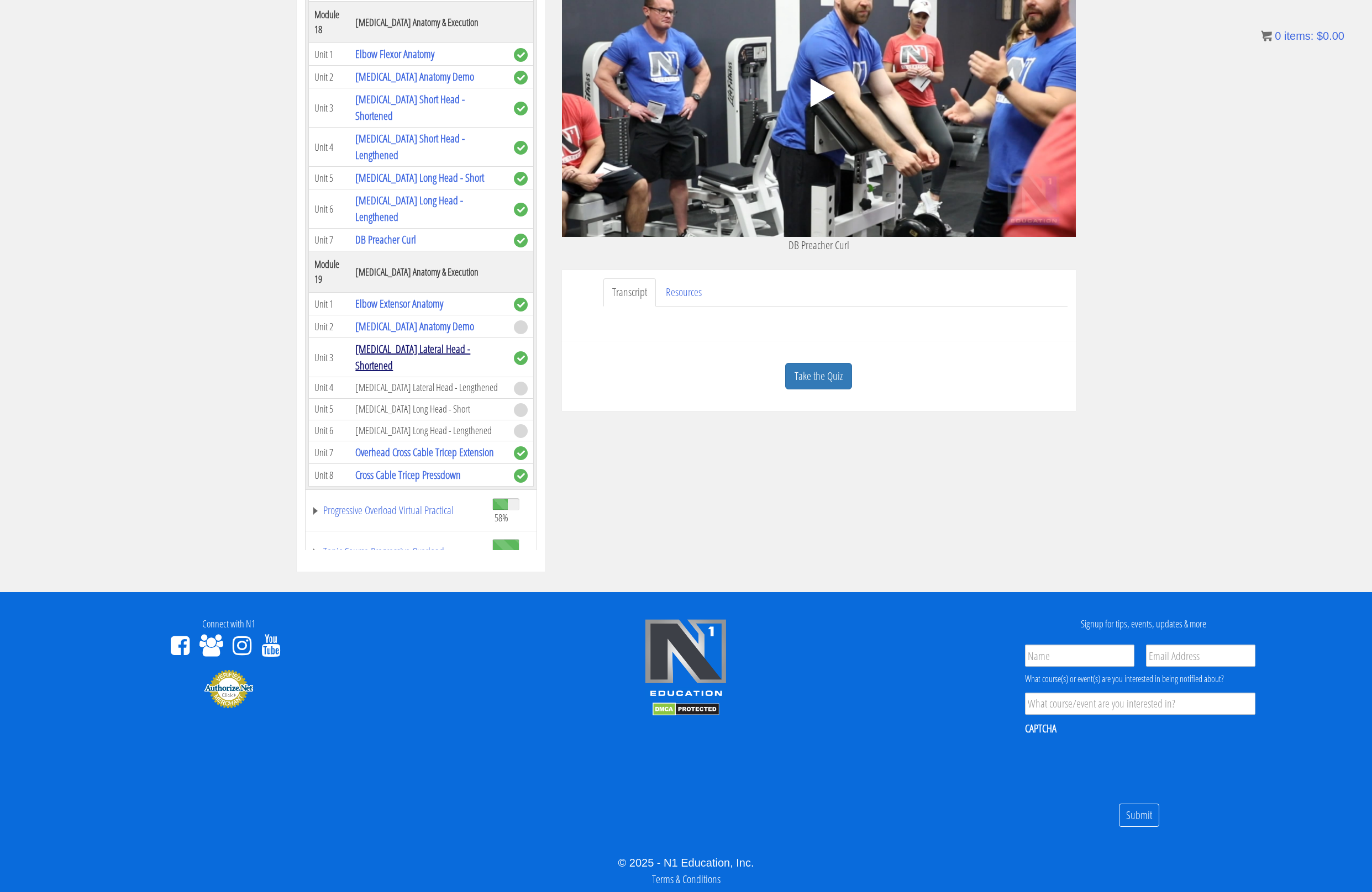
click at [428, 373] on link "[MEDICAL_DATA] Lateral Head - Shortened" at bounding box center [413, 357] width 115 height 31
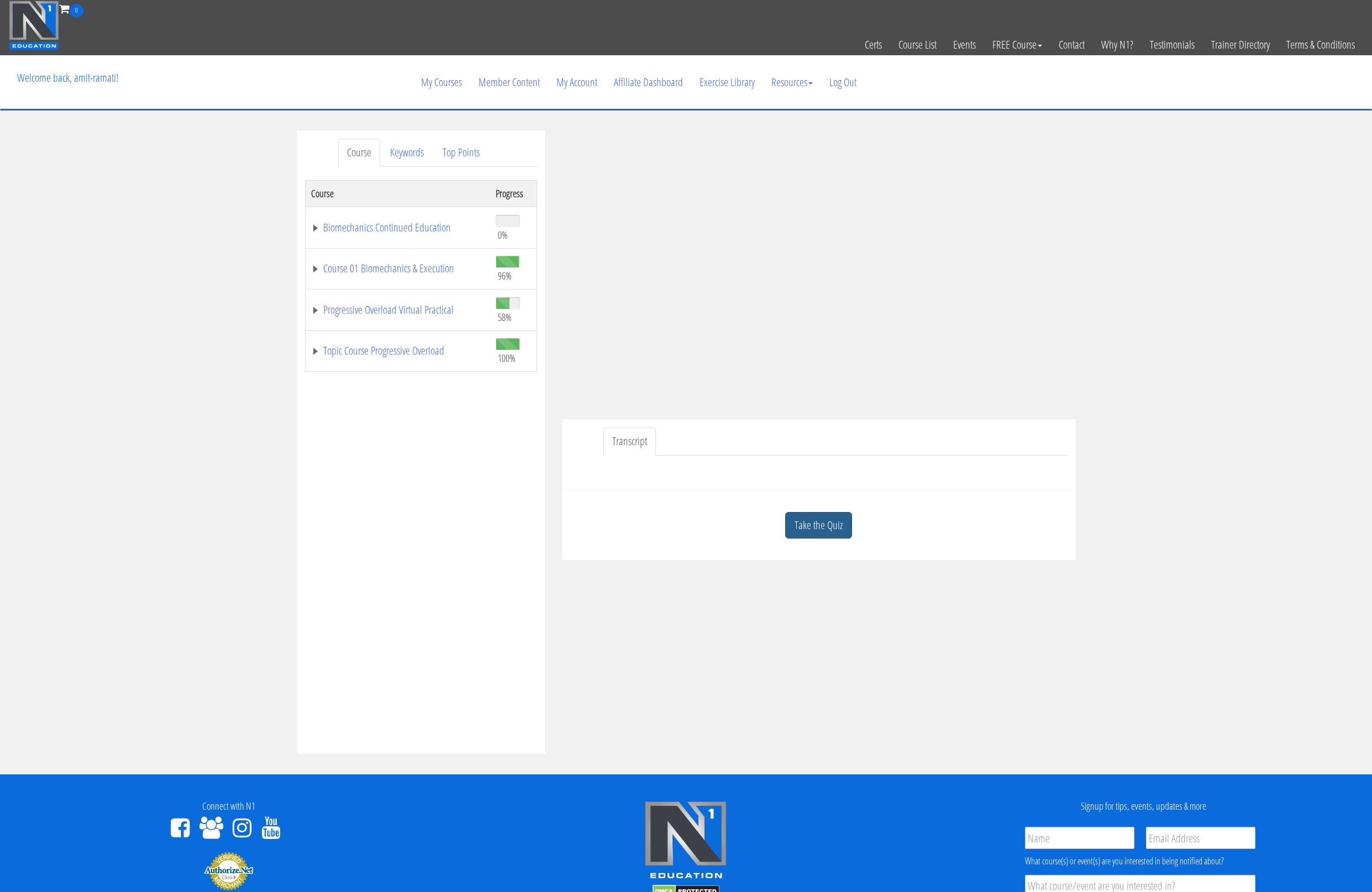
click at [830, 514] on link "Take the Quiz" at bounding box center [818, 525] width 67 height 27
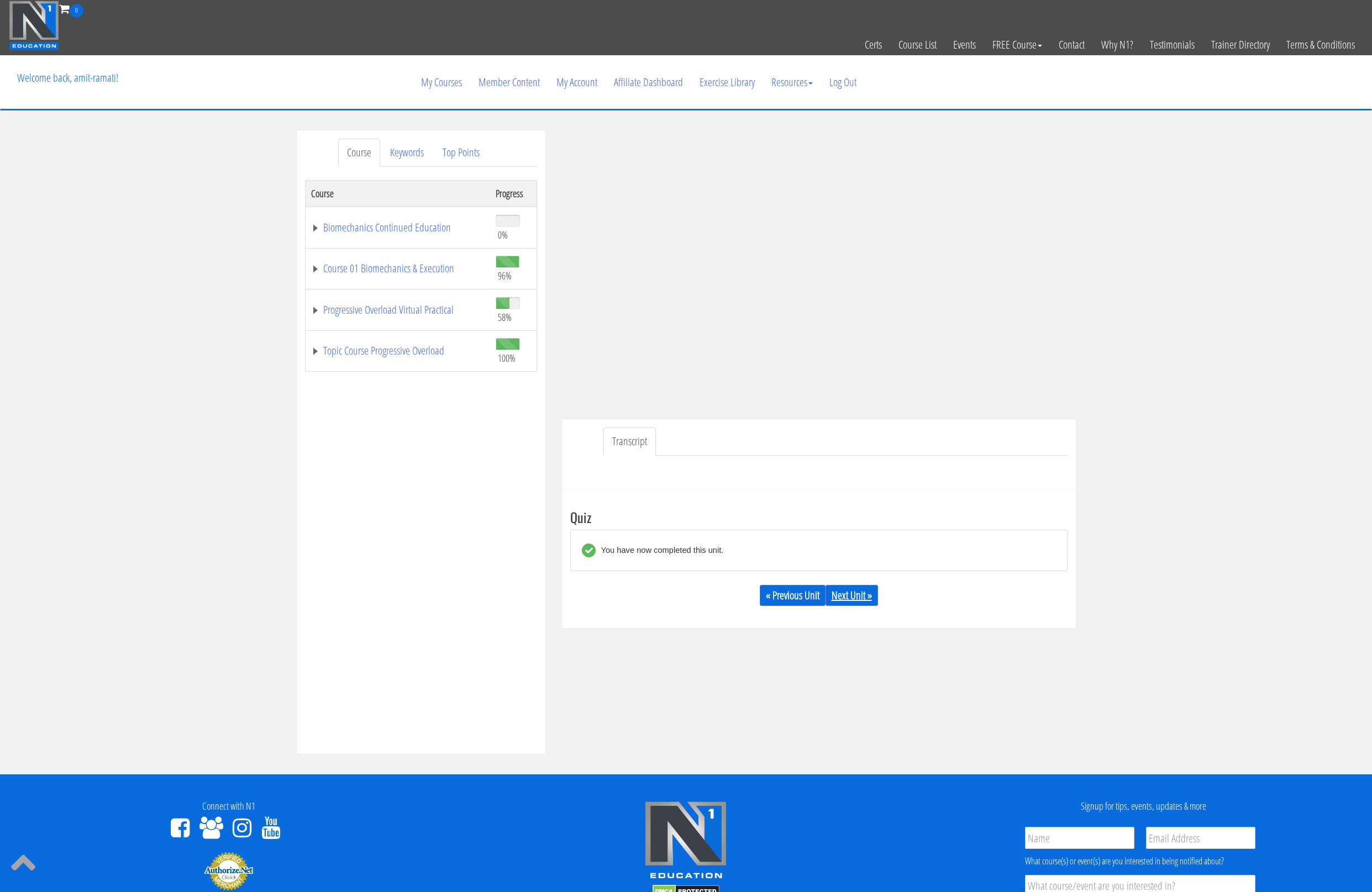
click at [844, 595] on link "Next Unit »" at bounding box center [852, 595] width 53 height 21
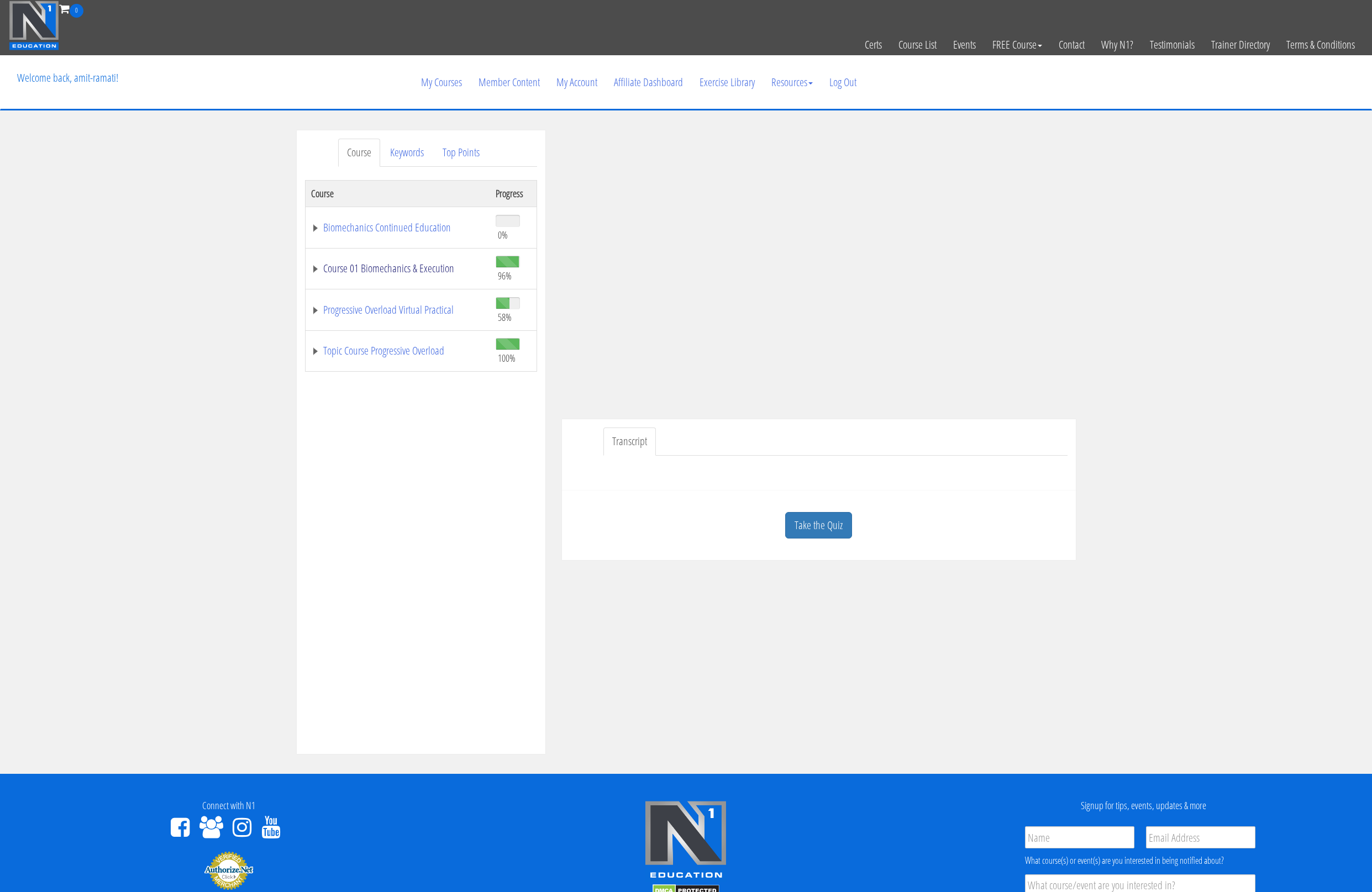
click at [318, 273] on link "Course 01 Biomechanics & Execution" at bounding box center [397, 268] width 173 height 11
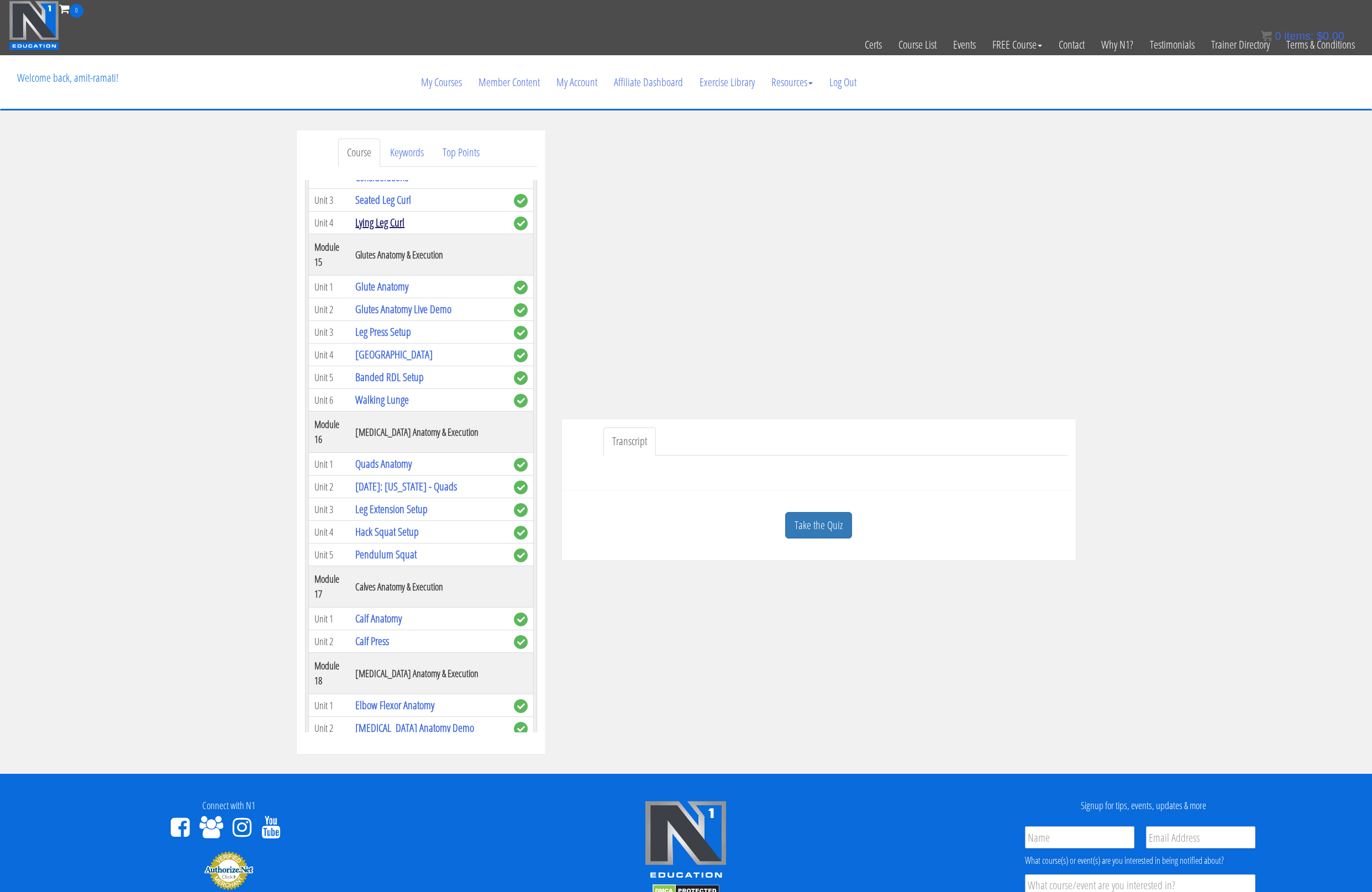
scroll to position [3631, 0]
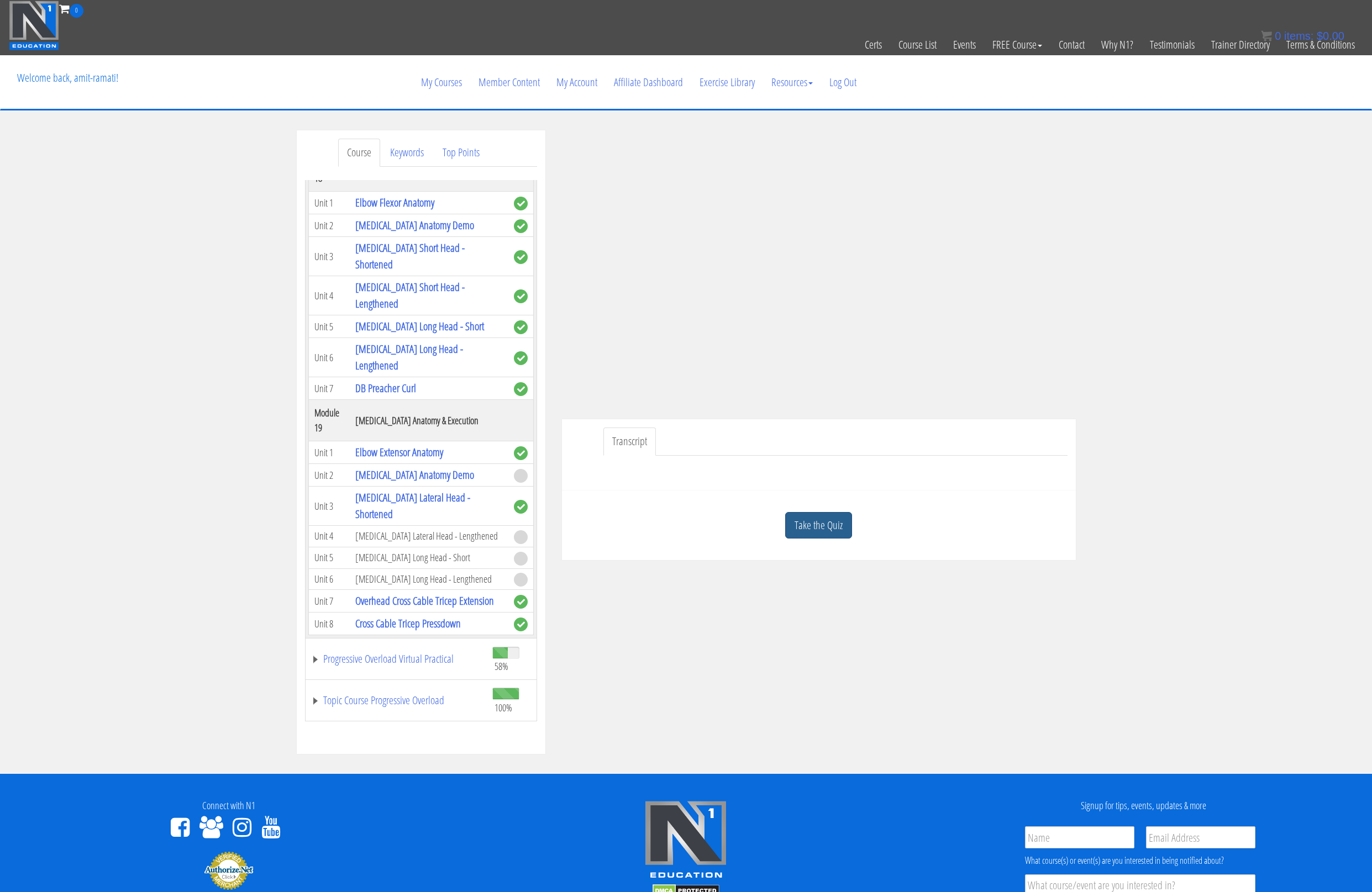
click at [816, 525] on link "Take the Quiz" at bounding box center [818, 525] width 67 height 27
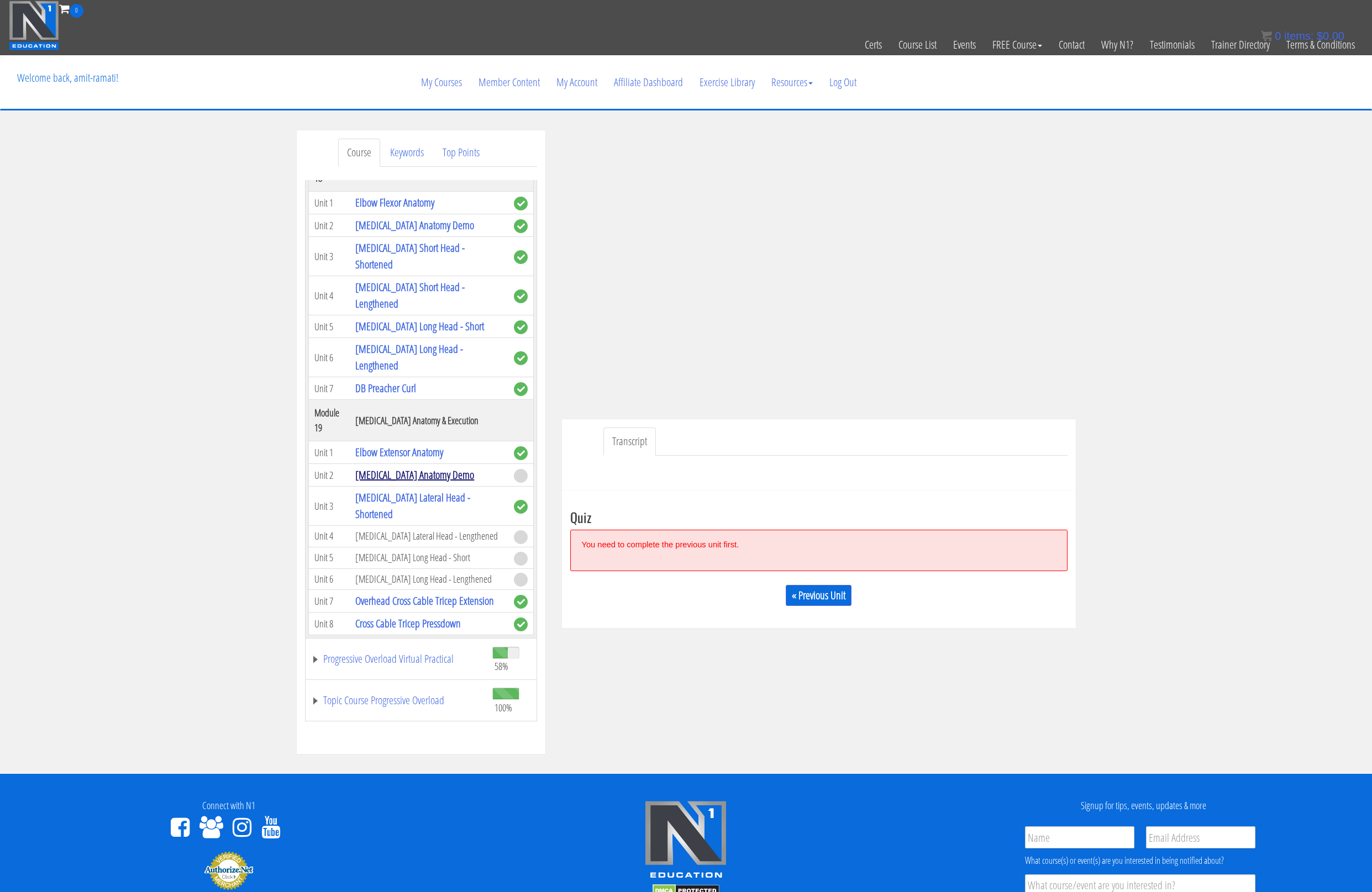
click at [425, 482] on link "[MEDICAL_DATA] Anatomy Demo" at bounding box center [414, 474] width 119 height 15
